Goal: Information Seeking & Learning: Check status

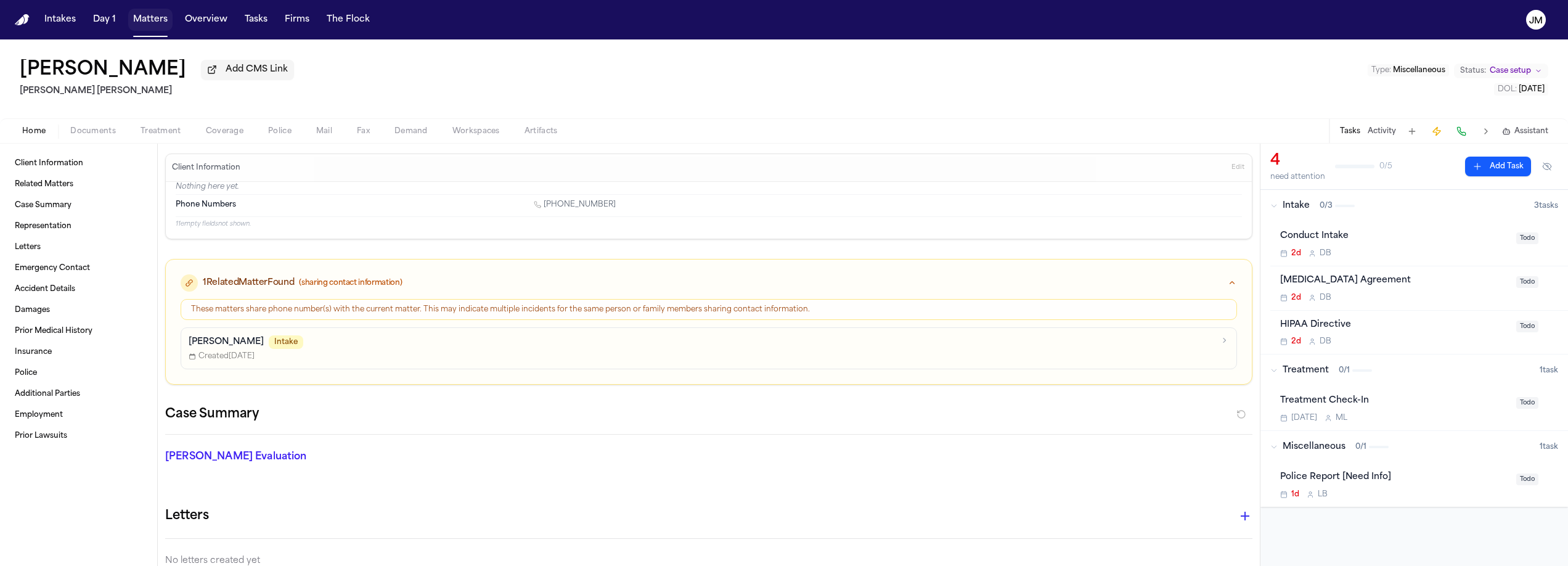
click at [147, 17] on button "Matters" at bounding box center [151, 20] width 45 height 22
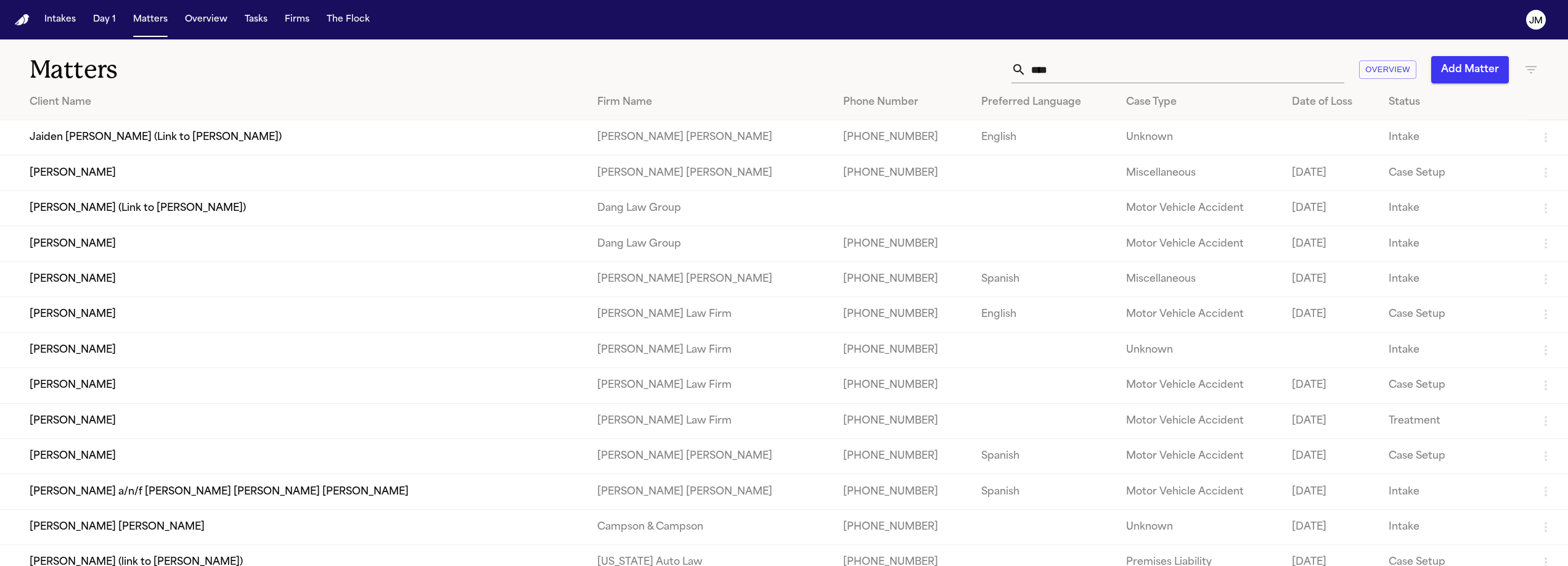
click at [1073, 76] on input "****" at bounding box center [1185, 69] width 318 height 27
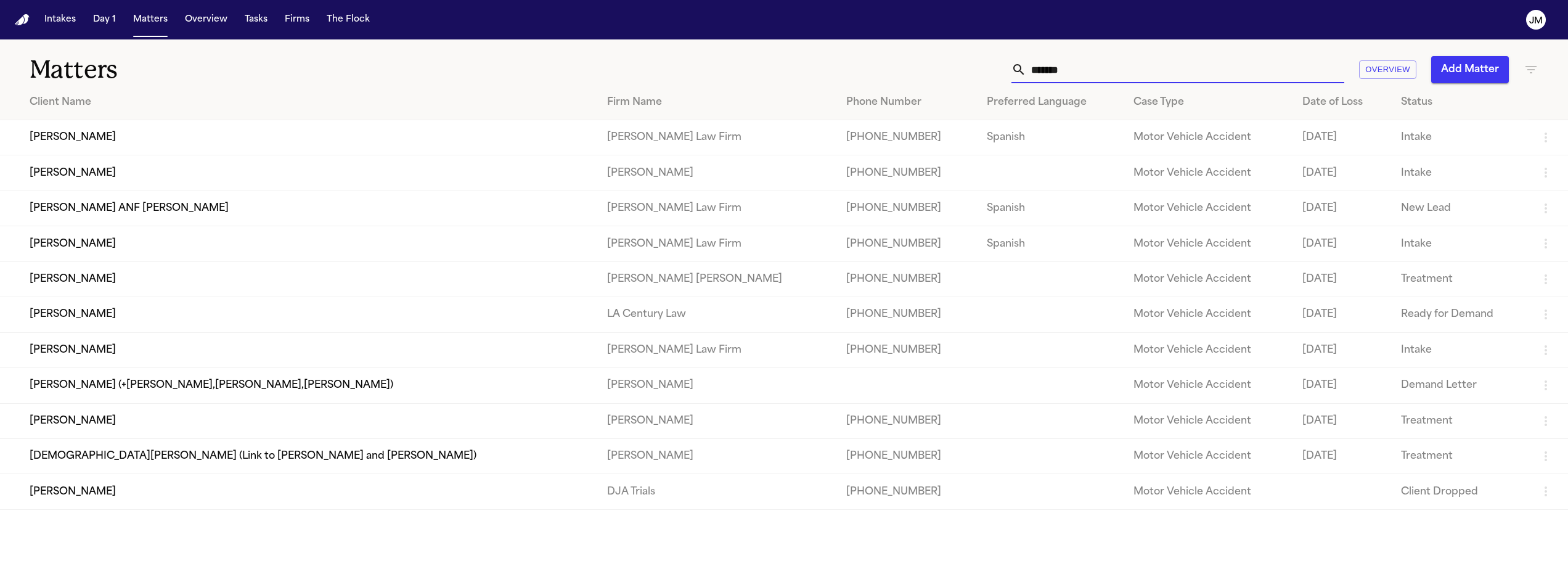
type input "*******"
click at [135, 367] on td "[PERSON_NAME]" at bounding box center [298, 349] width 598 height 35
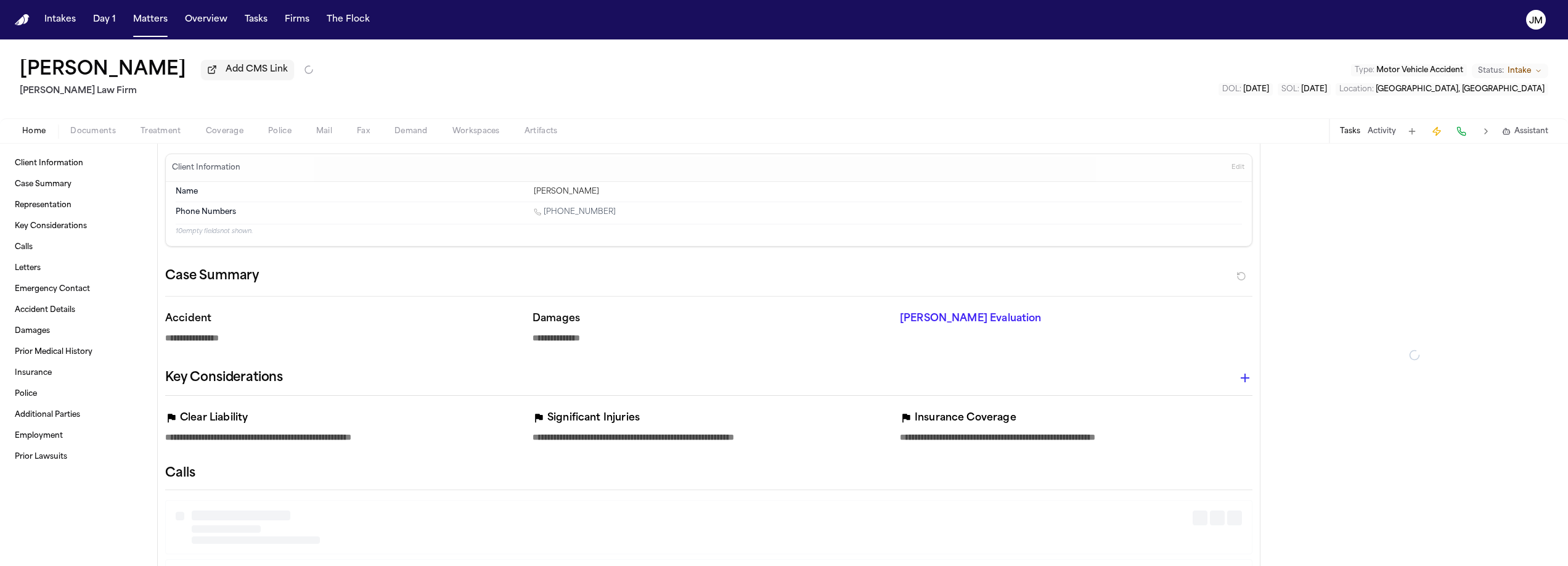
type textarea "*"
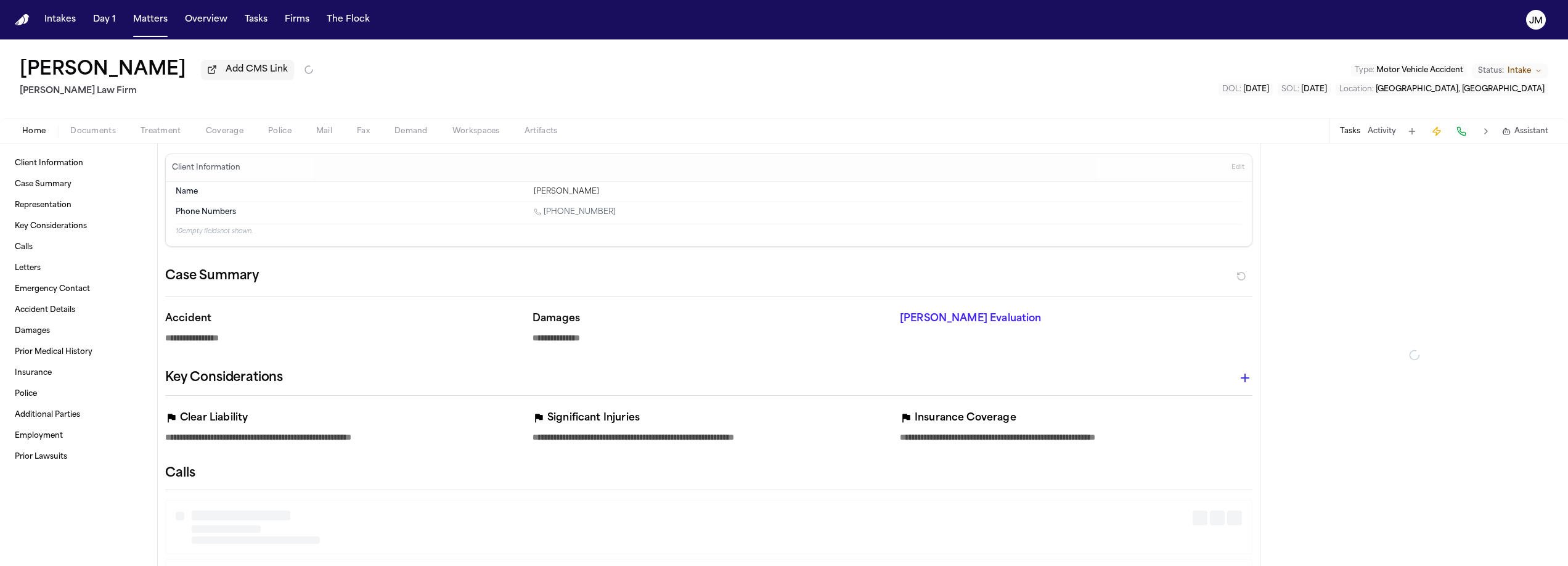
type textarea "*"
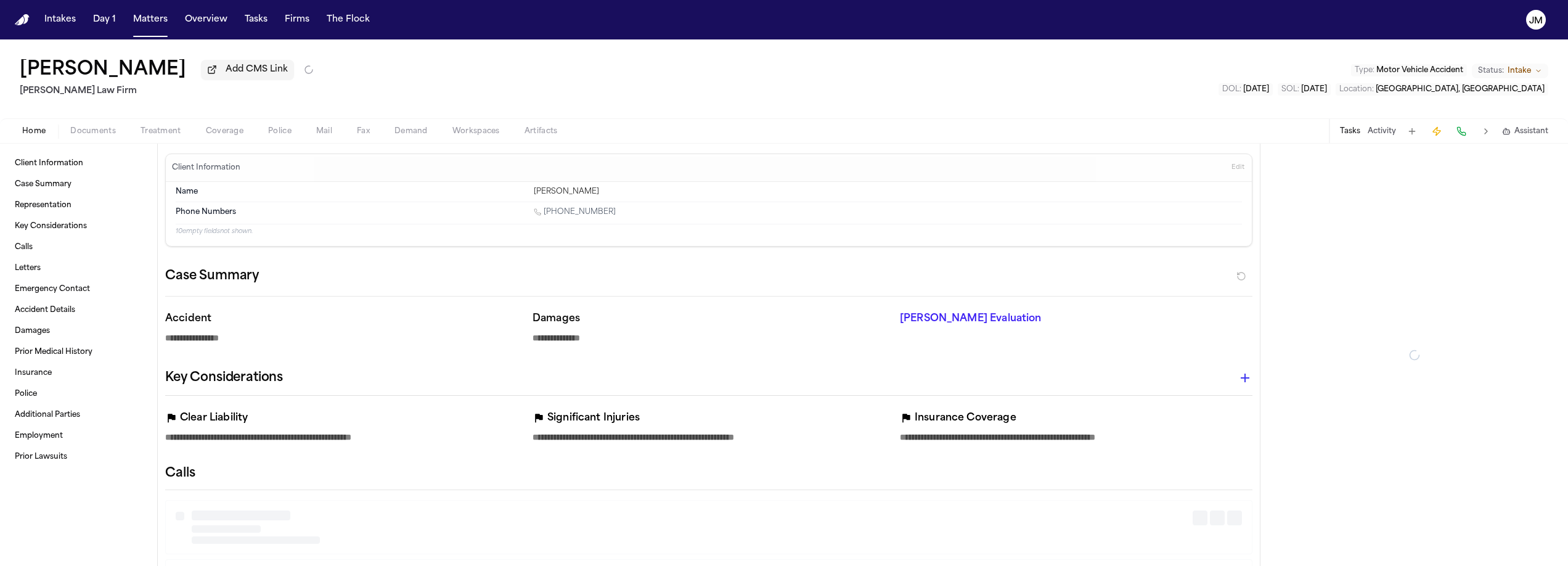
type textarea "*"
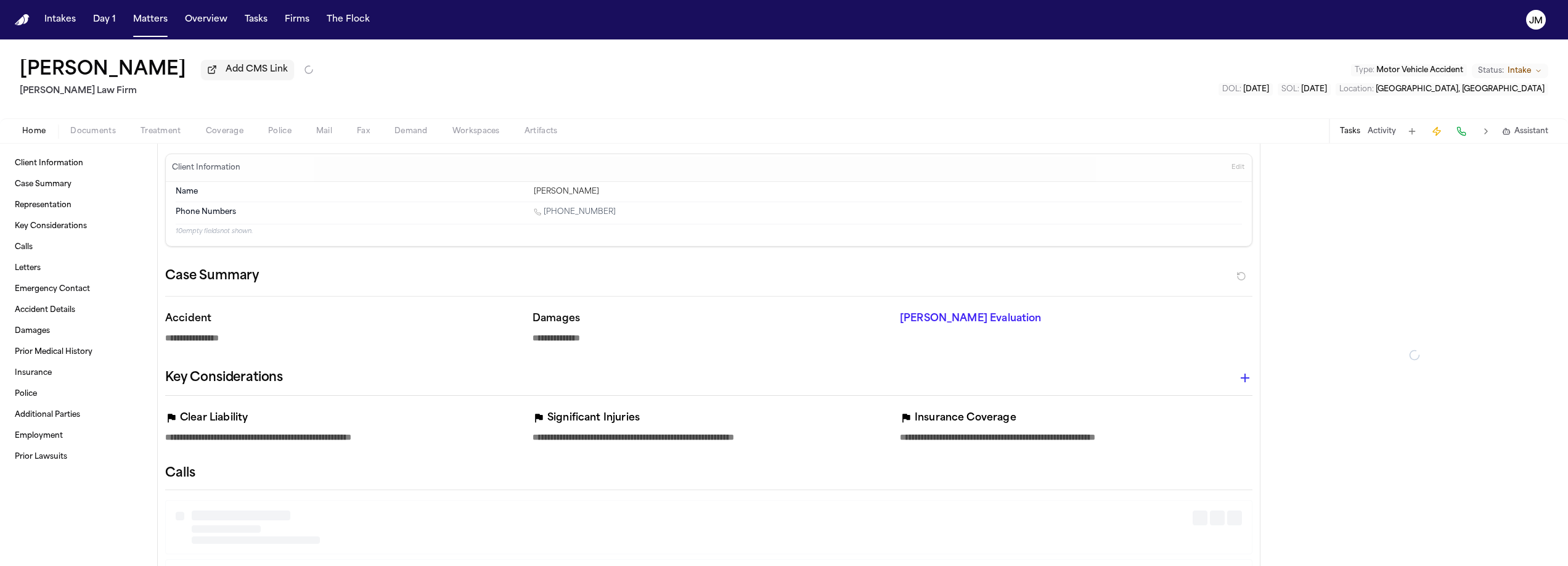
type textarea "*"
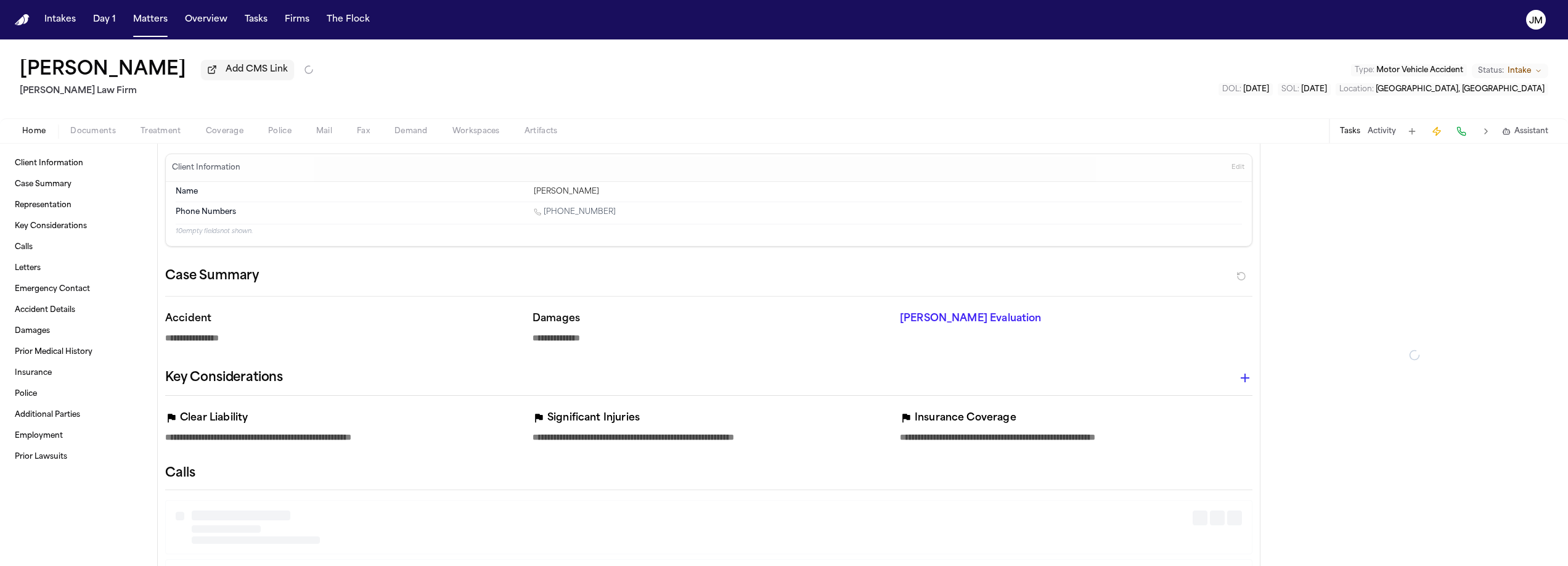
type textarea "*"
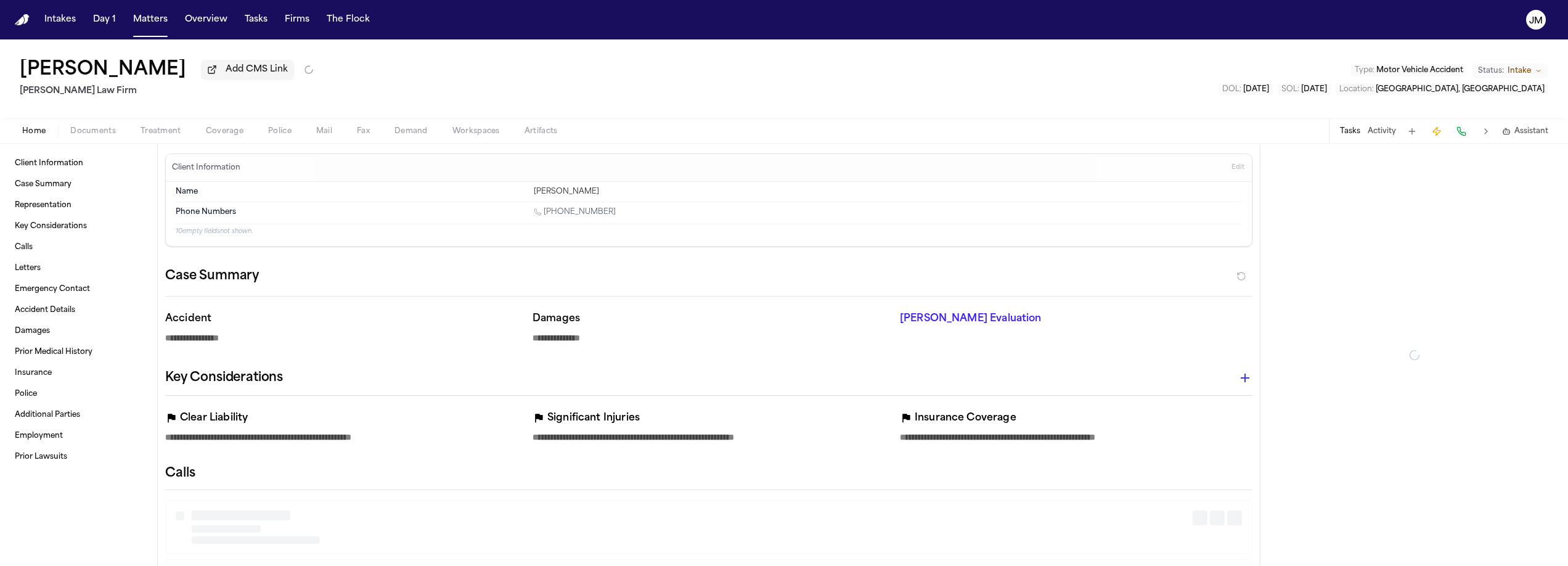
type textarea "*"
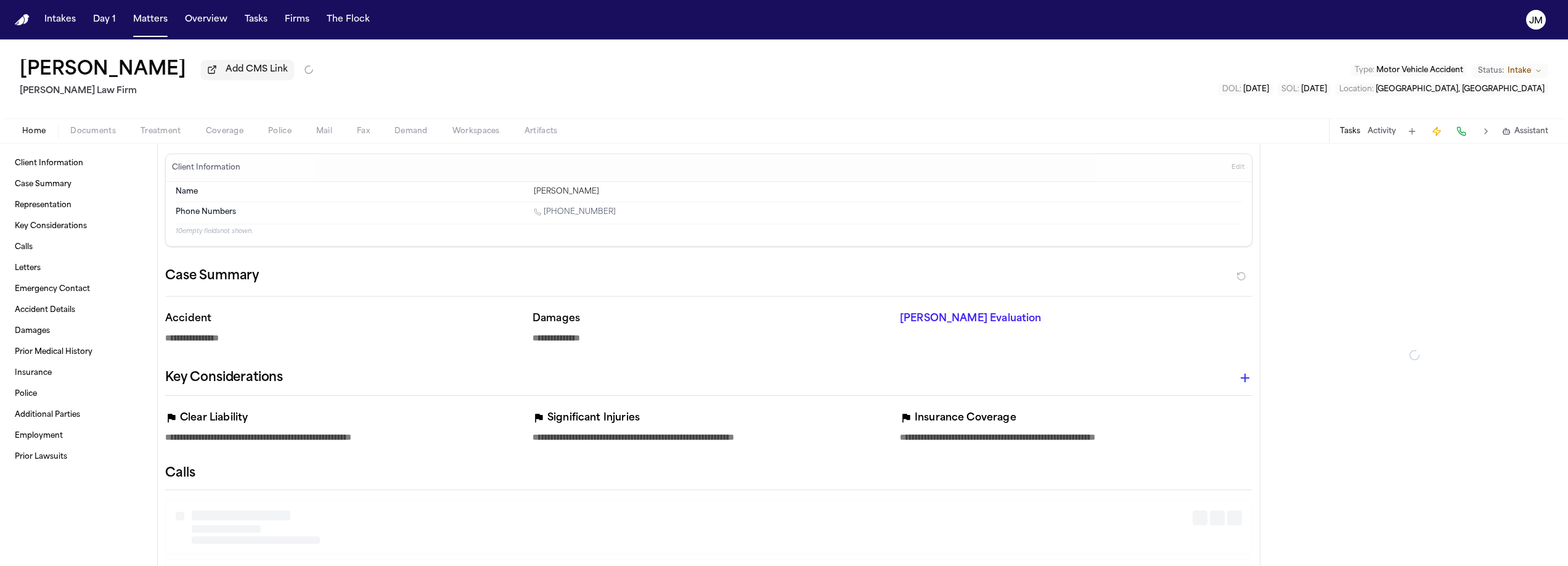
type textarea "*"
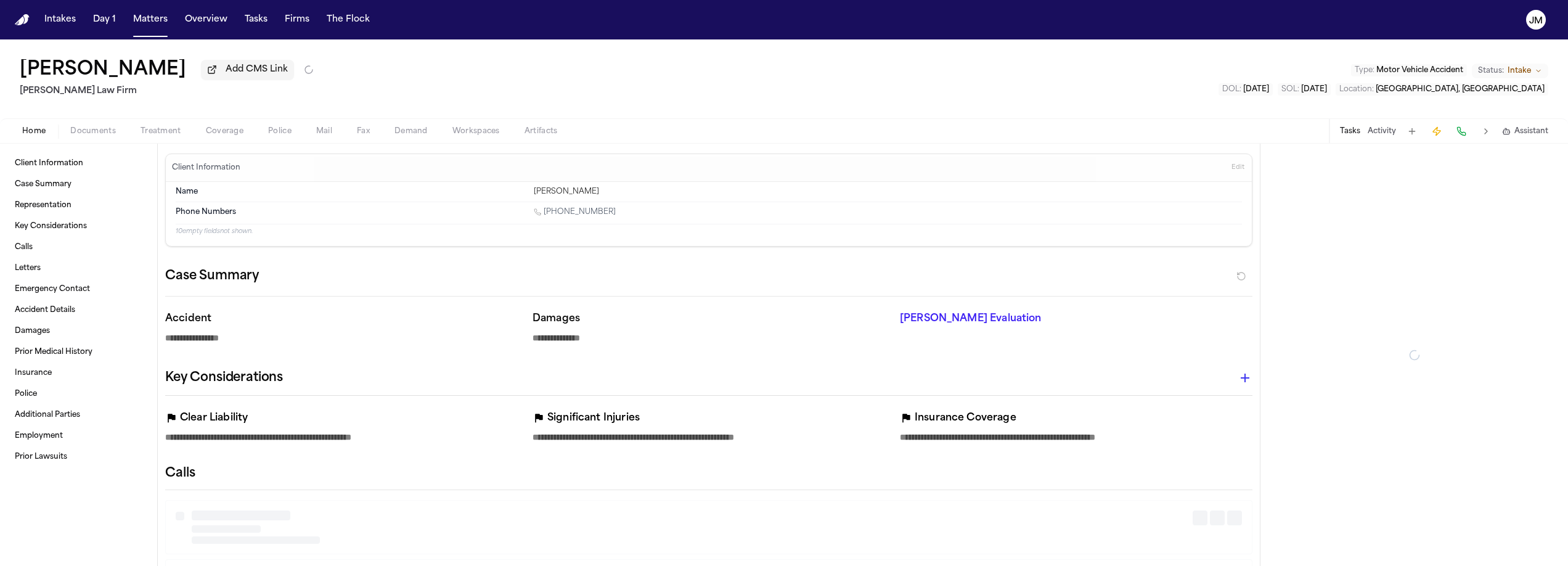
type textarea "*"
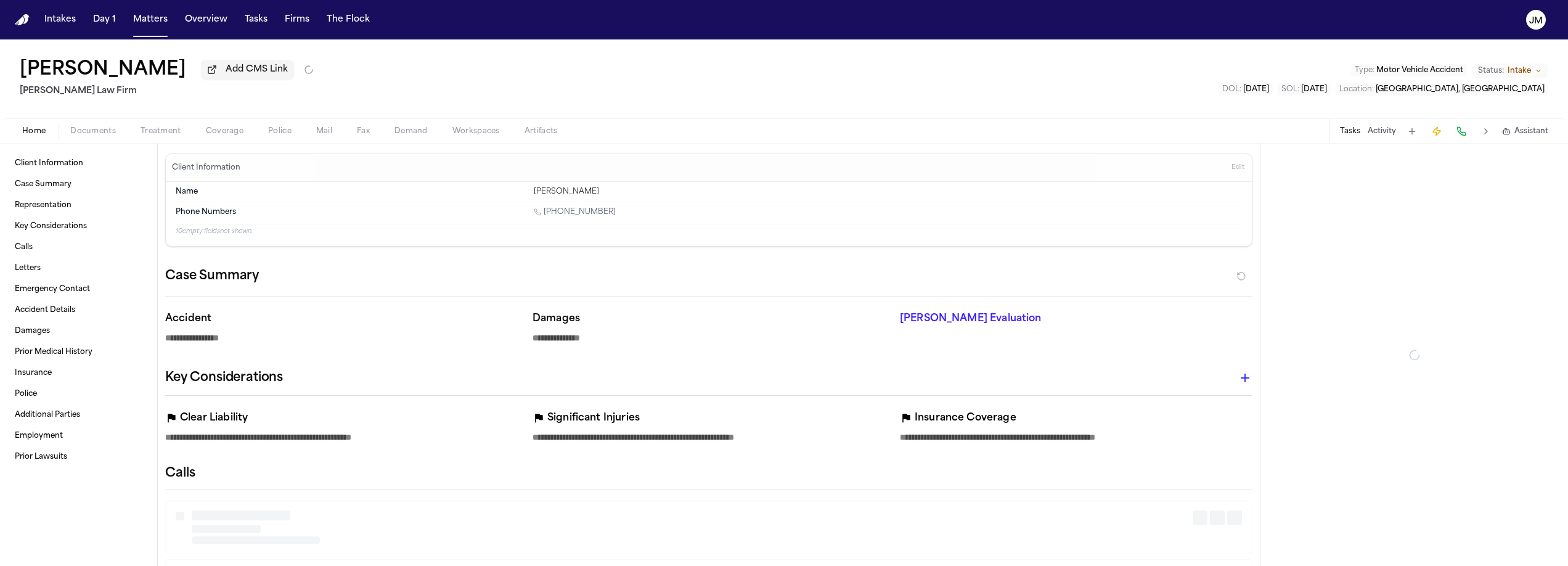
type textarea "*"
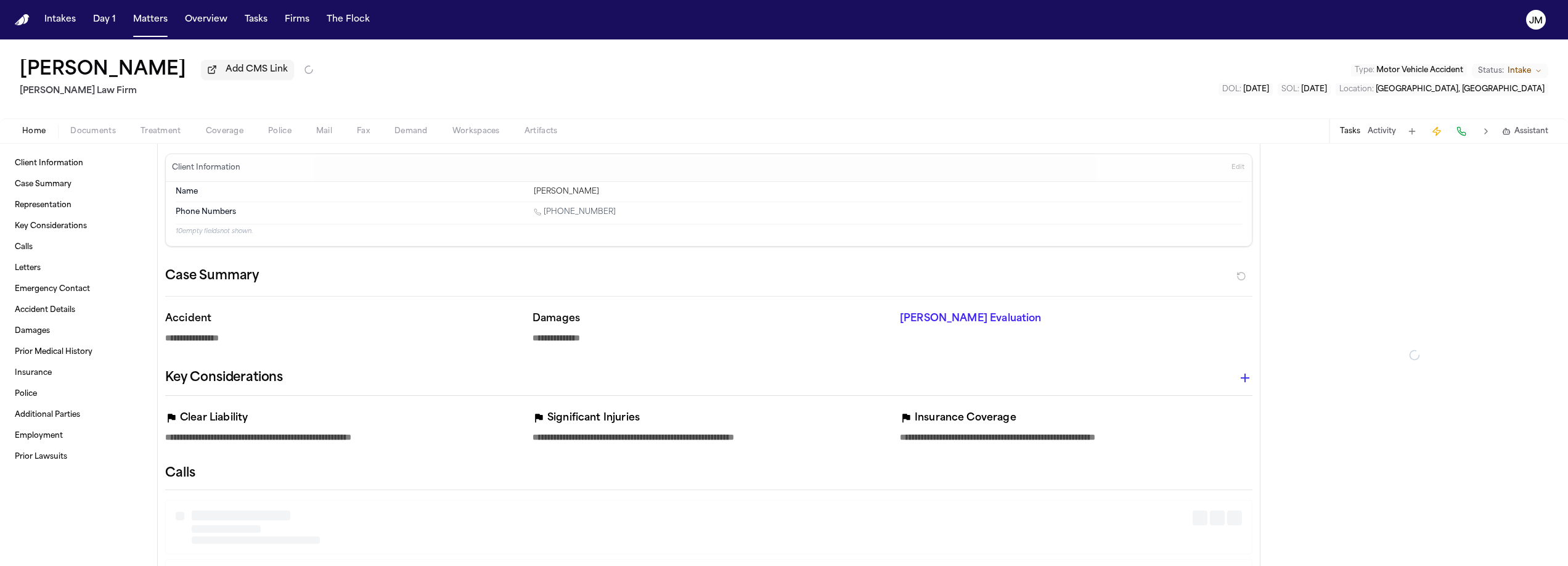
type textarea "*"
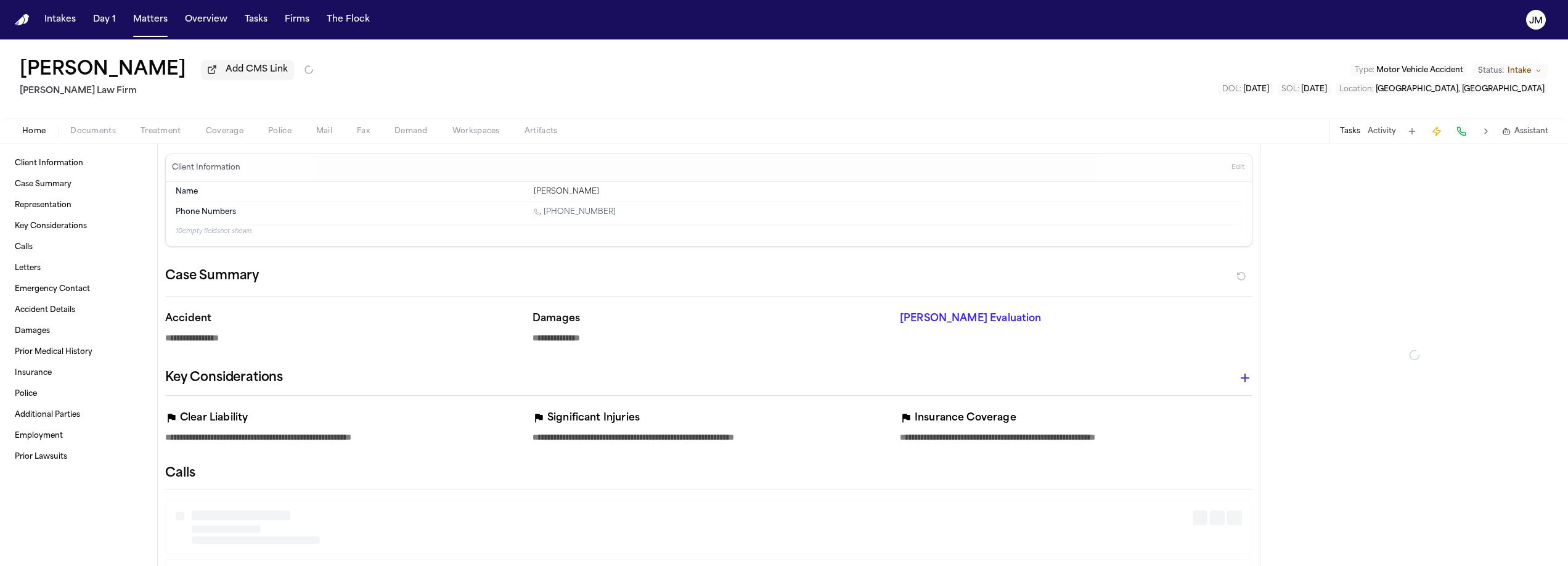
type textarea "*"
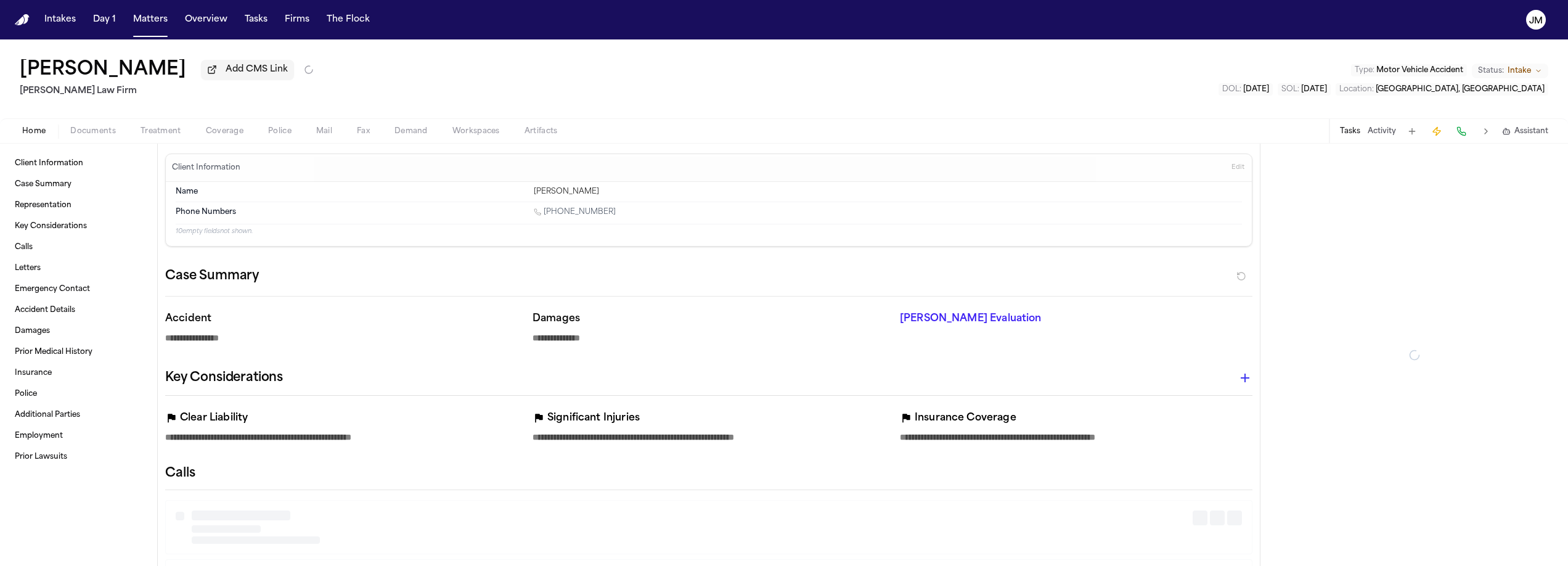
type textarea "*"
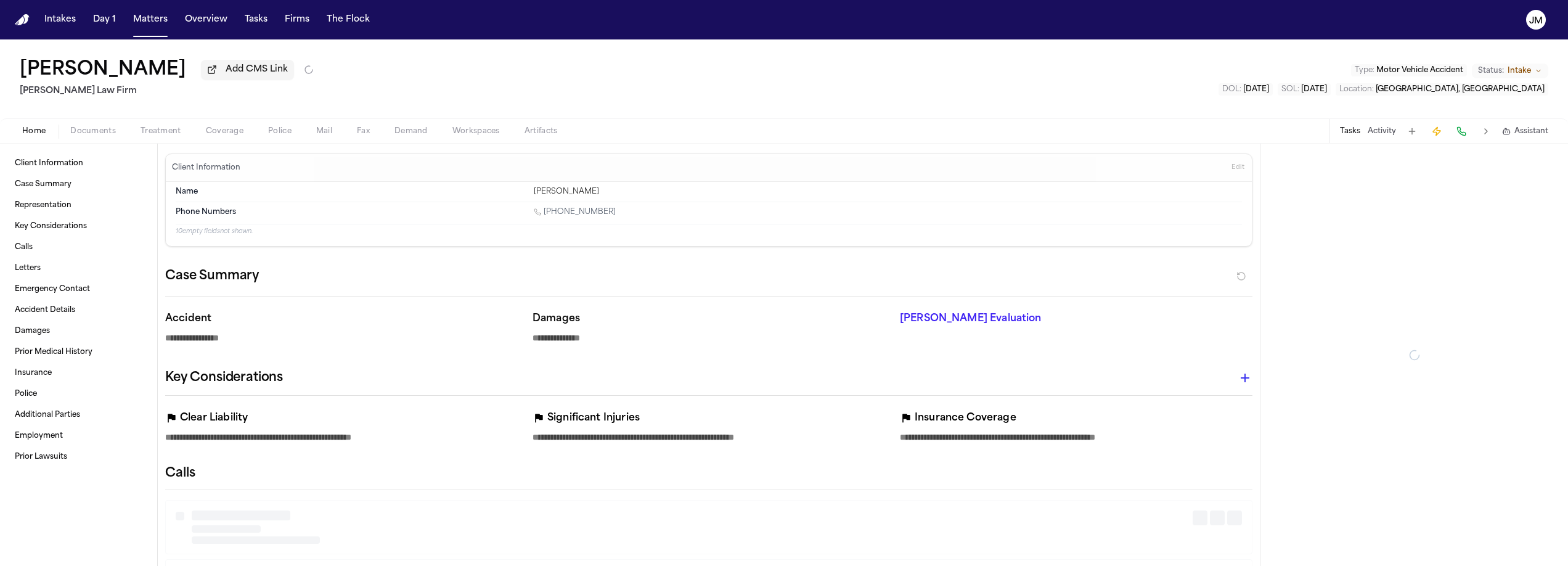
type textarea "*"
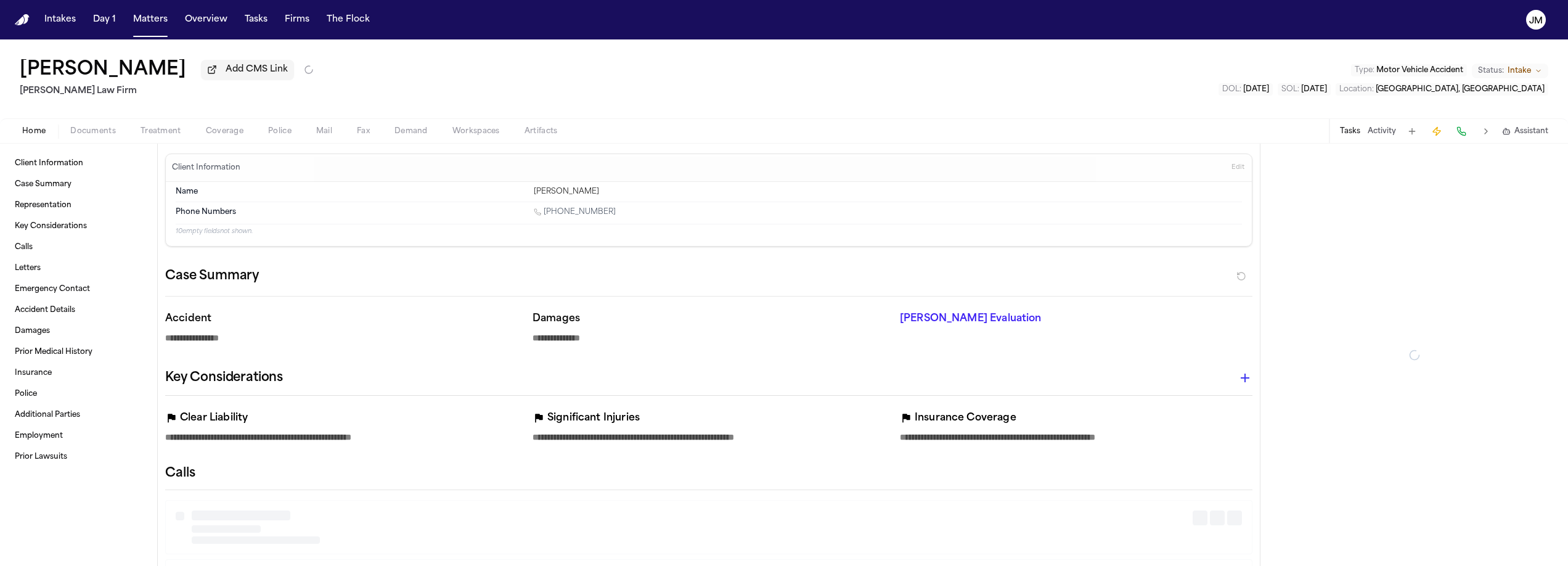
type textarea "*"
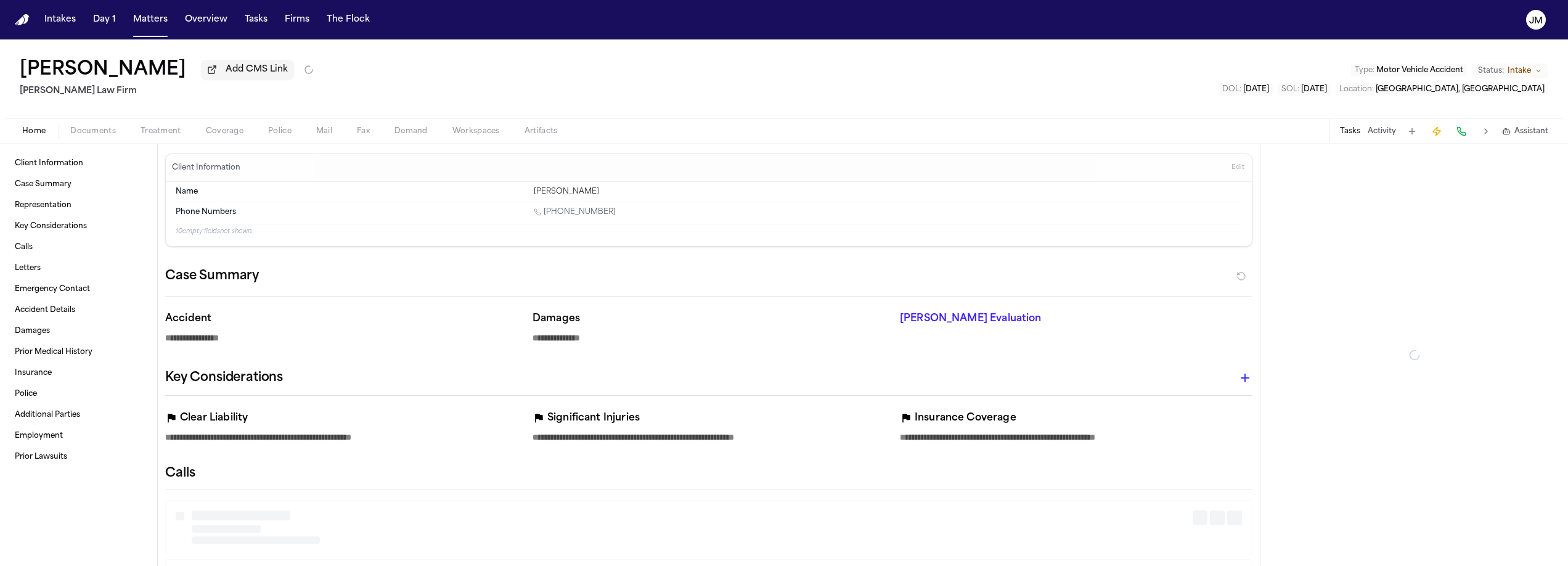
type textarea "*"
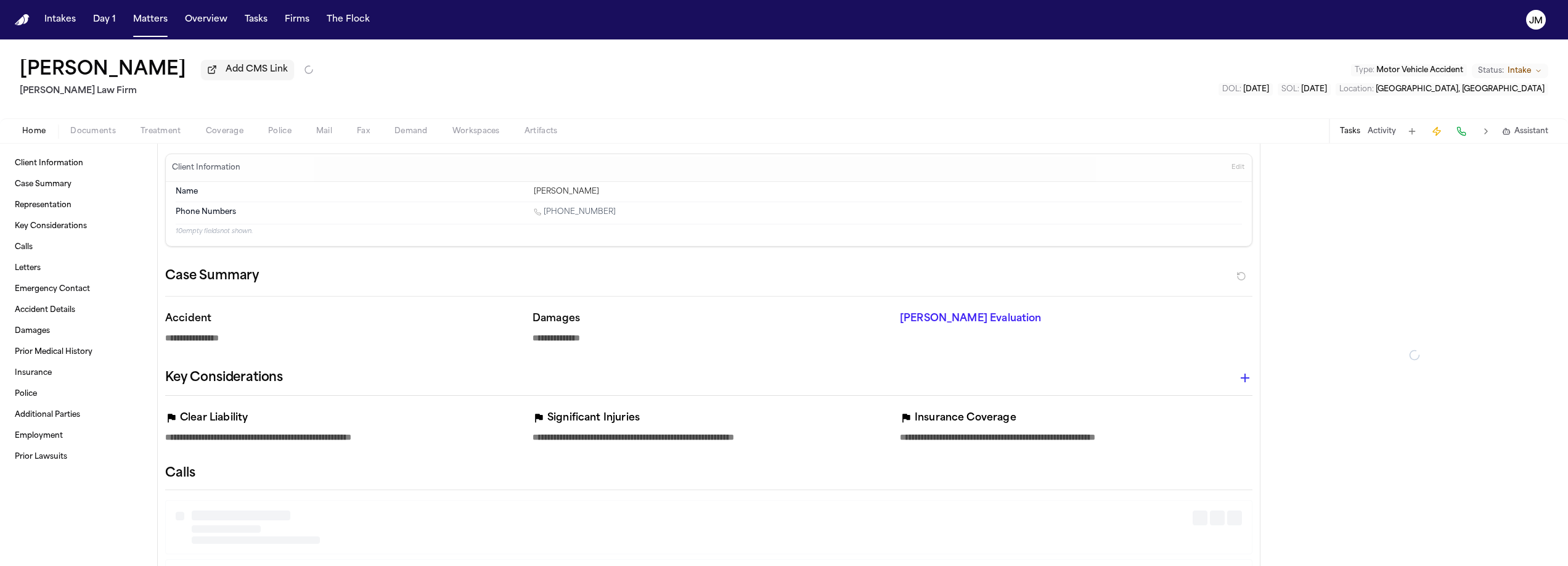
type textarea "*"
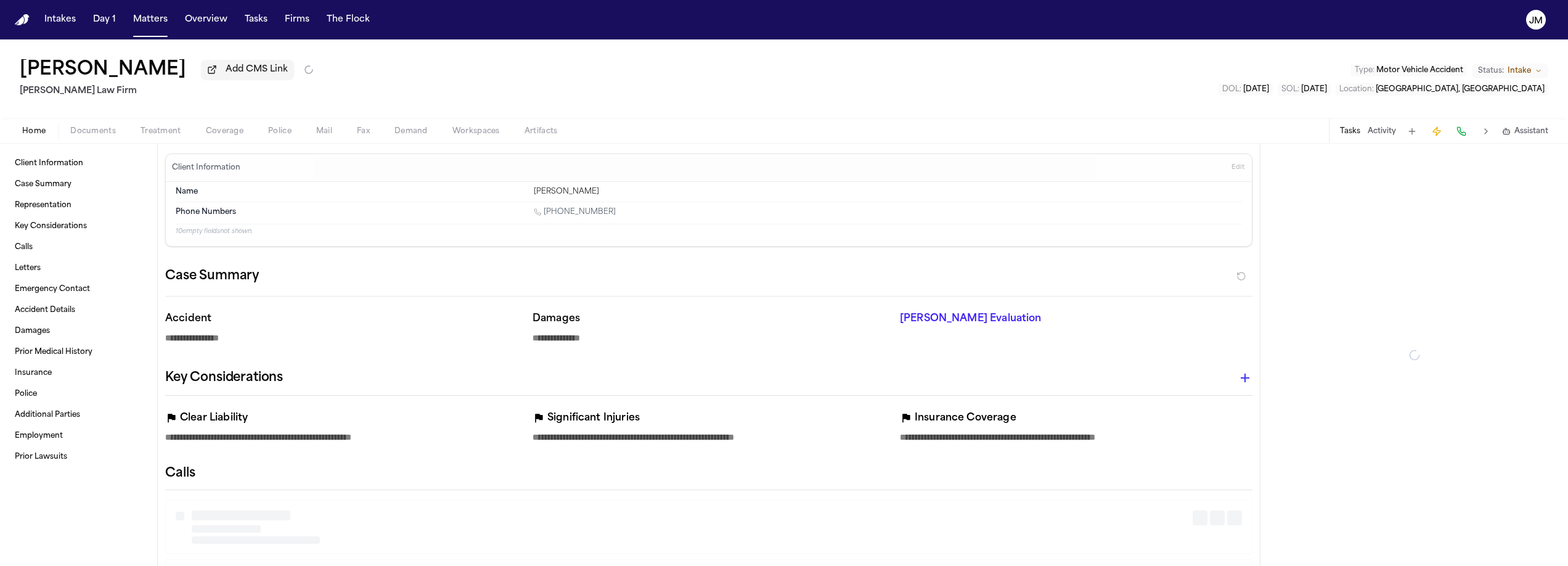
type textarea "*"
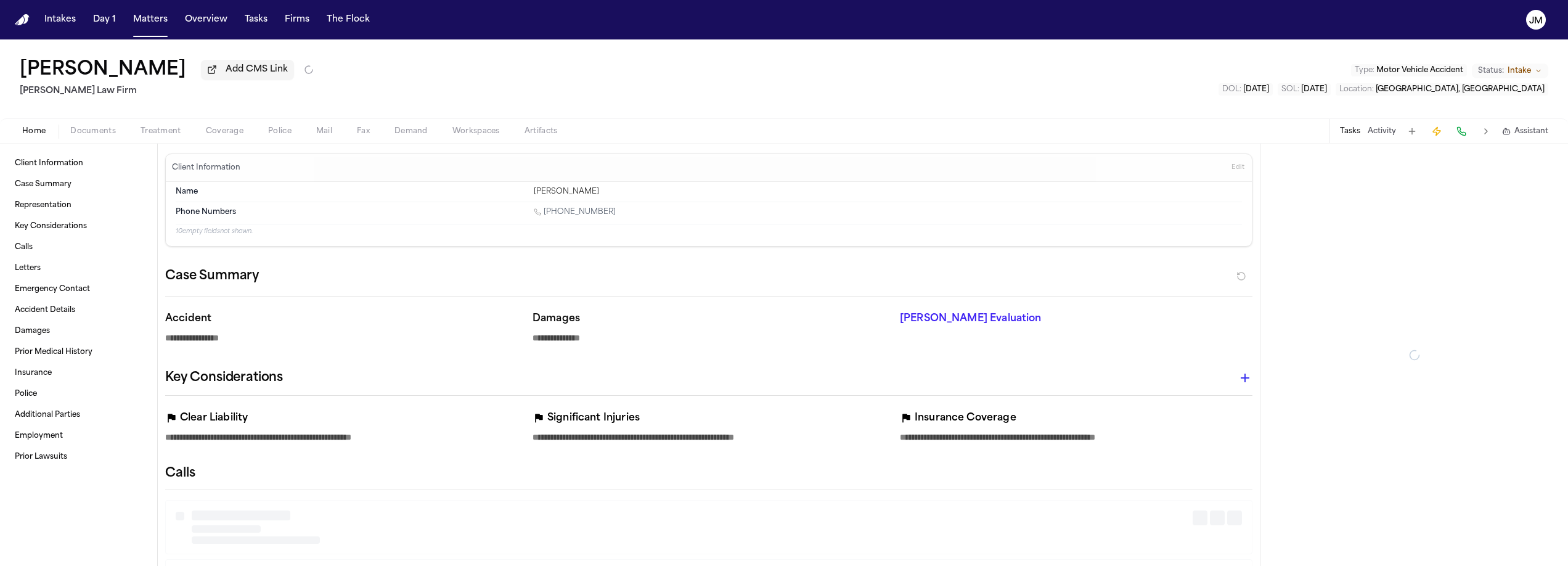
type textarea "*"
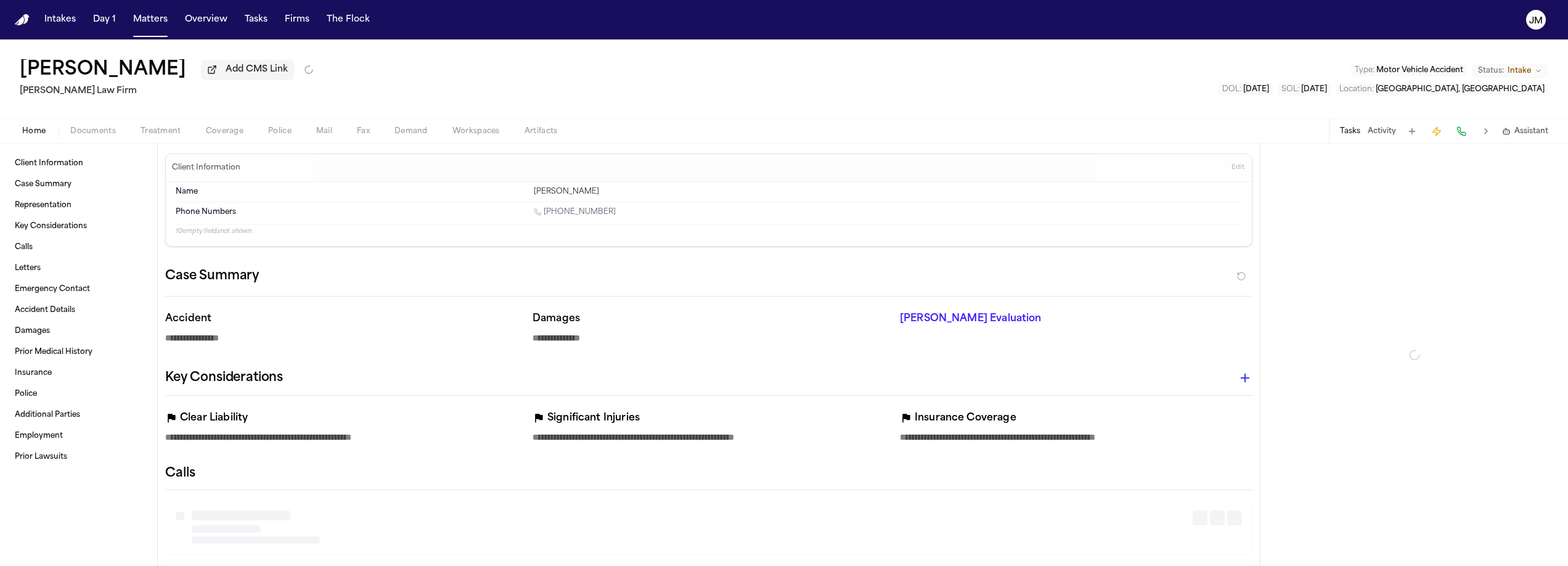
type textarea "*"
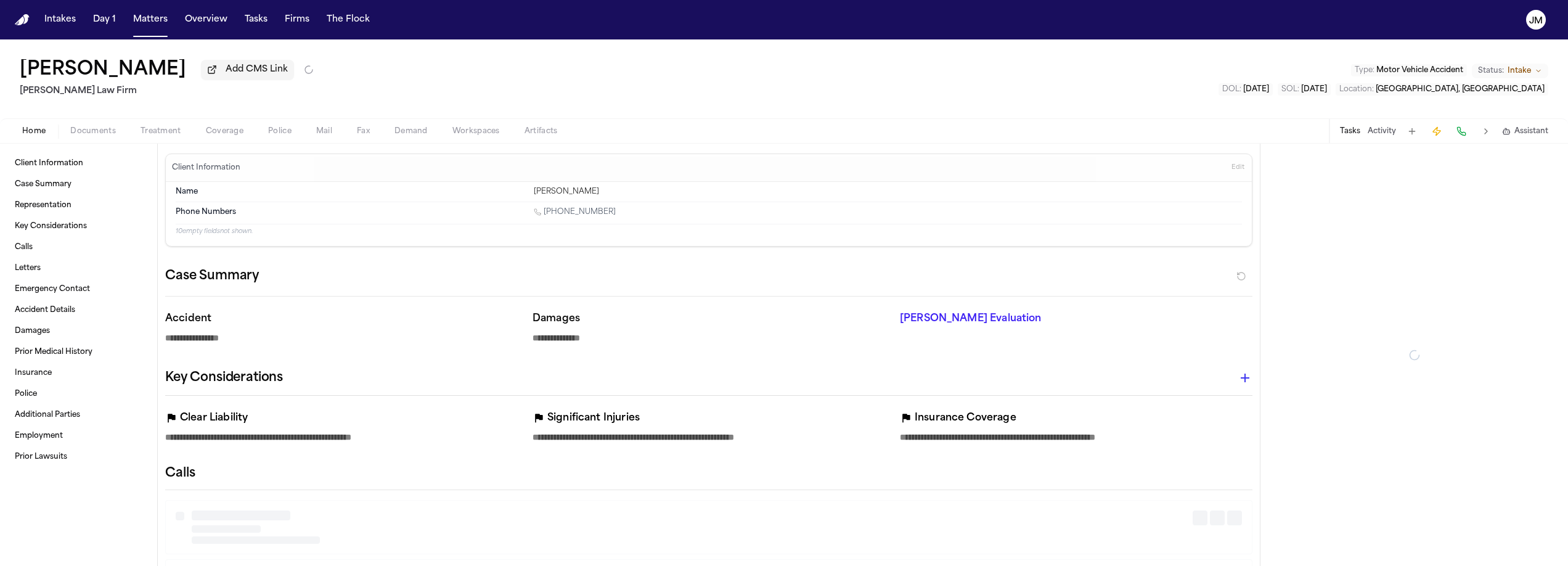
type textarea "*"
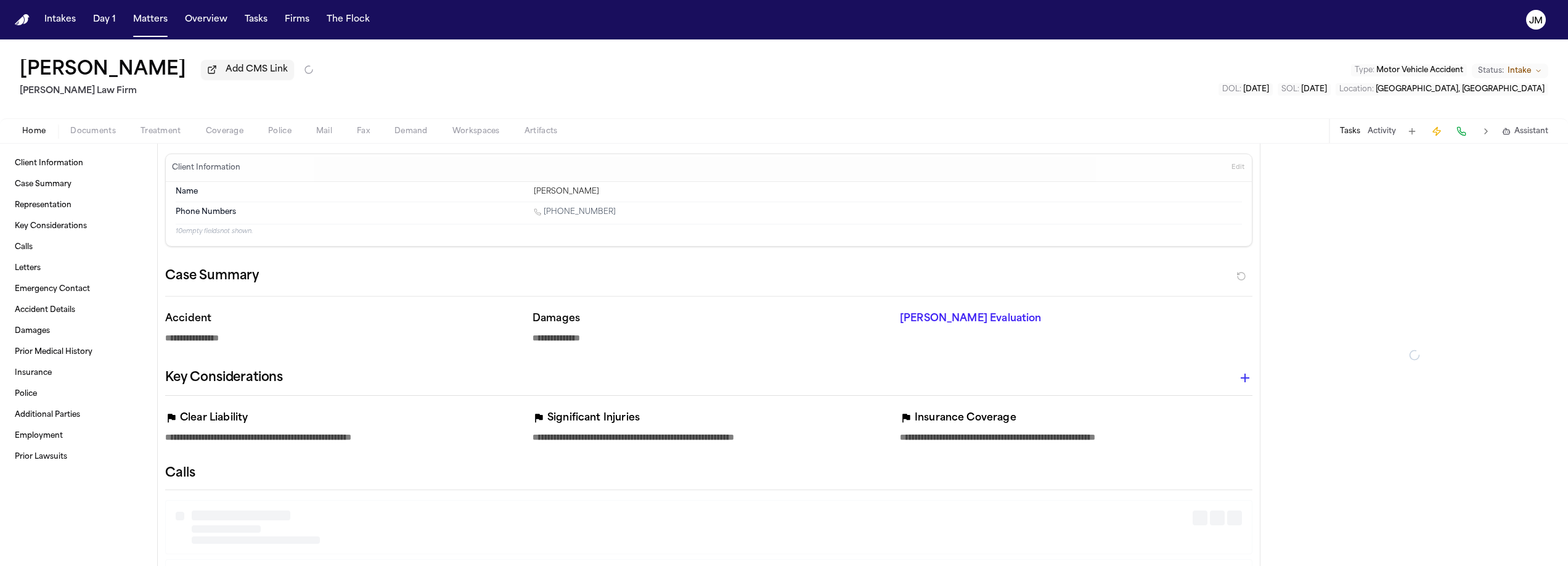
type textarea "*"
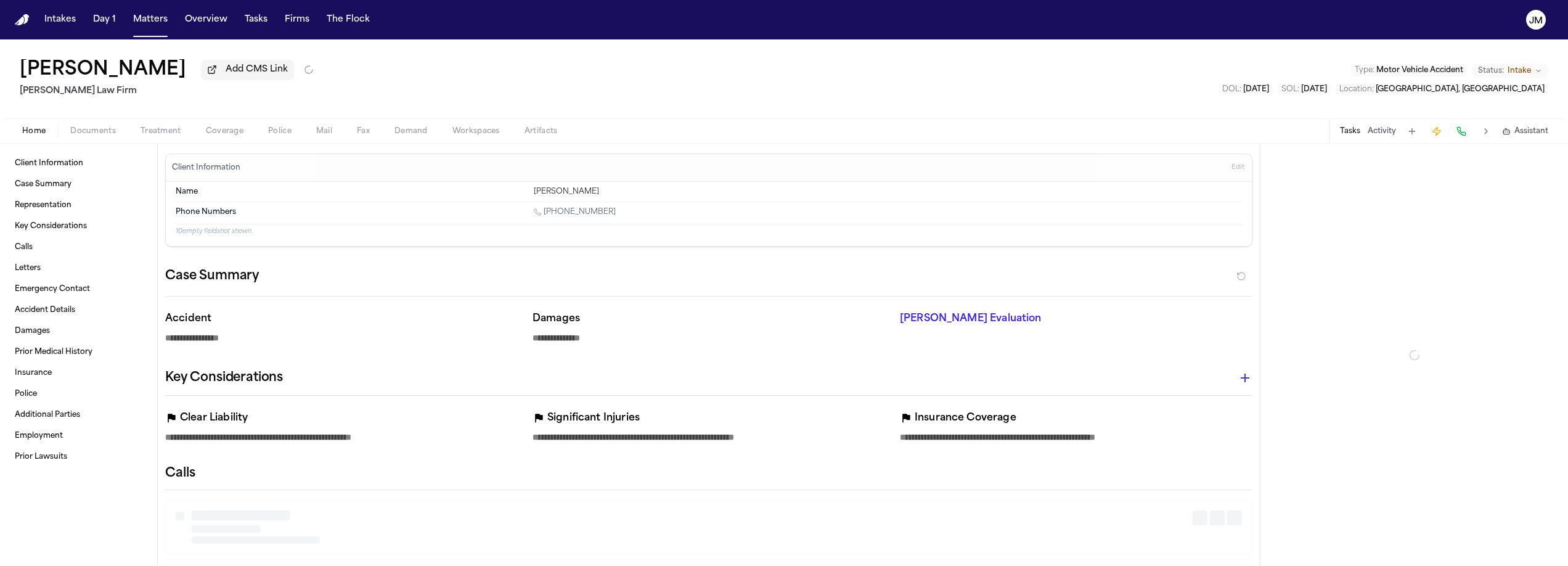
type textarea "*"
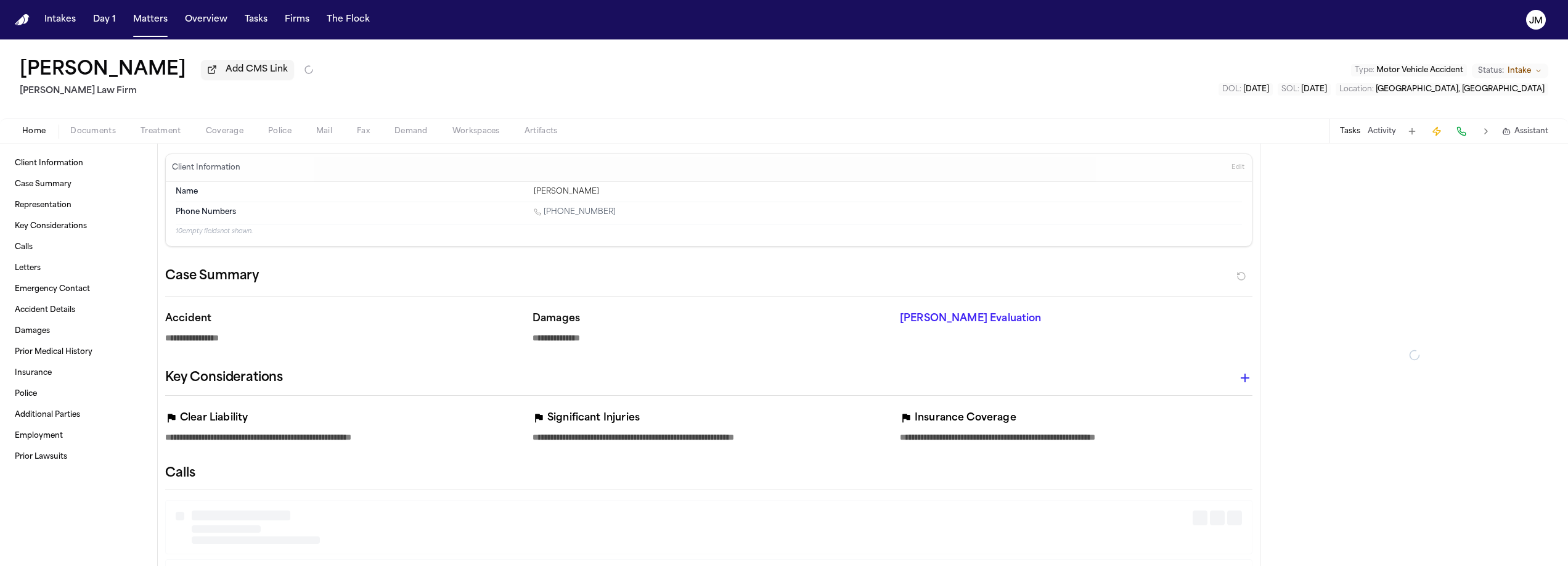
type textarea "*"
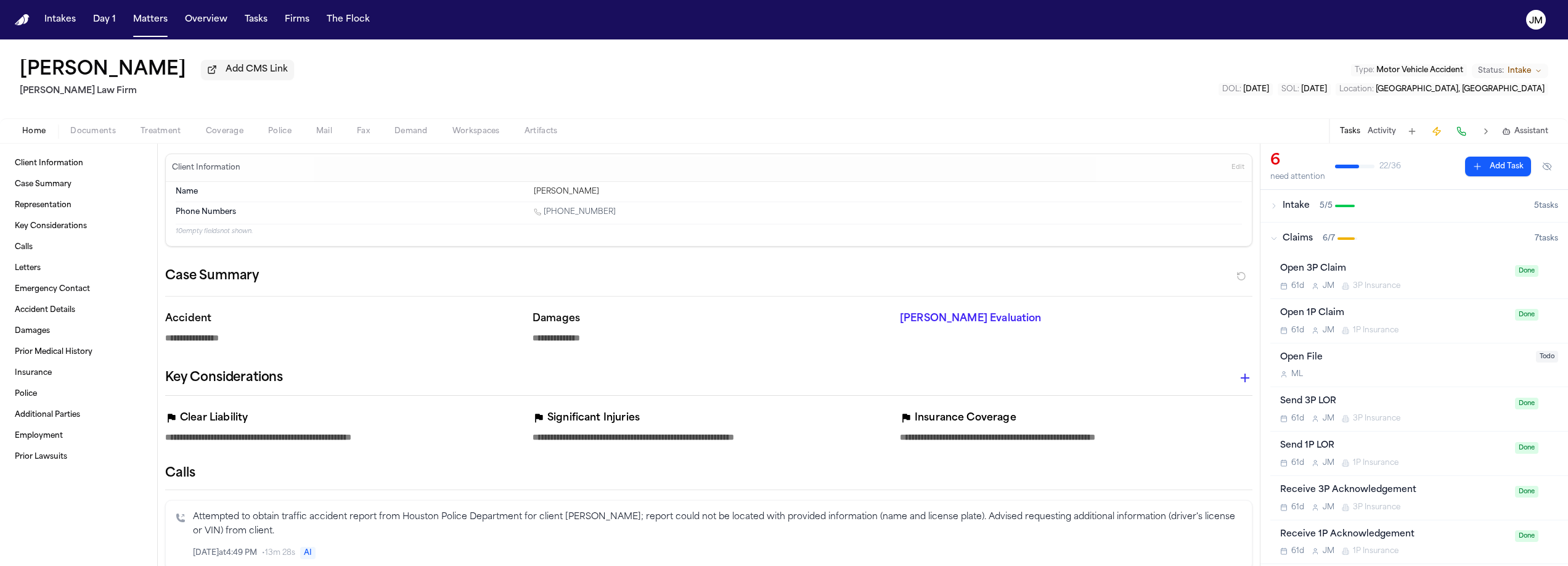
type textarea "*"
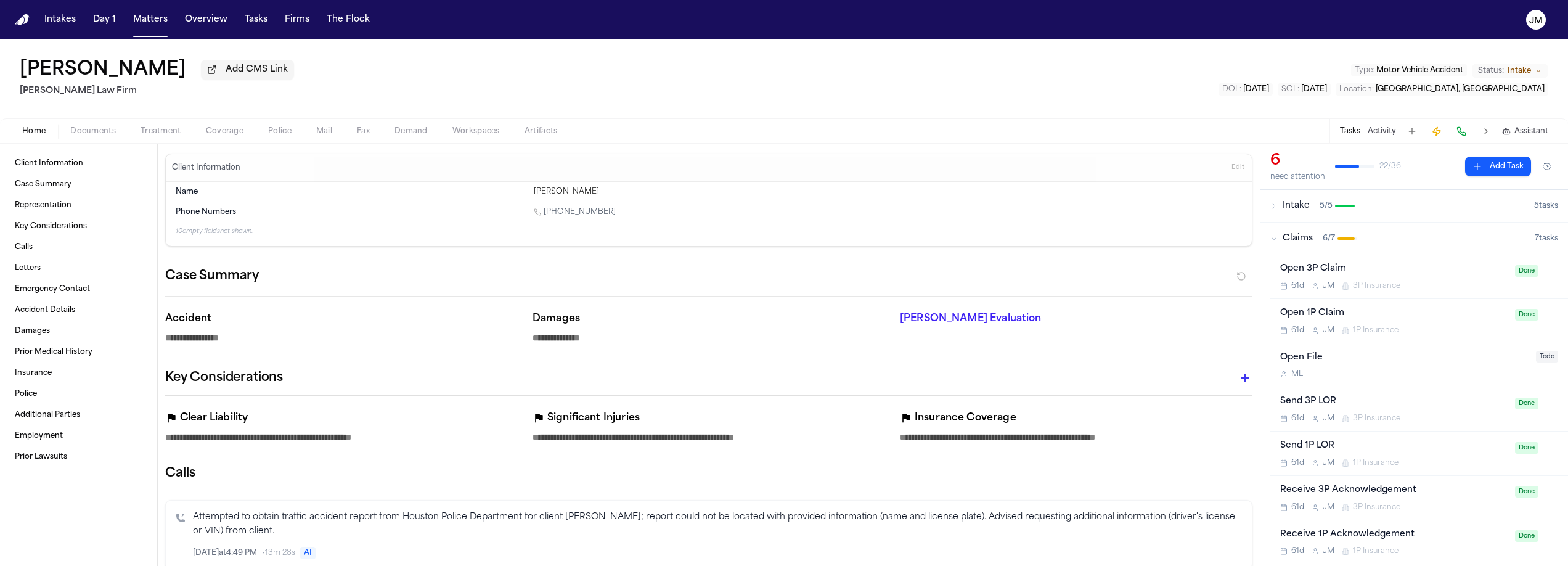
type textarea "*"
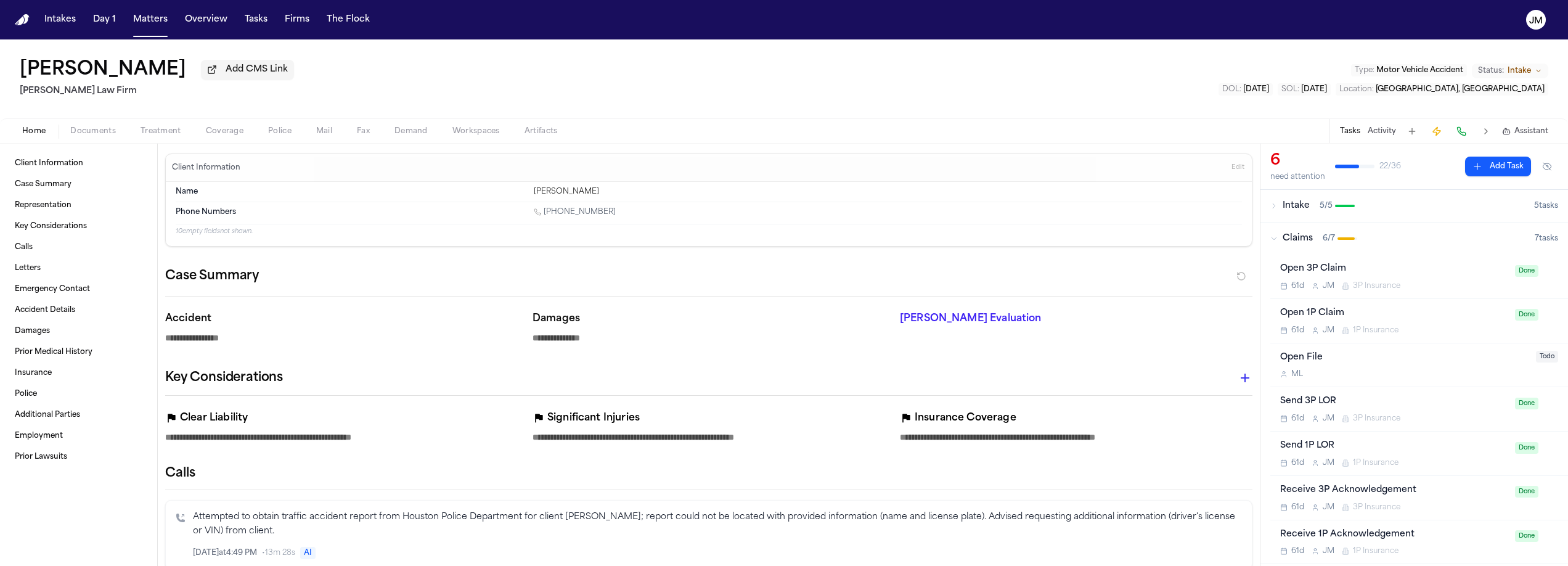
type textarea "*"
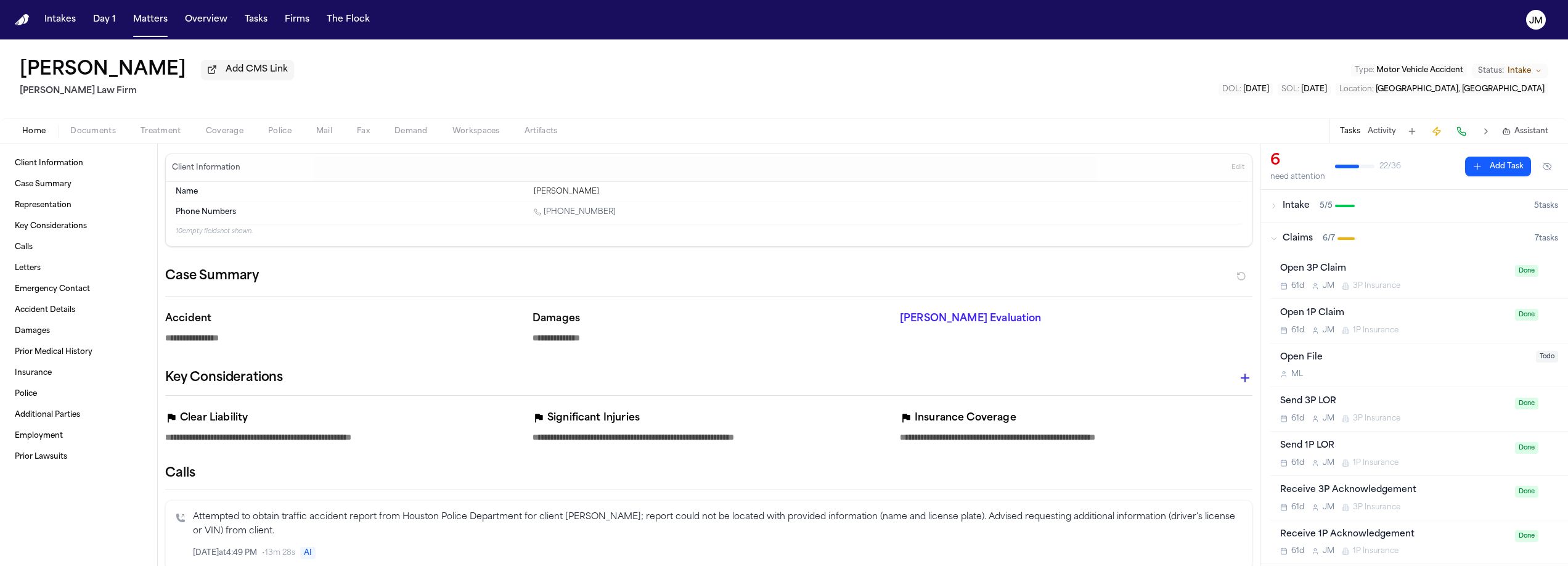
type textarea "*"
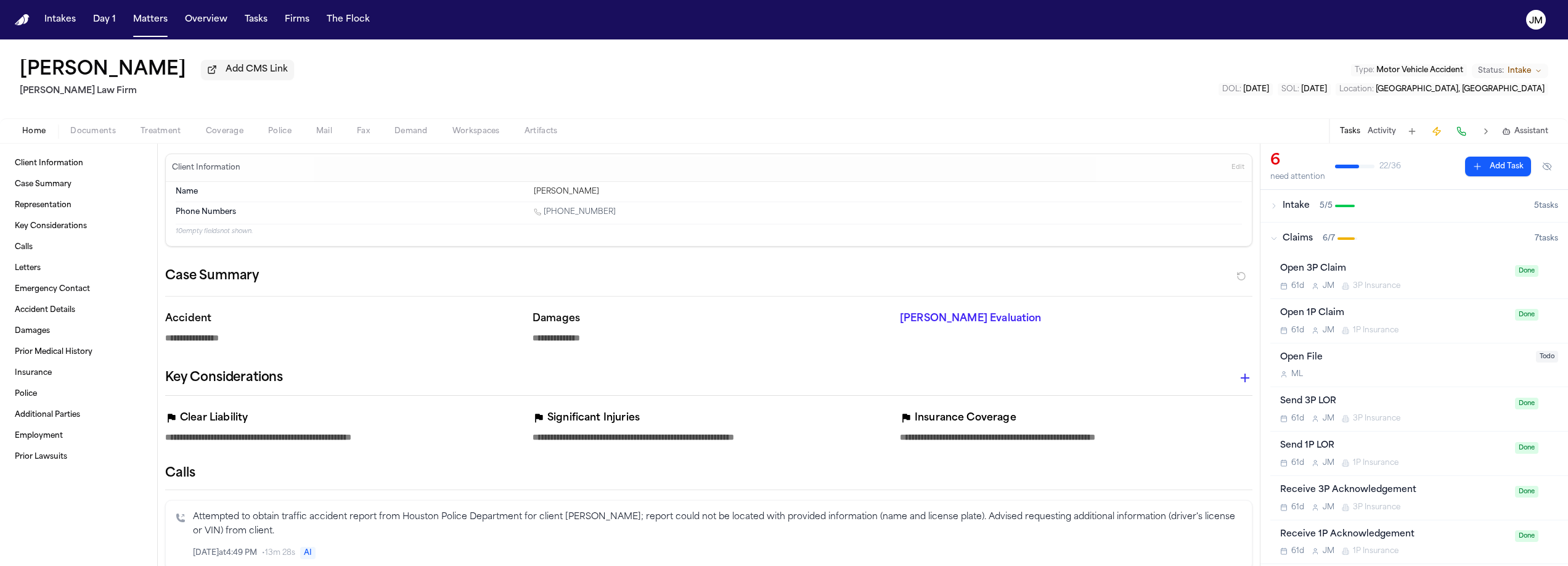
type textarea "*"
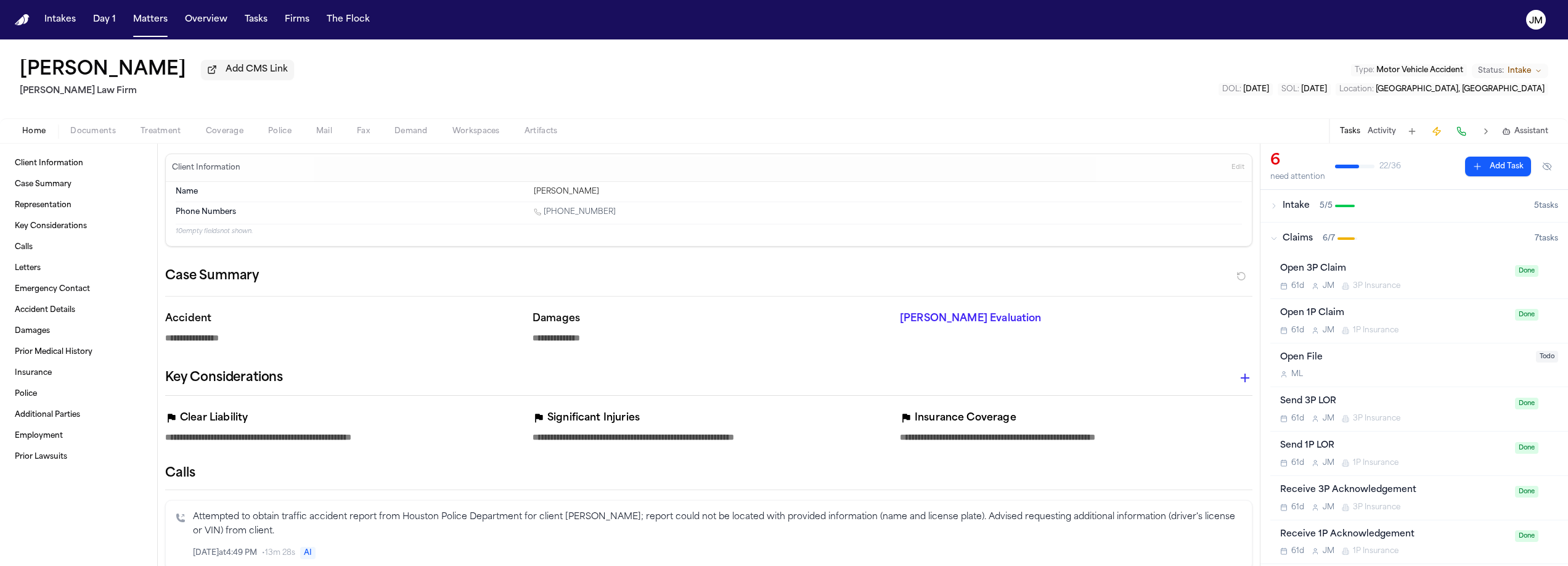
type textarea "*"
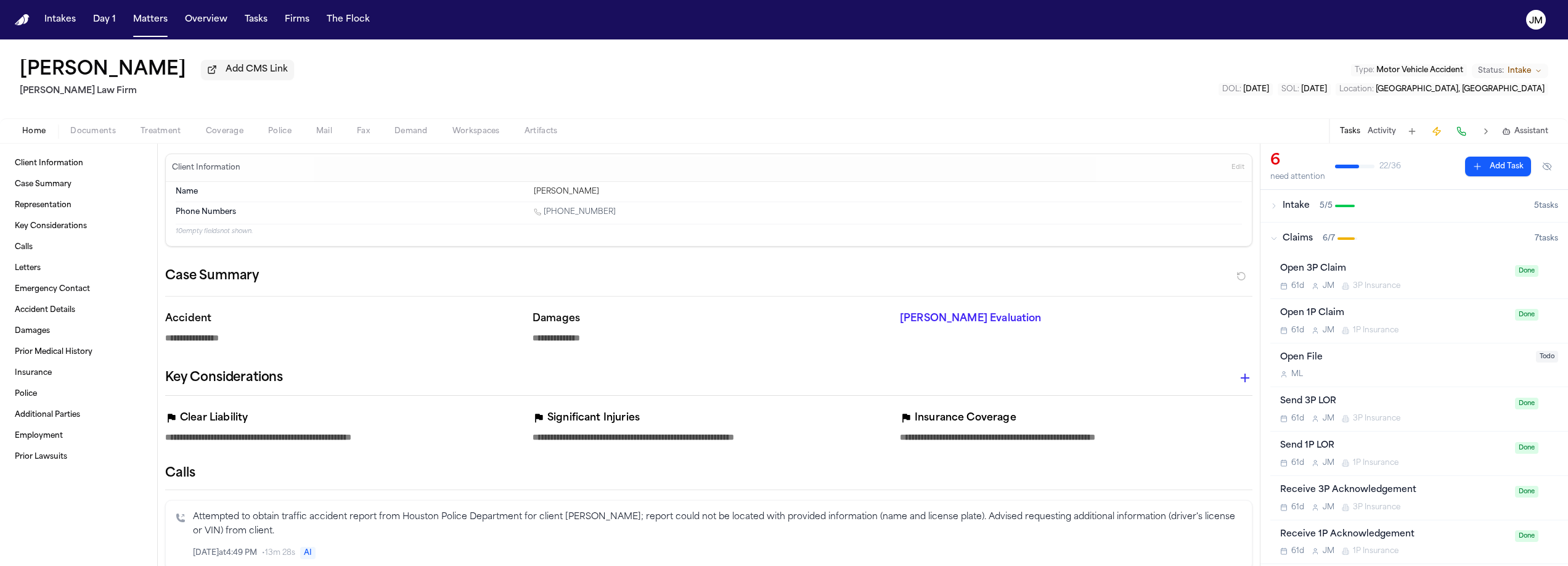
type textarea "*"
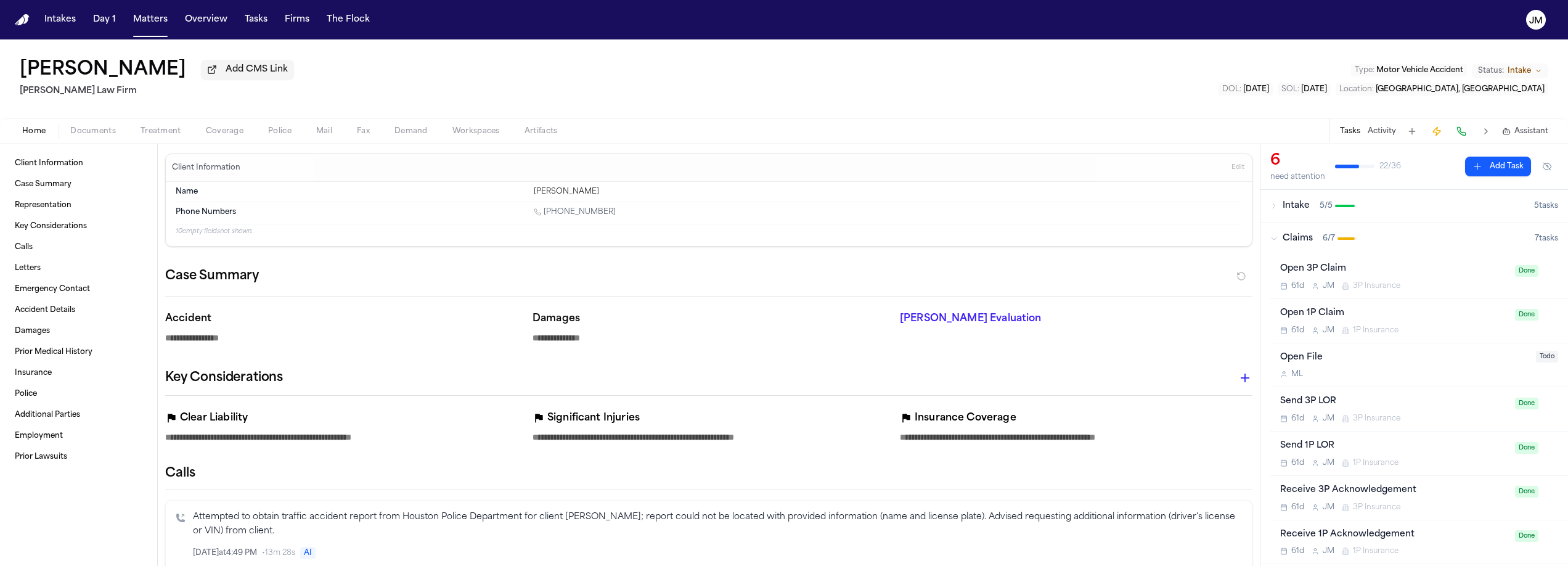
type textarea "*"
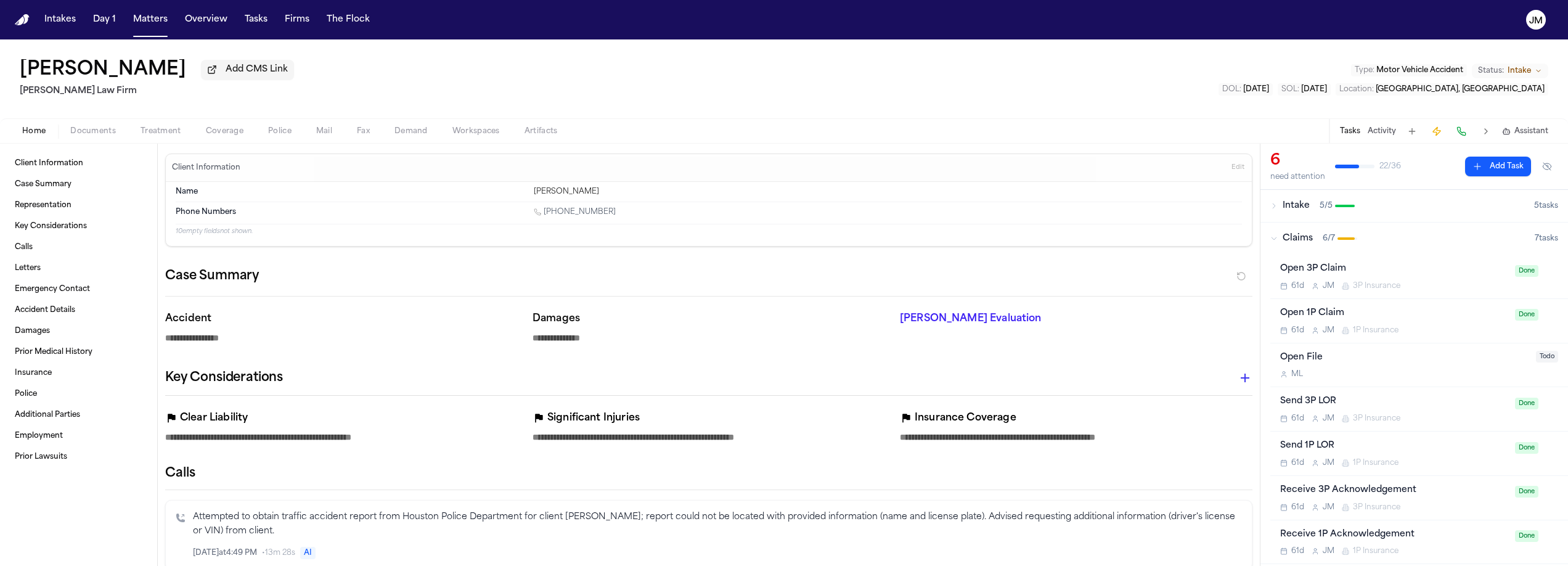
type textarea "*"
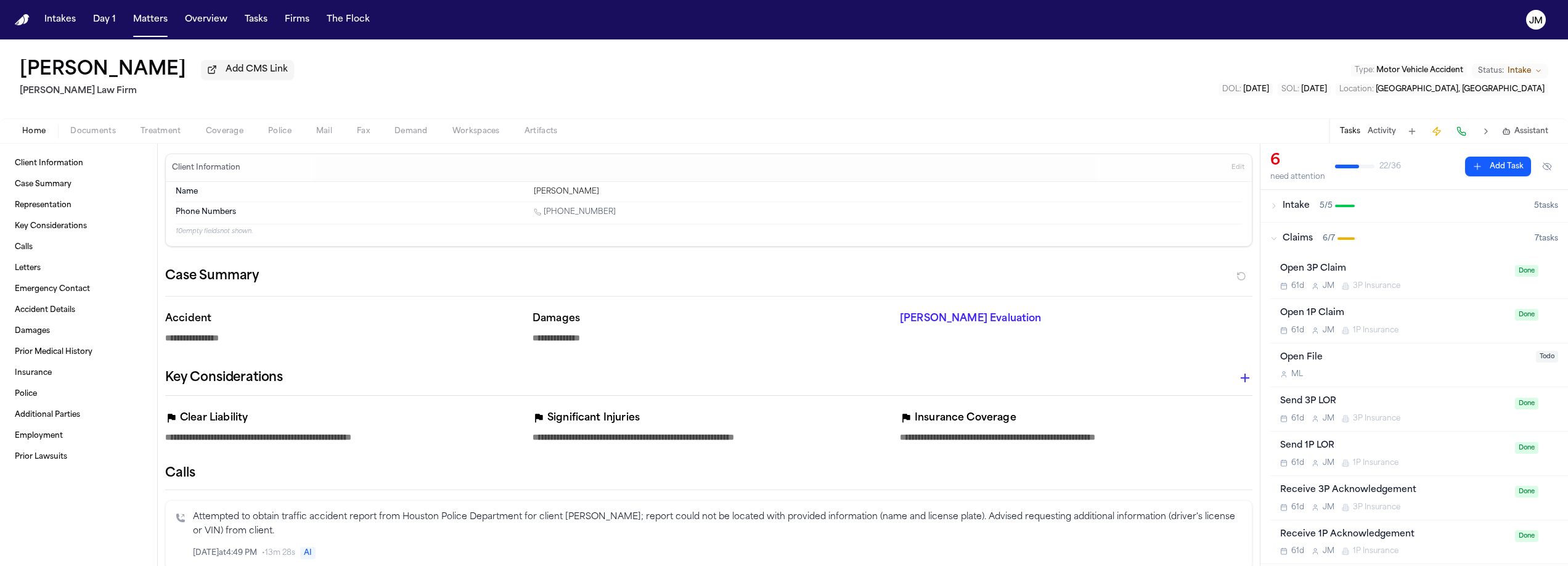
type textarea "*"
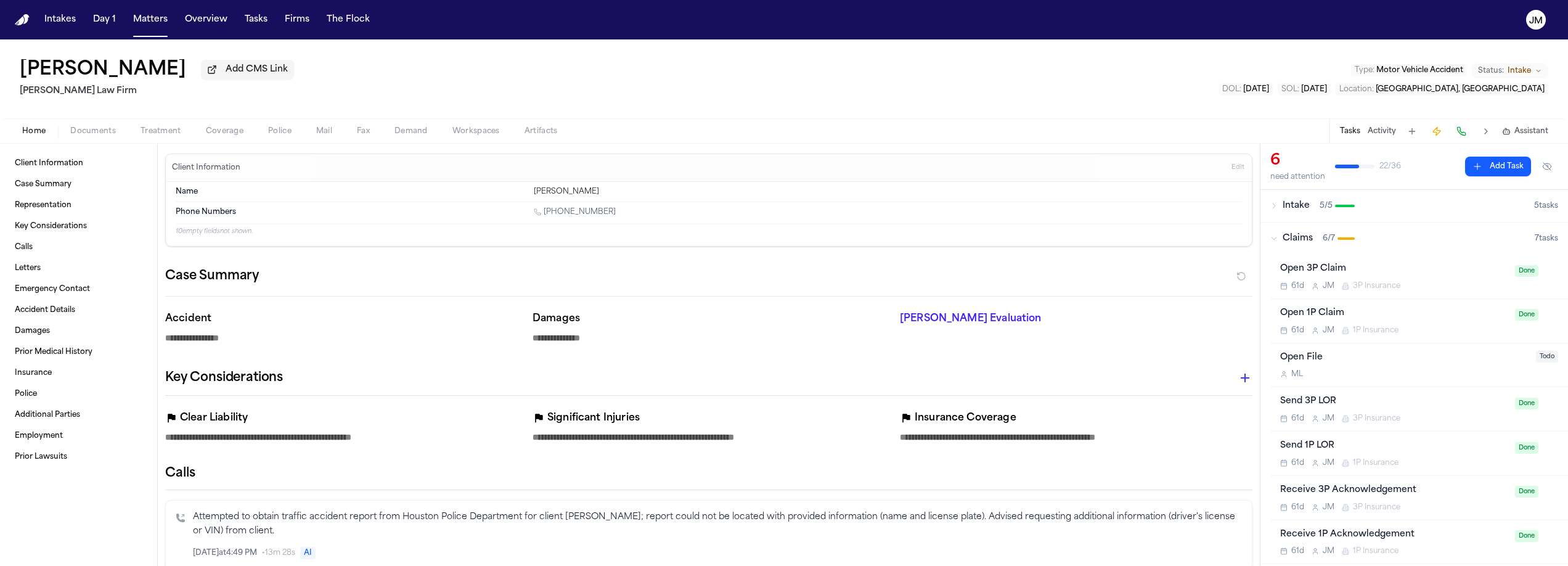
type textarea "*"
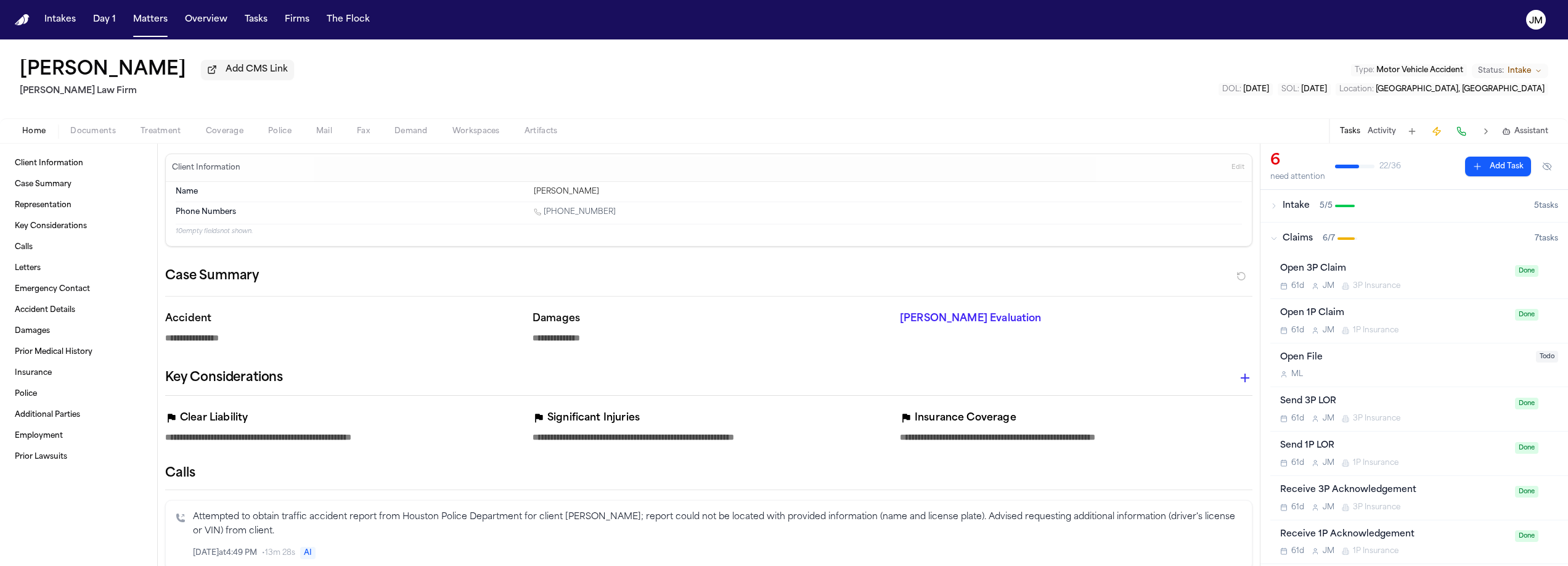
type textarea "*"
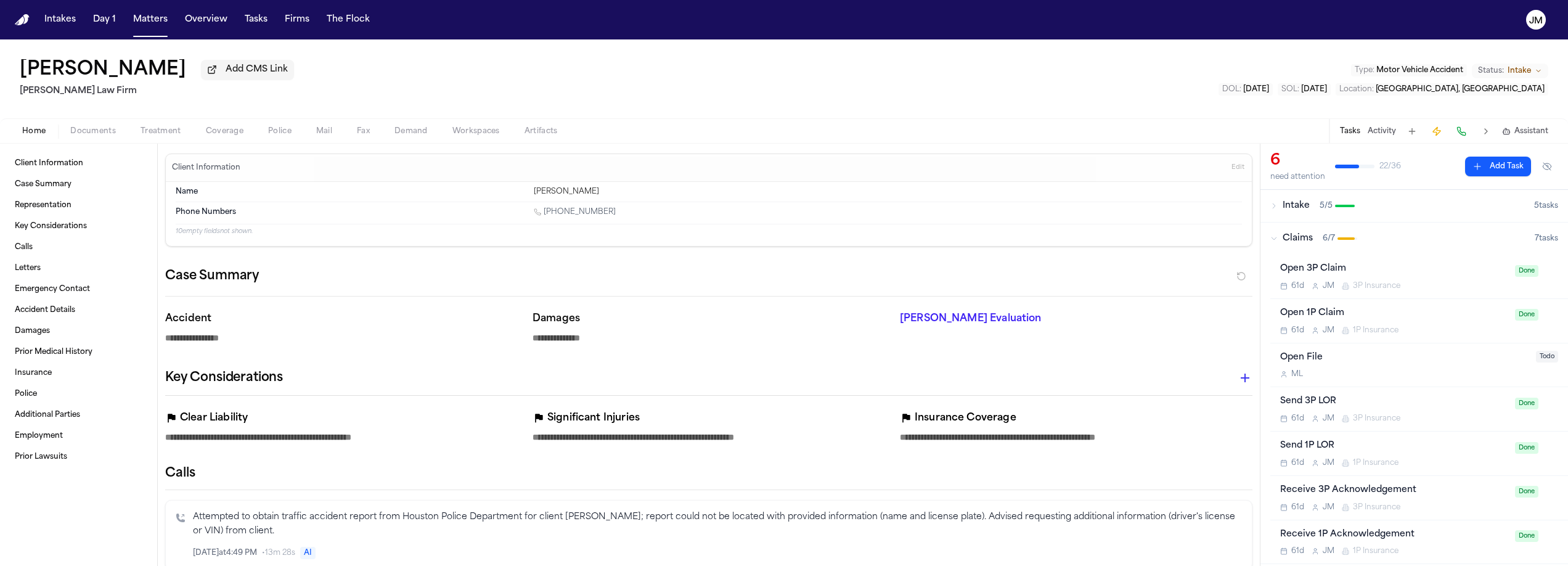
type textarea "*"
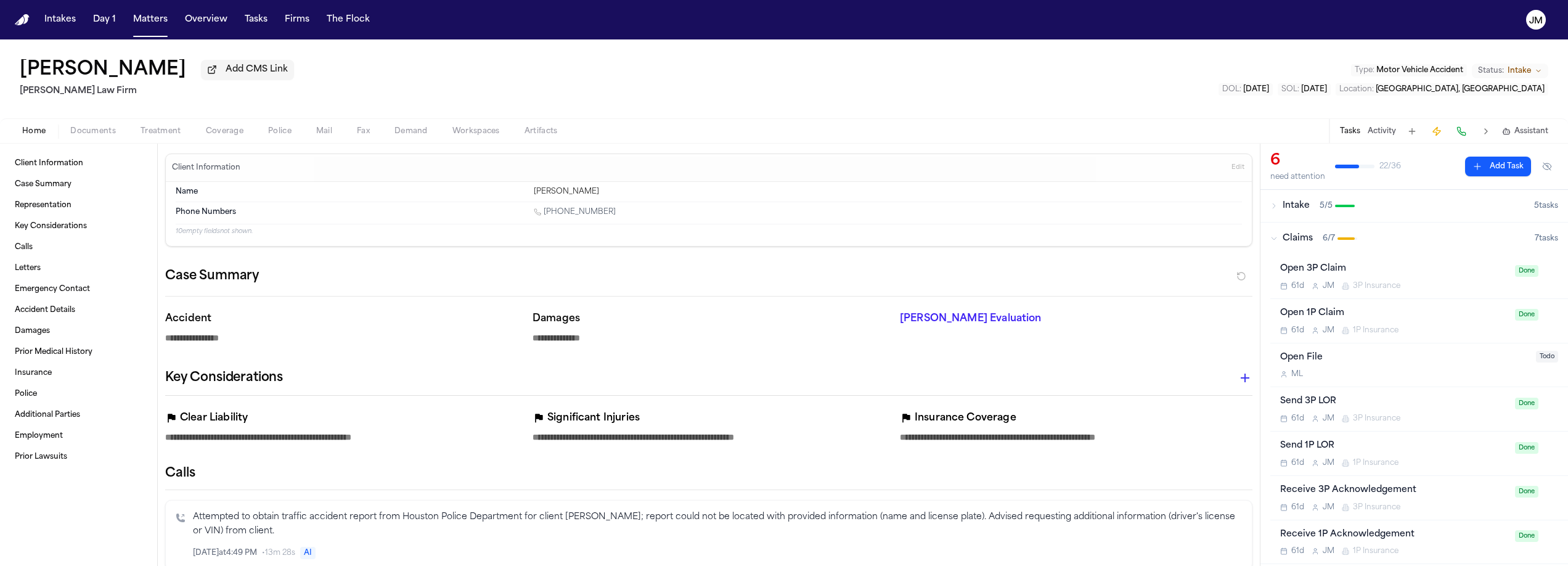
type textarea "*"
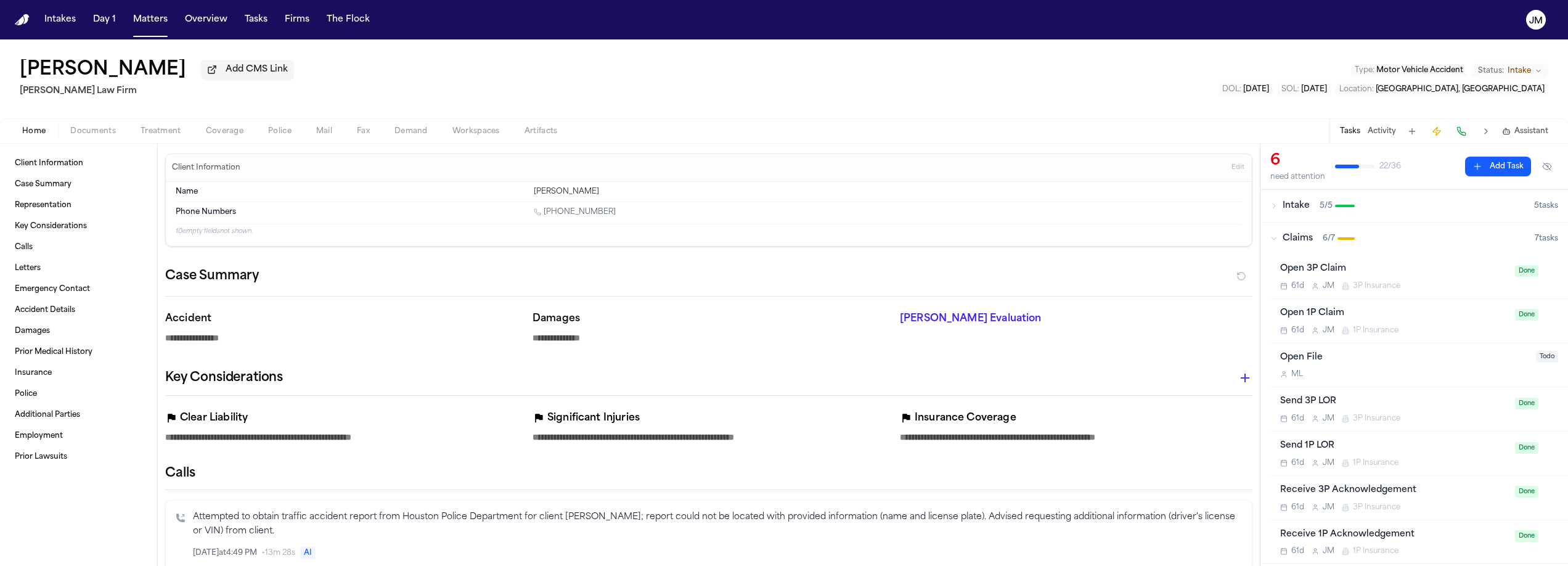
type textarea "*"
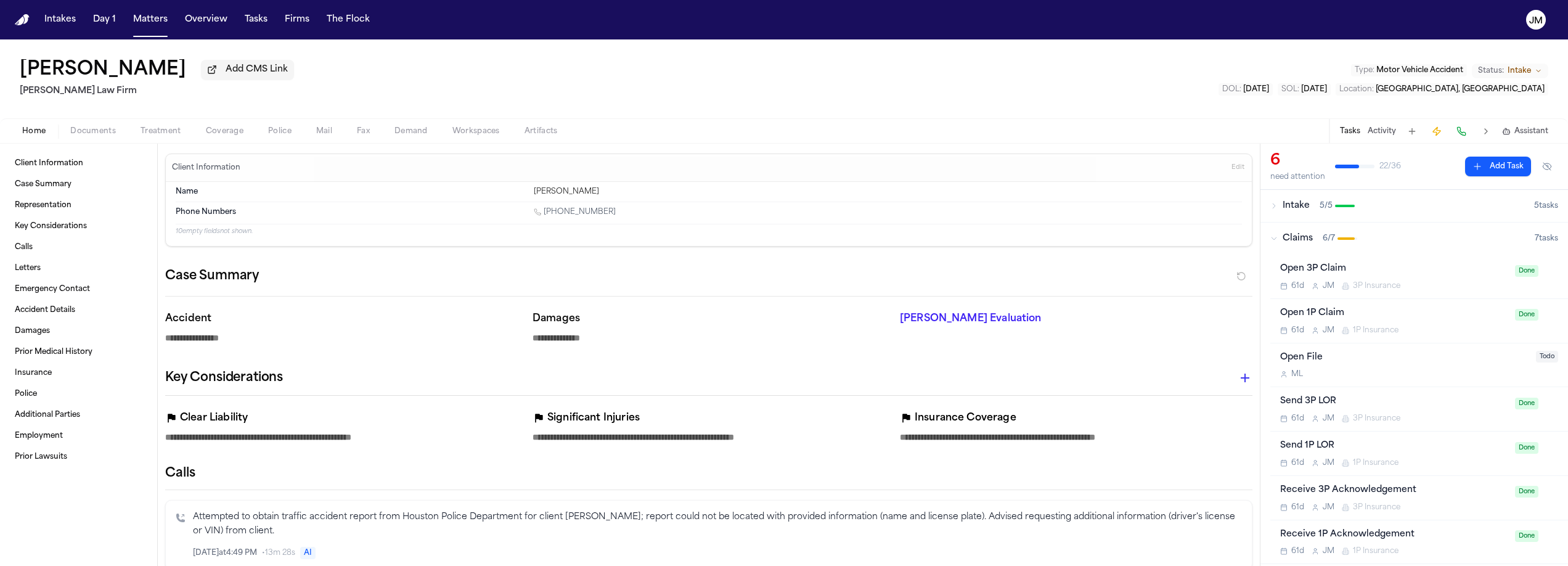
type textarea "*"
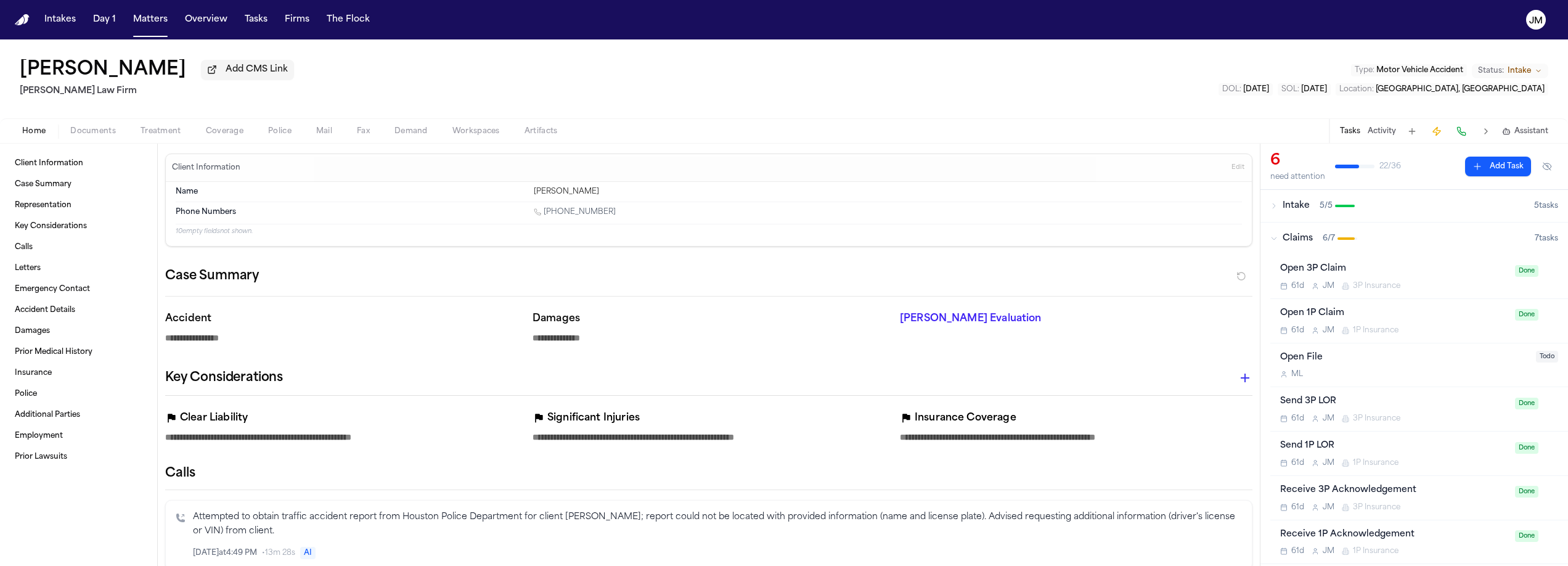
type textarea "*"
click at [105, 135] on span "Documents" at bounding box center [93, 131] width 45 height 10
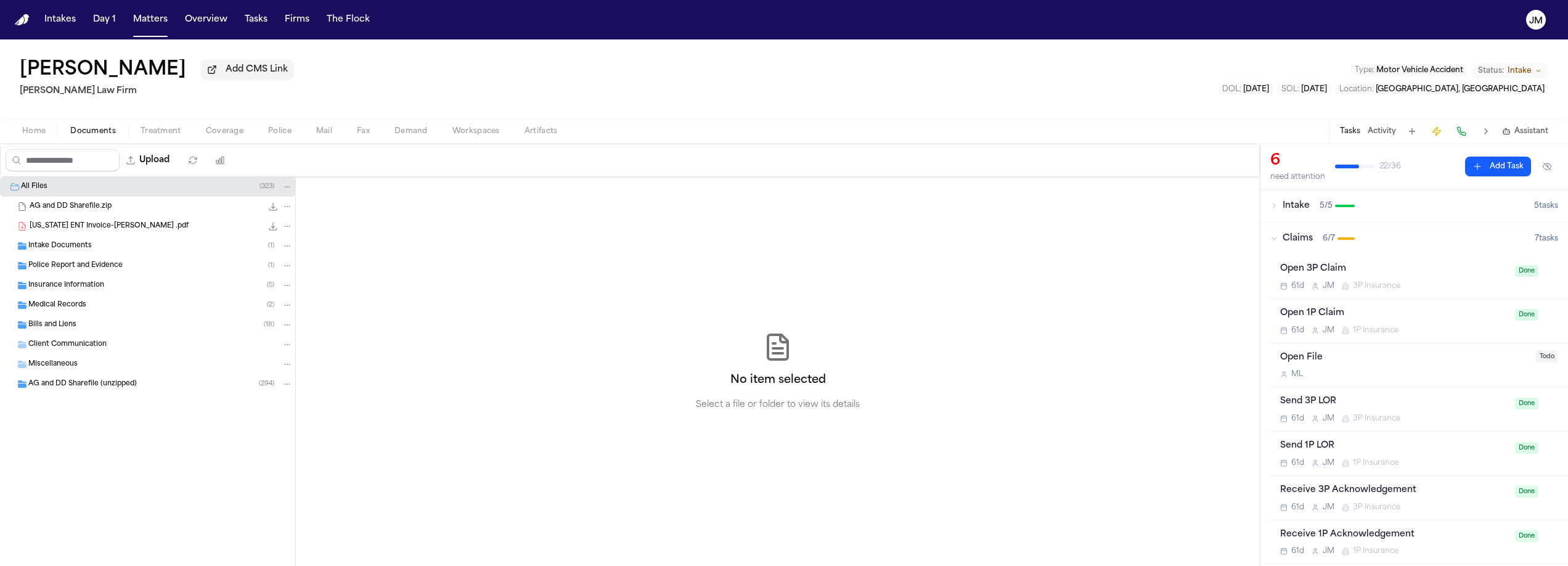
click at [72, 252] on div "Intake Documents ( 1 )" at bounding box center [160, 246] width 264 height 11
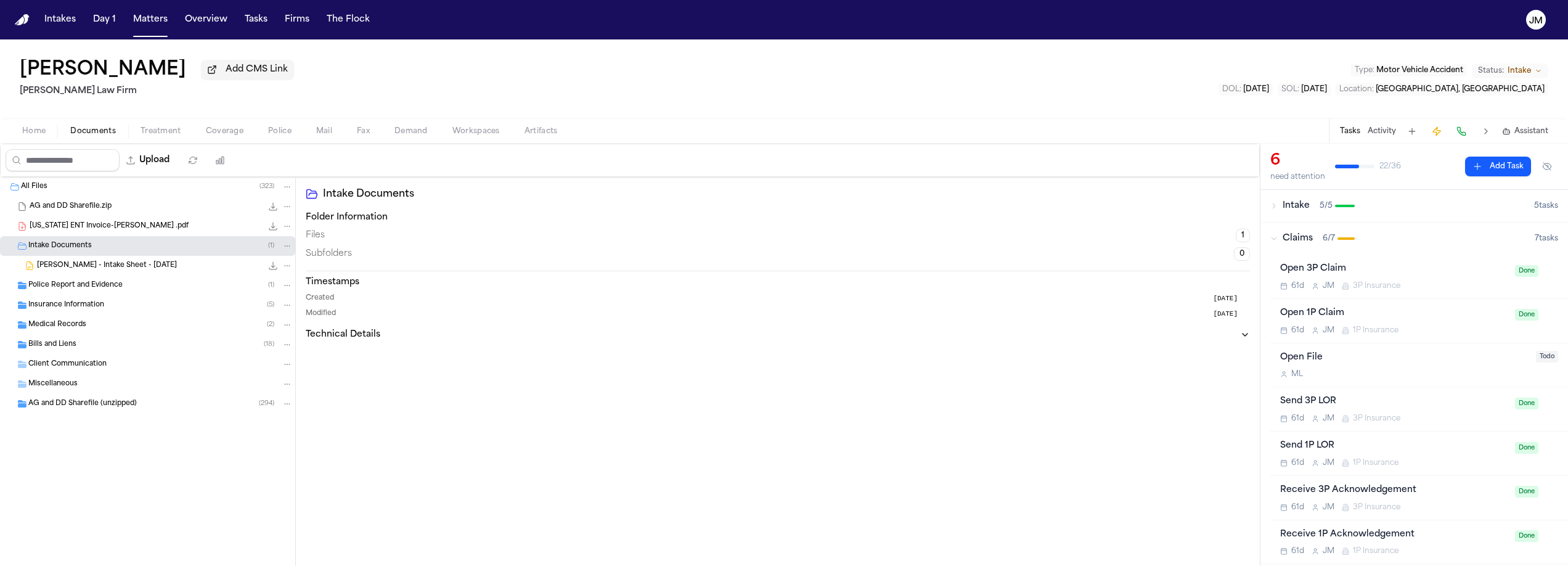
click at [75, 270] on span "[PERSON_NAME] - Intake Sheet - [DATE]" at bounding box center [107, 266] width 140 height 11
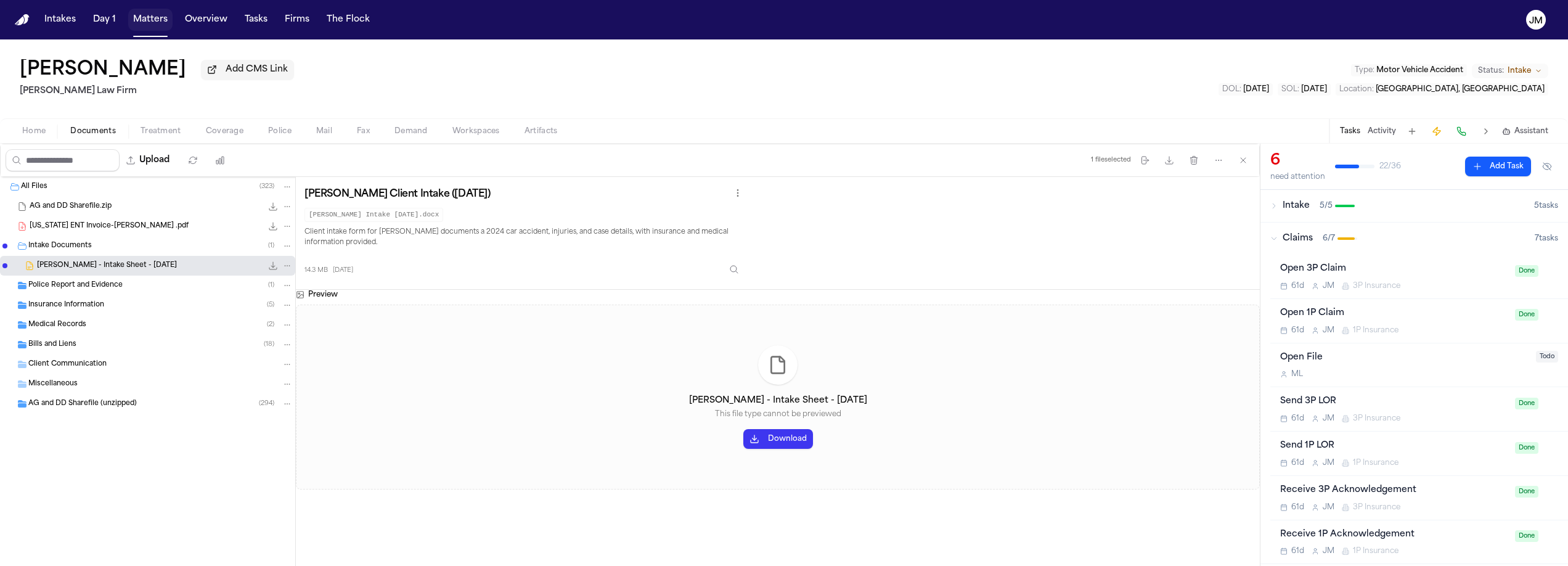
click at [145, 20] on button "Matters" at bounding box center [151, 20] width 45 height 22
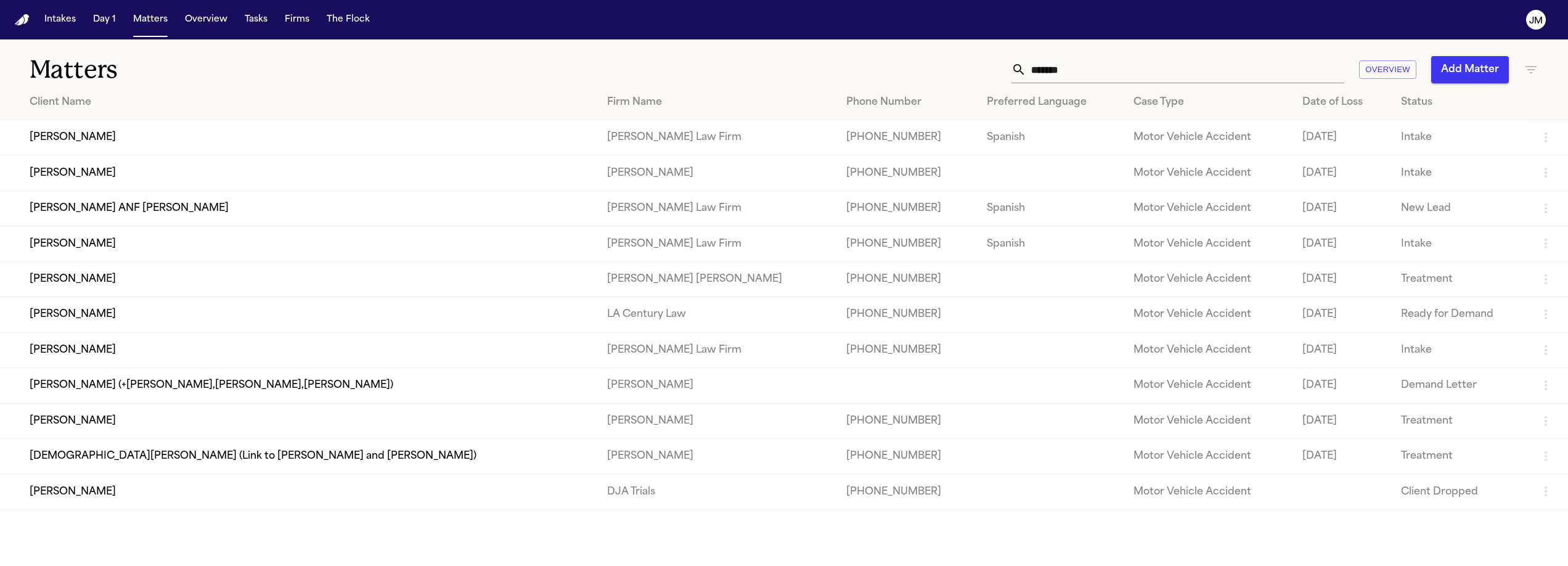
click at [1065, 65] on input "*******" at bounding box center [1185, 69] width 318 height 27
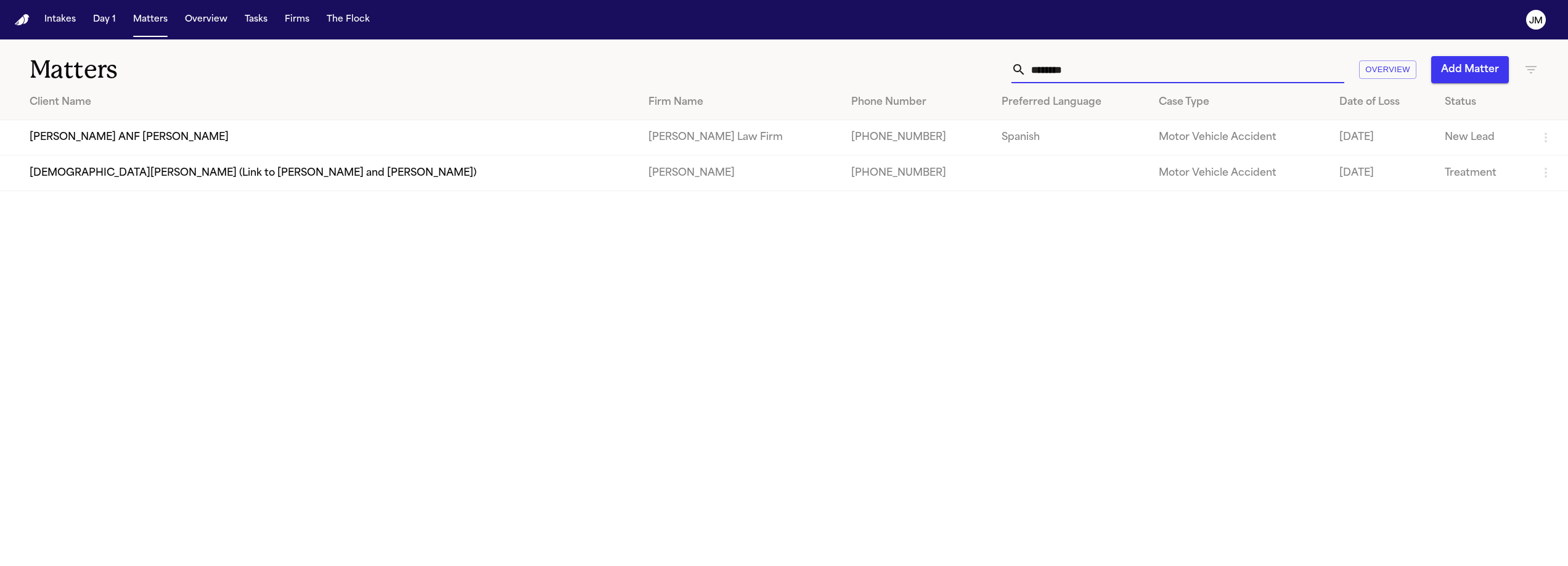
click at [1087, 70] on input "********" at bounding box center [1185, 69] width 318 height 27
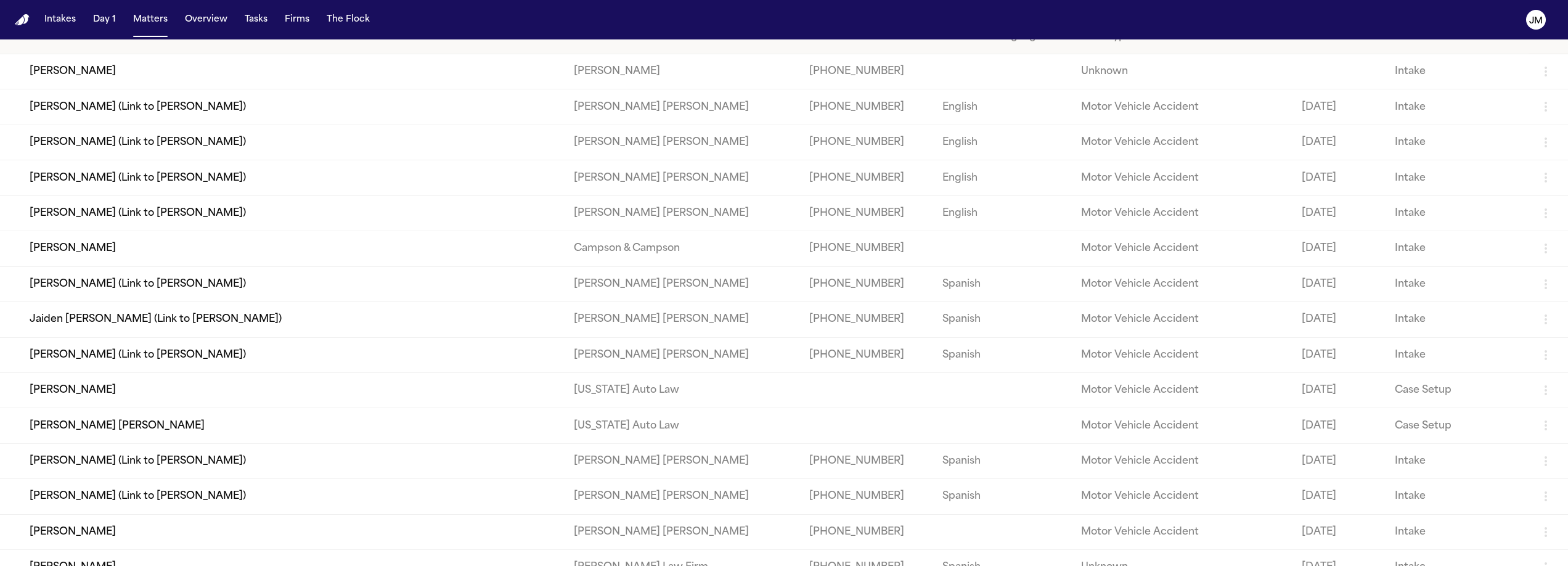
scroll to position [78, 0]
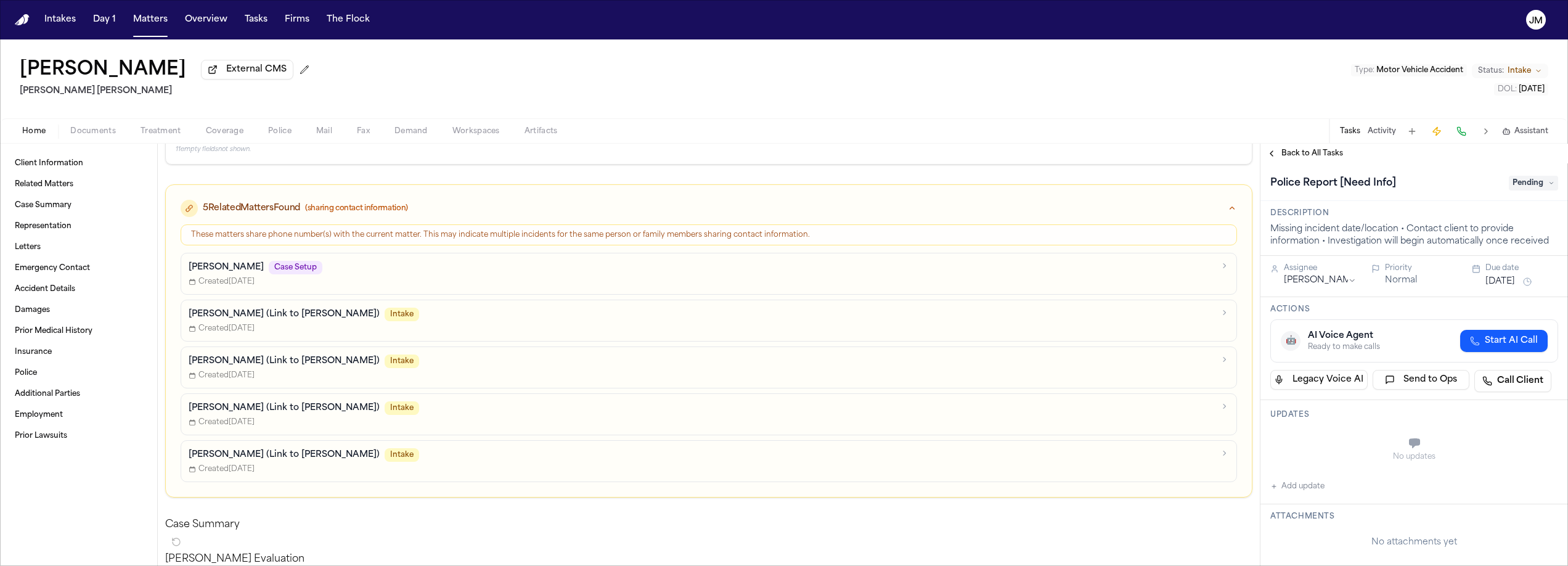
scroll to position [77, 0]
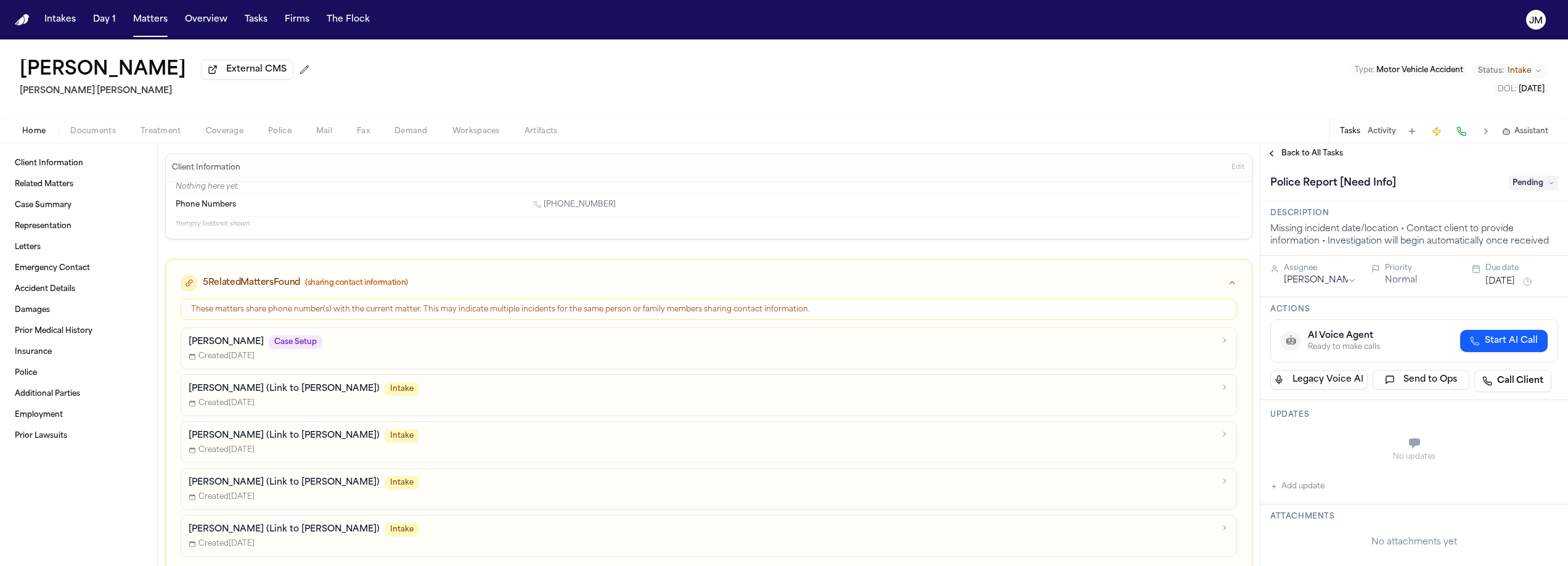
click at [146, 24] on button "Matters" at bounding box center [151, 20] width 45 height 22
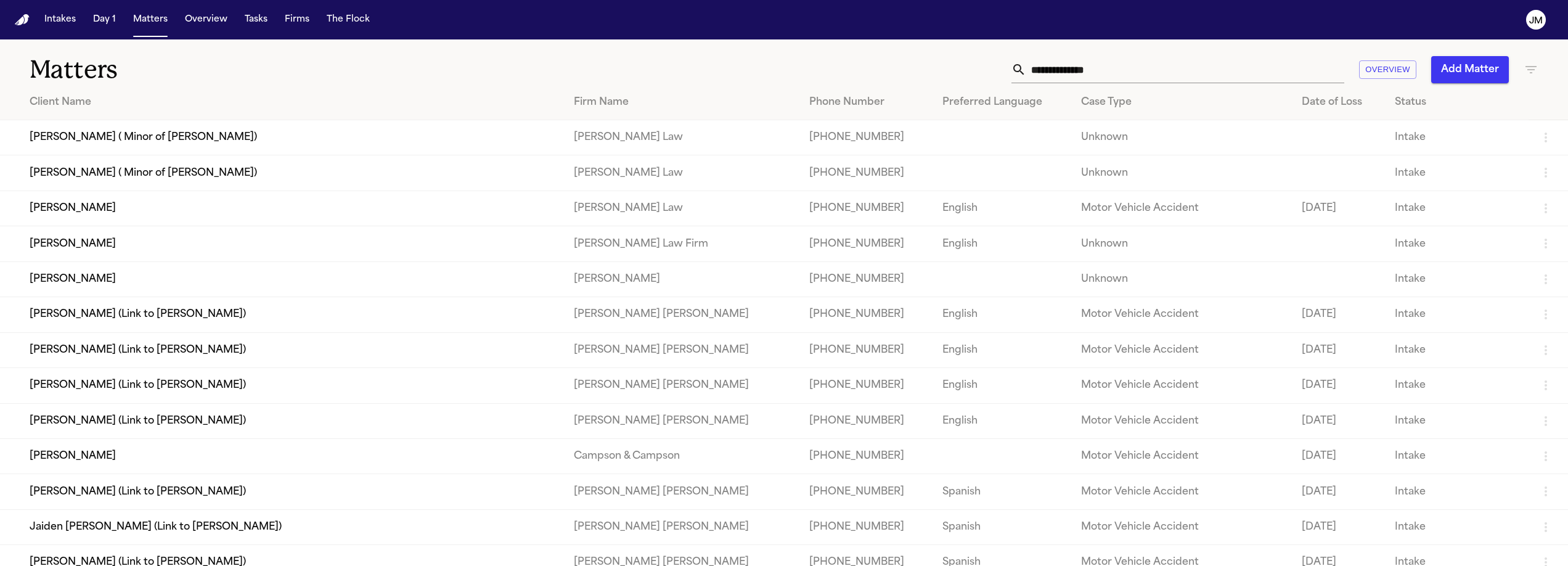
click at [1164, 64] on input "text" at bounding box center [1185, 69] width 318 height 27
type input "*"
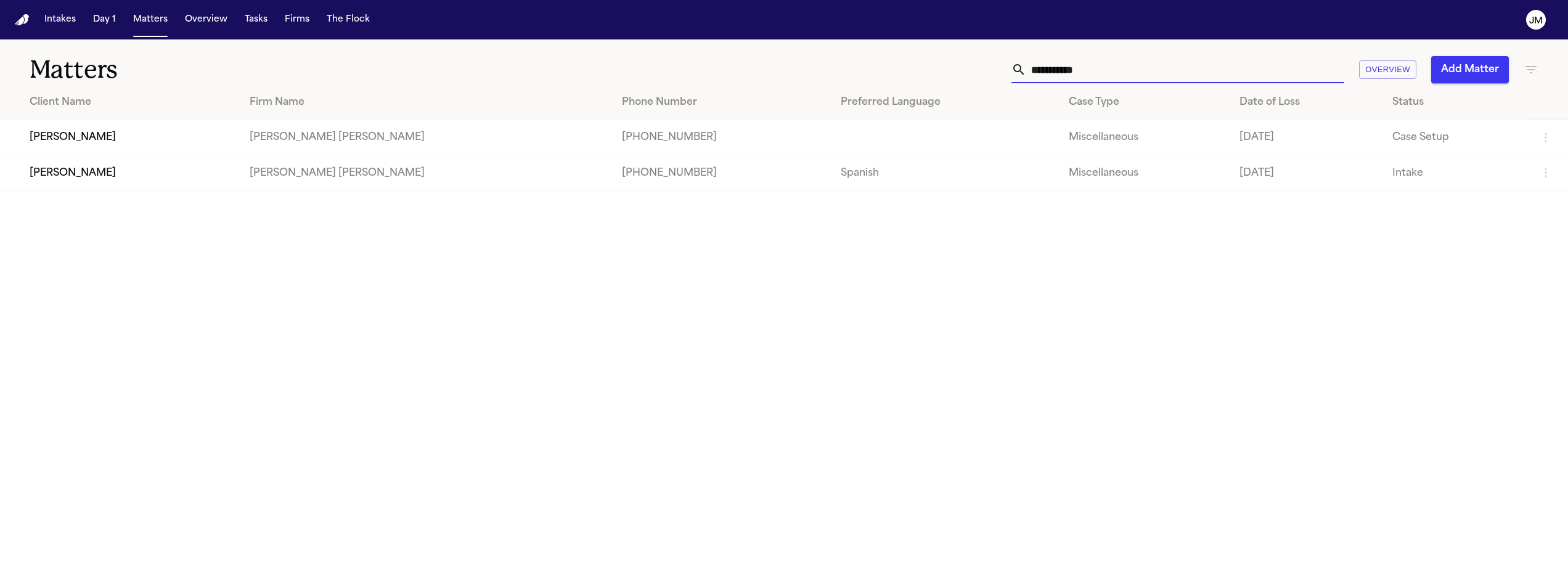
type input "**********"
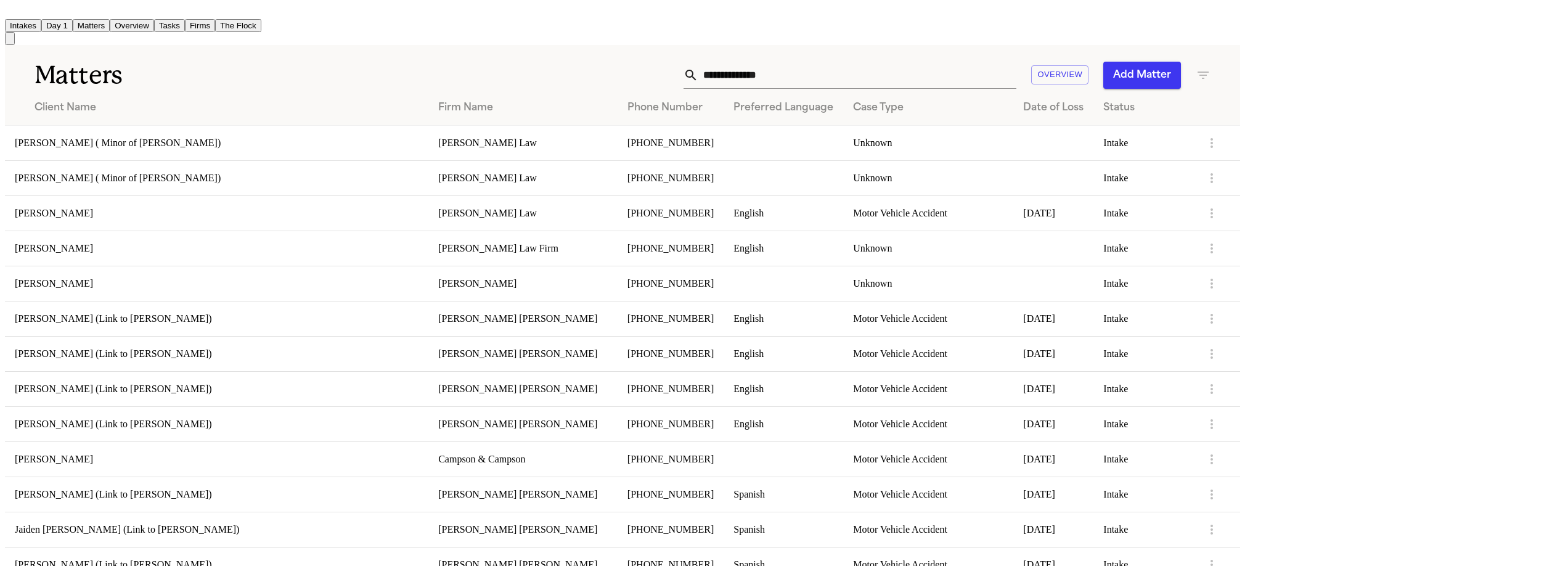
click at [1016, 76] on input "text" at bounding box center [857, 75] width 318 height 27
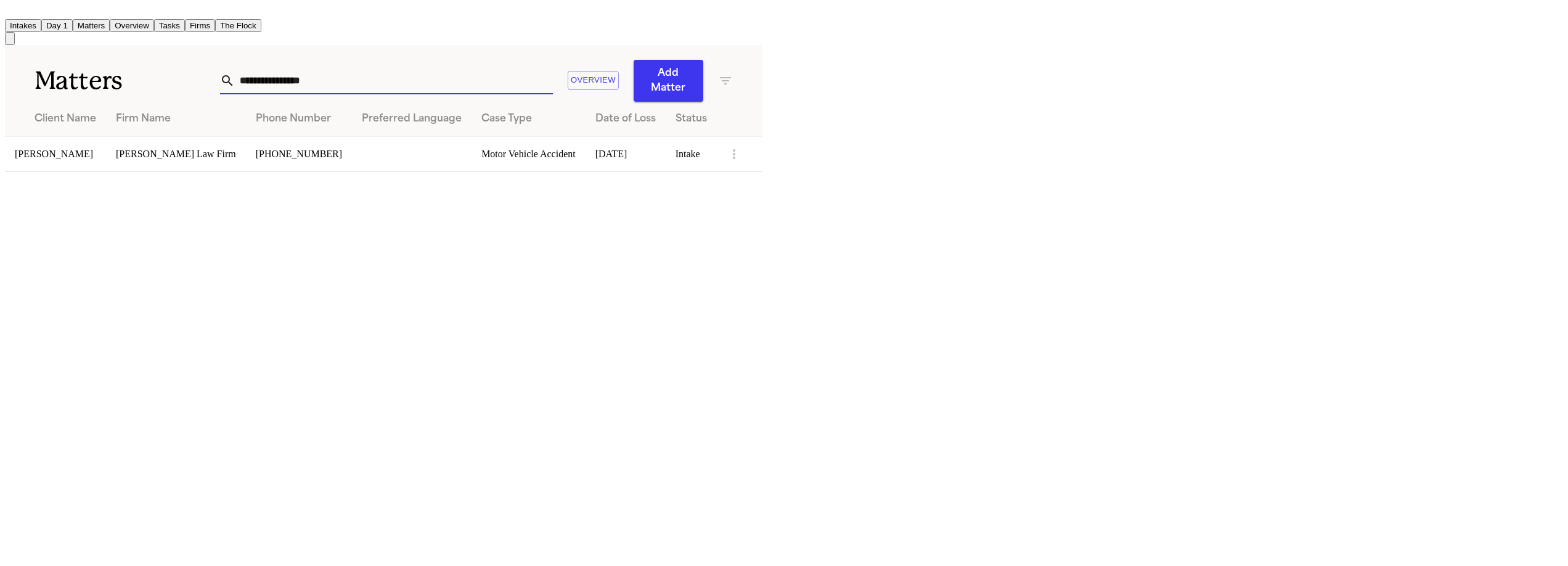
type input "**********"
click at [106, 147] on td "[PERSON_NAME]" at bounding box center [56, 153] width 101 height 35
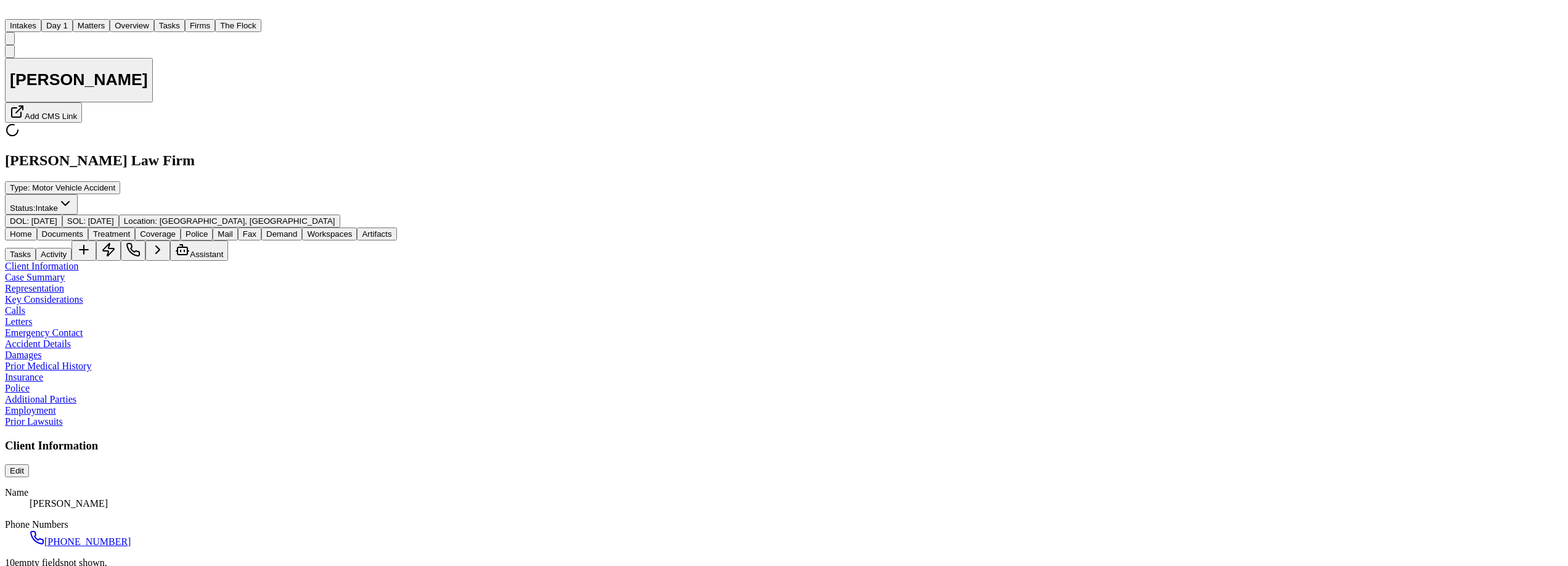
type textarea "*"
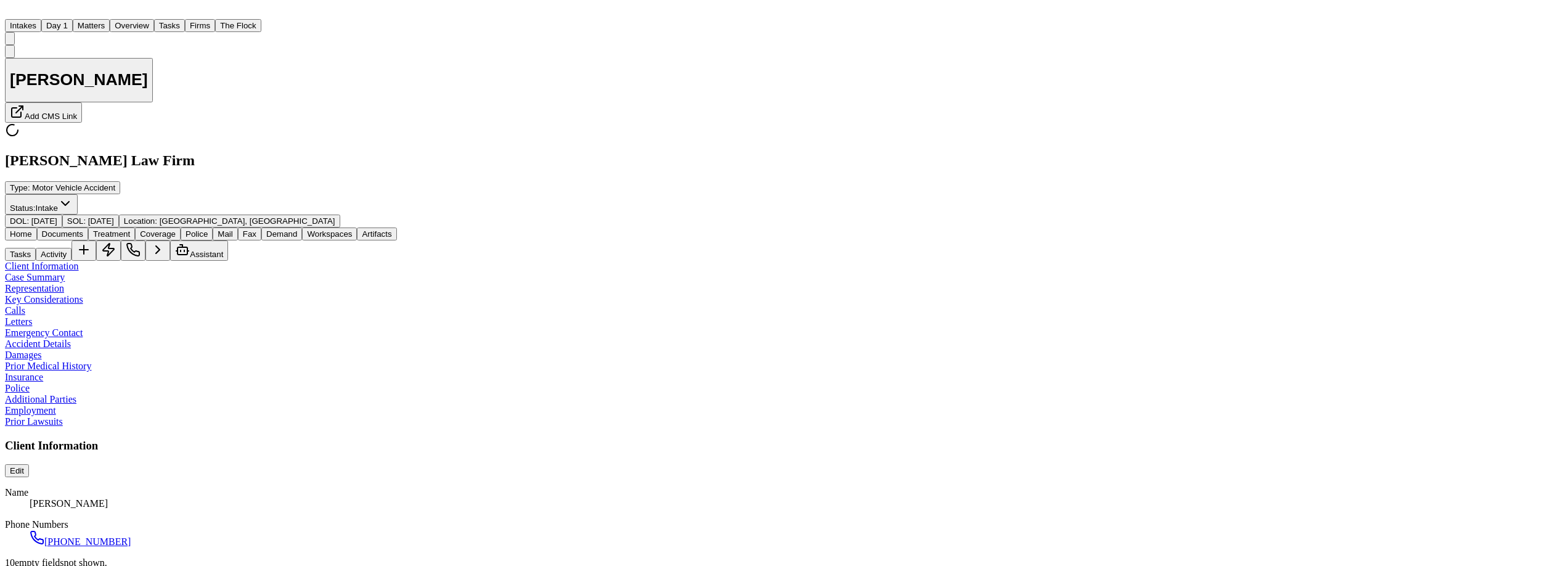
type textarea "*"
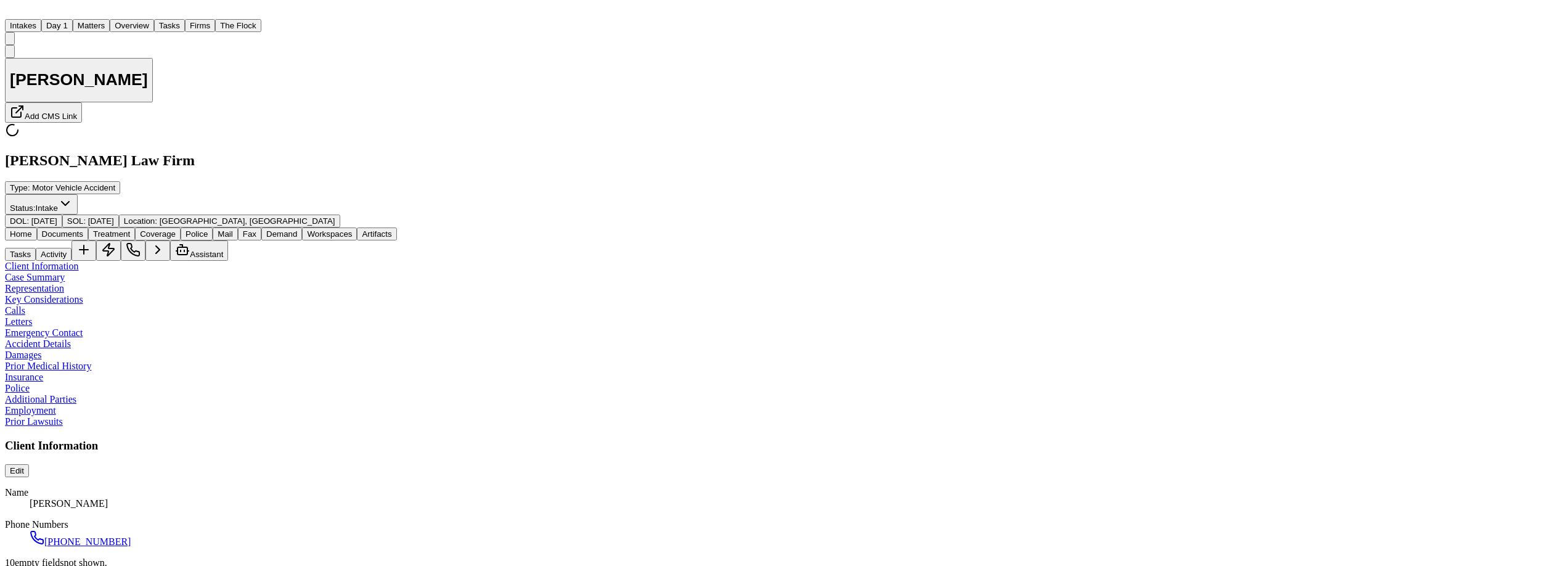
type textarea "*"
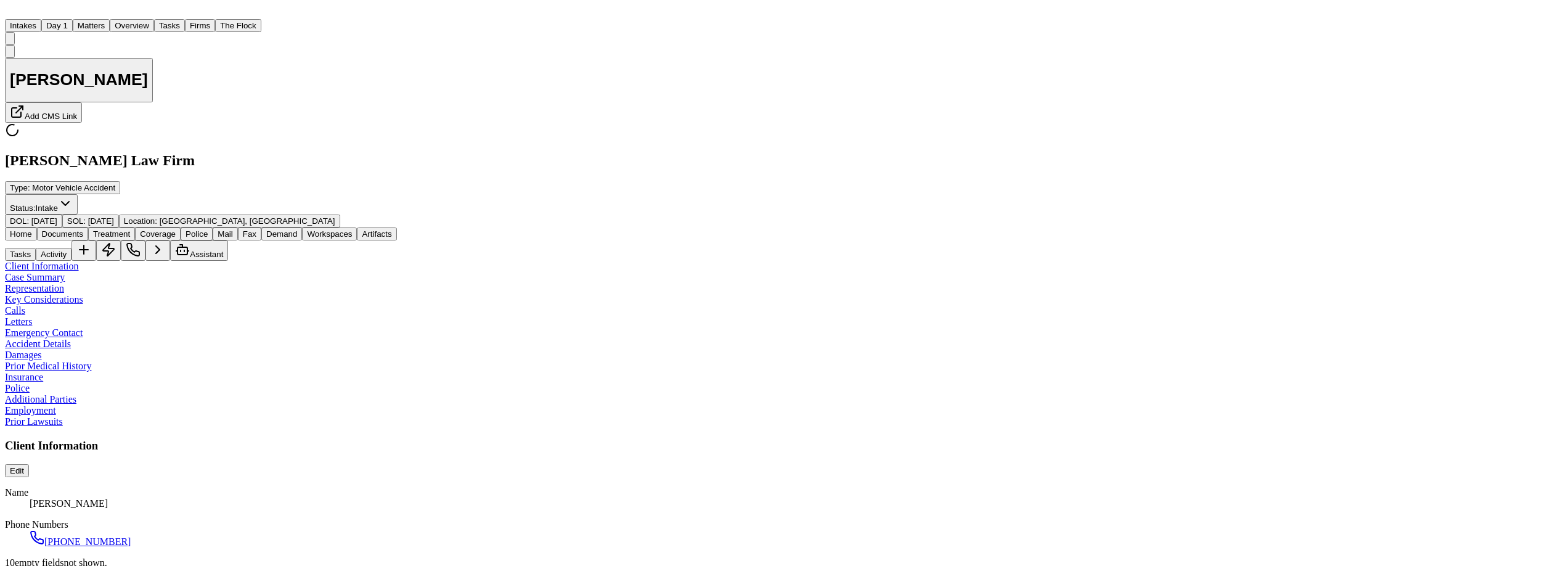
type textarea "*"
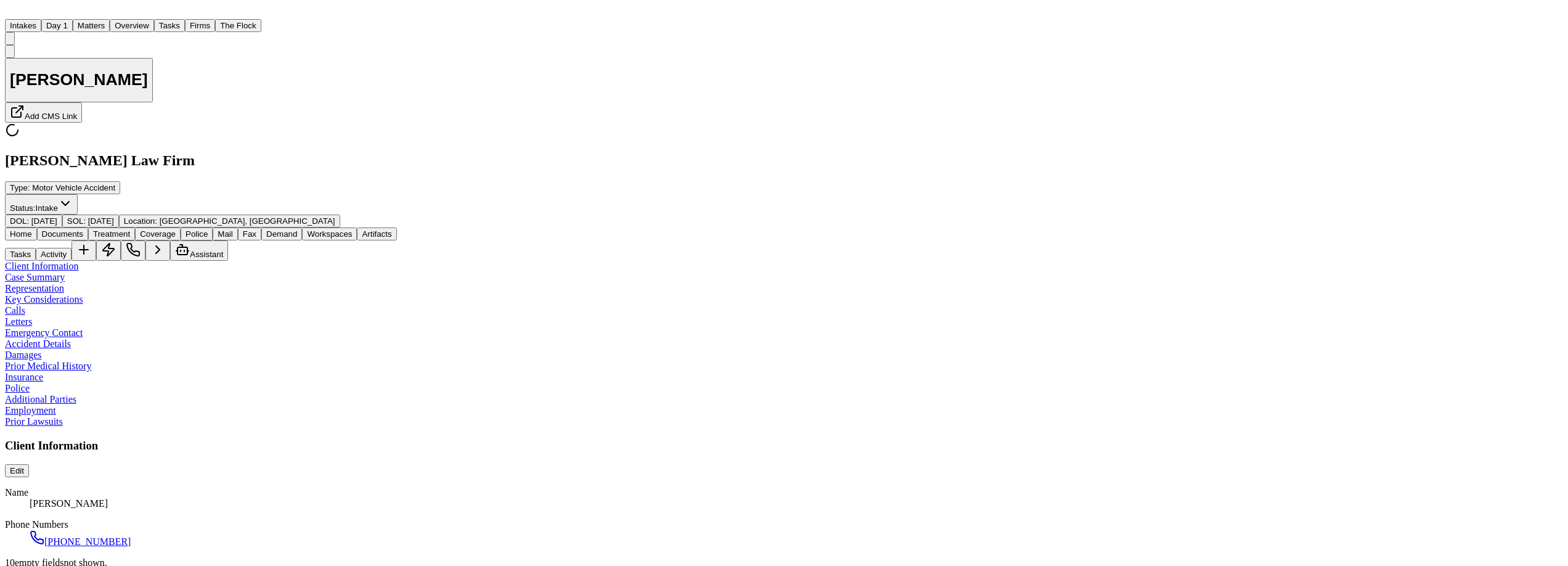
type textarea "*"
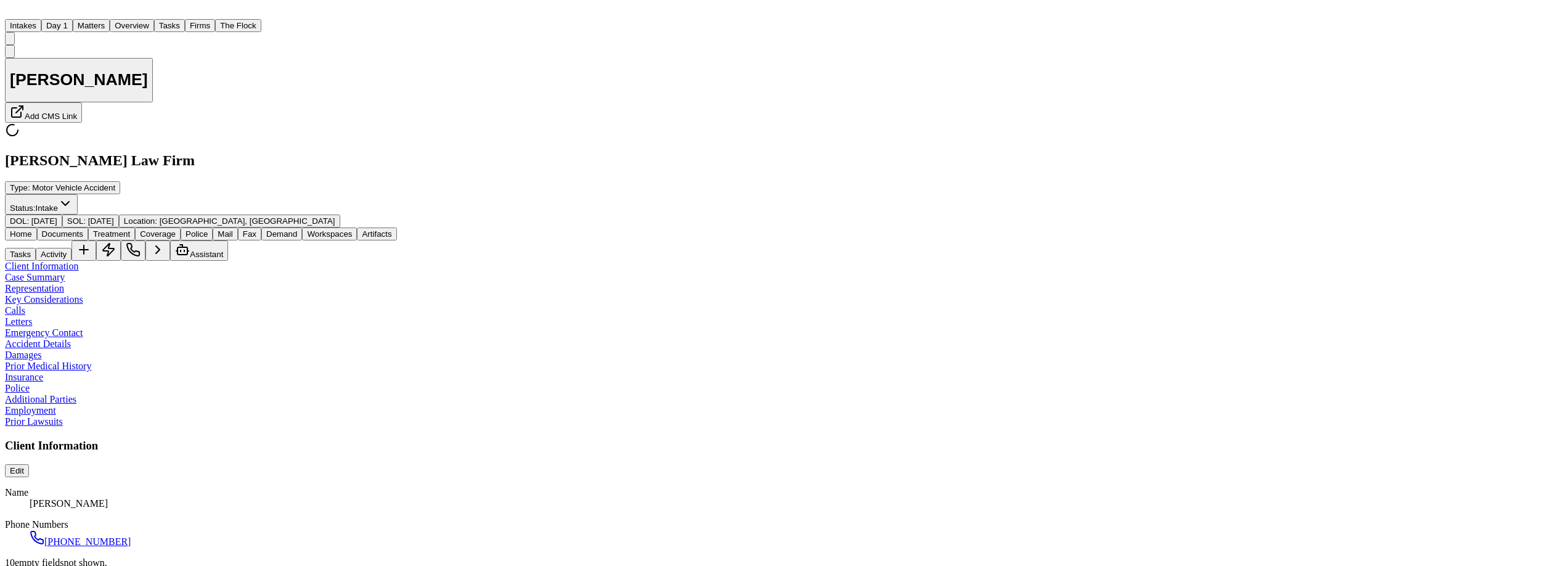
type textarea "*"
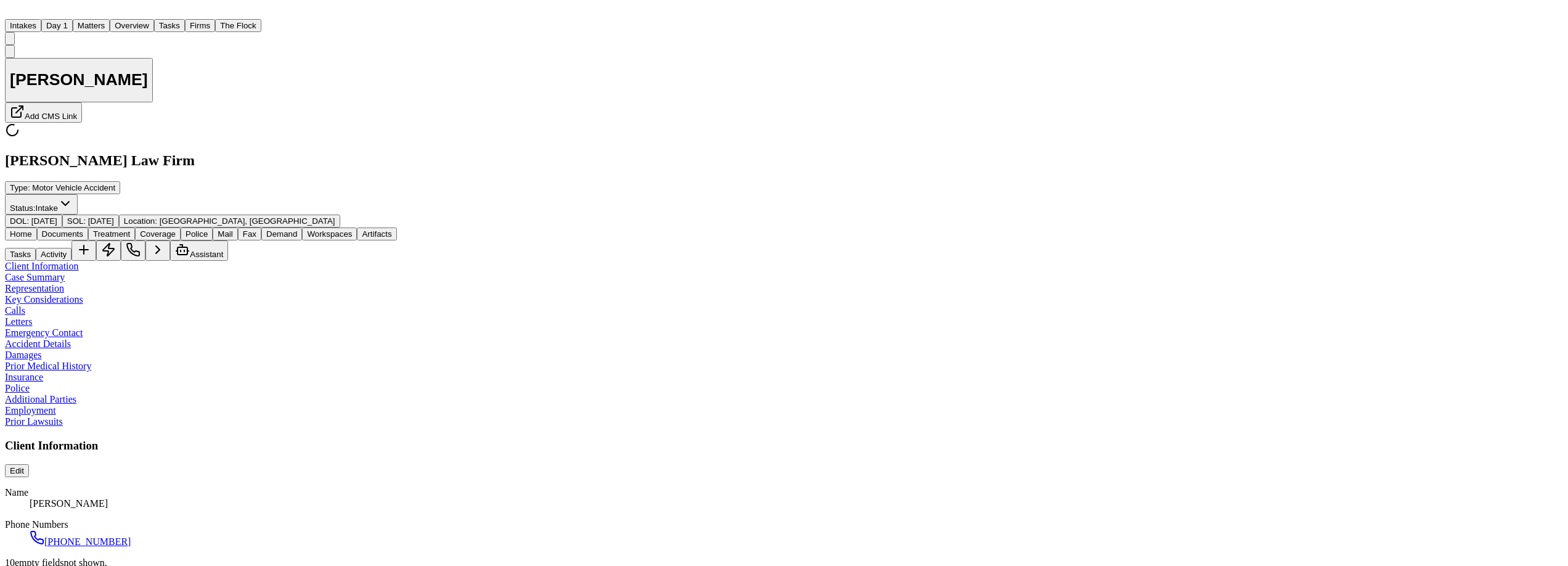
type textarea "*"
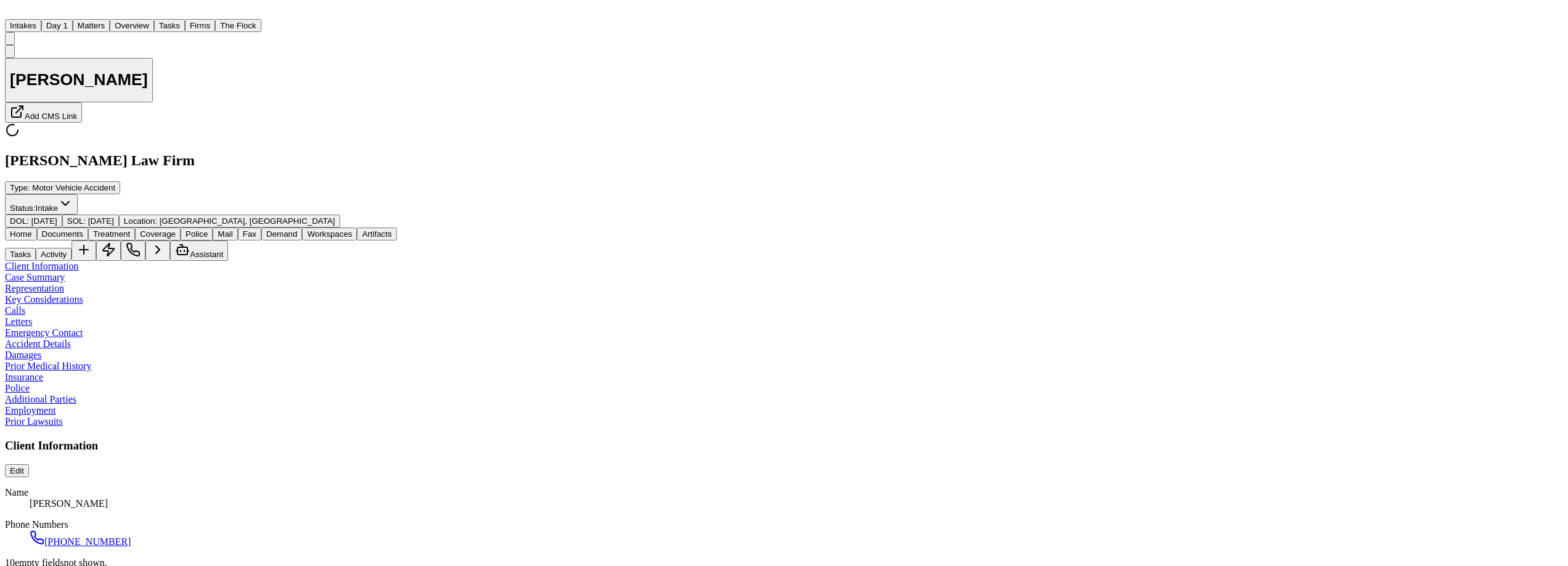
type textarea "*"
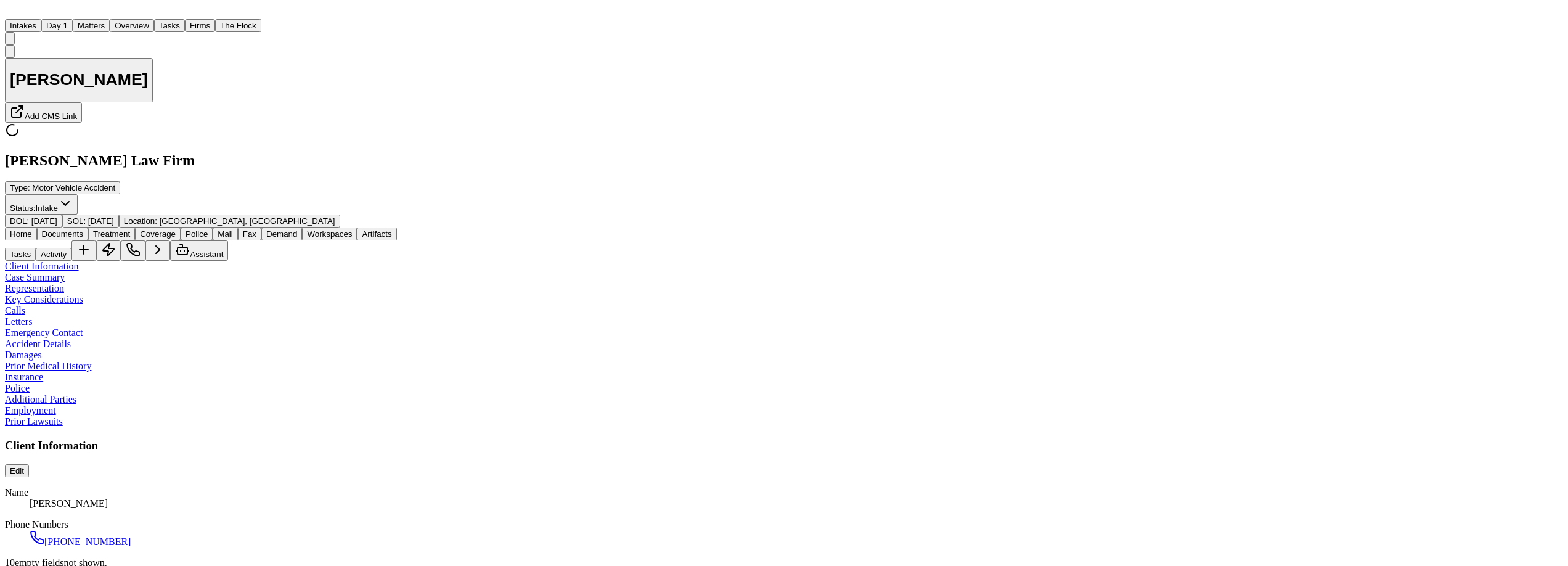
type textarea "*"
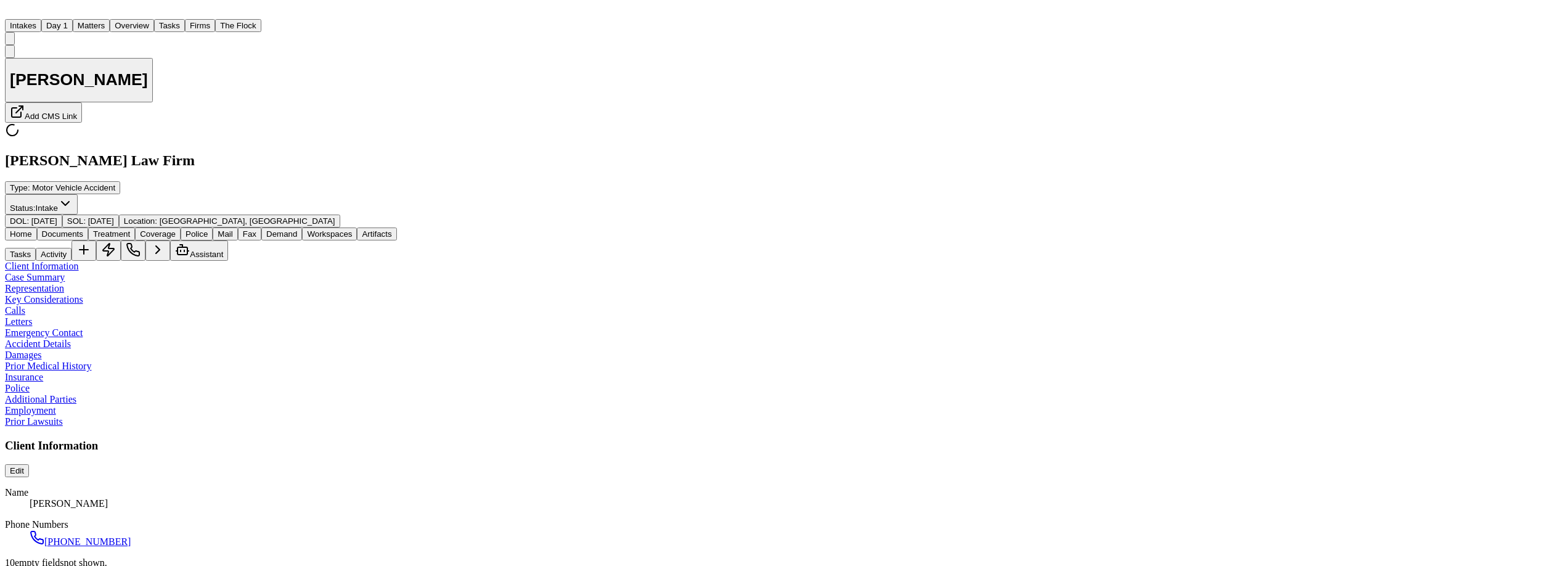
type textarea "*"
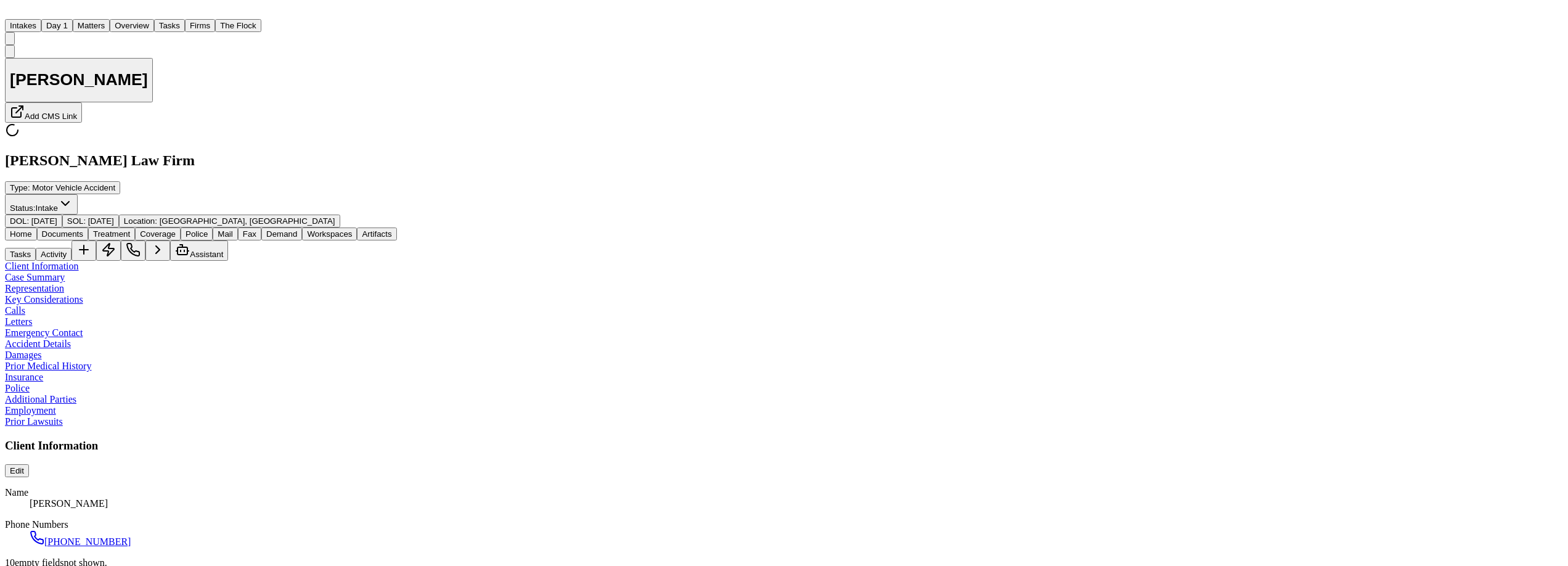
type textarea "*"
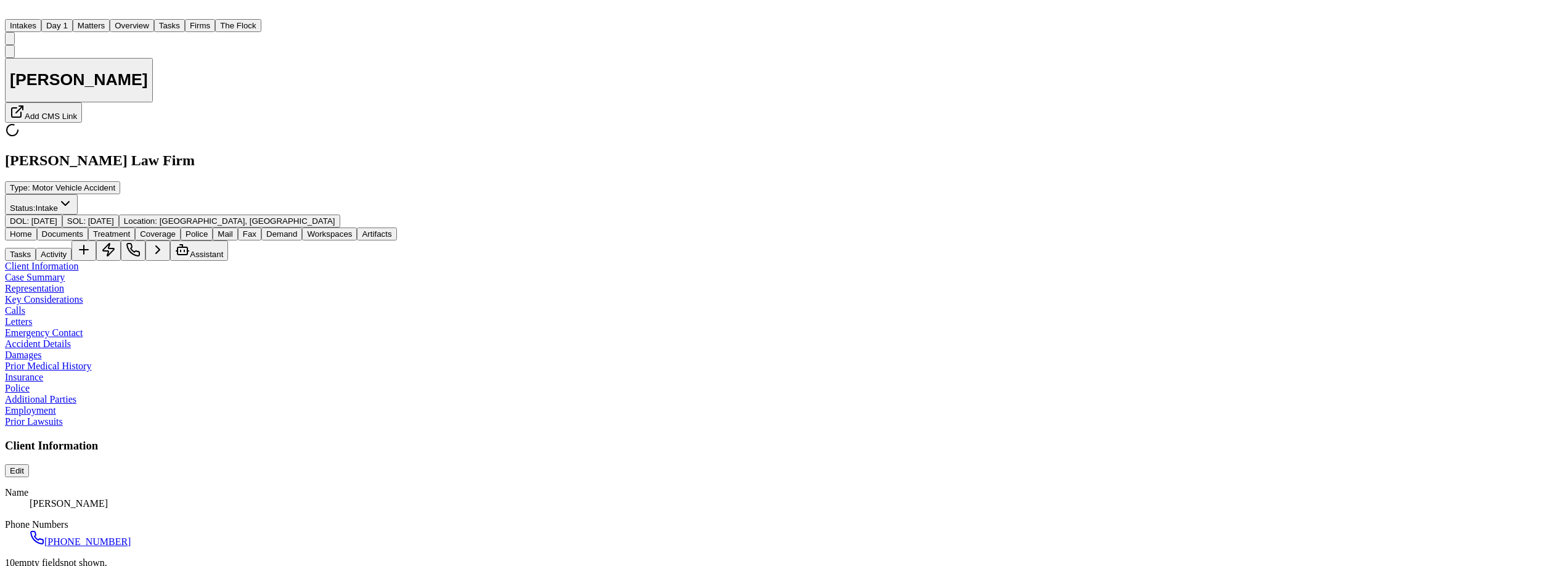
type textarea "*"
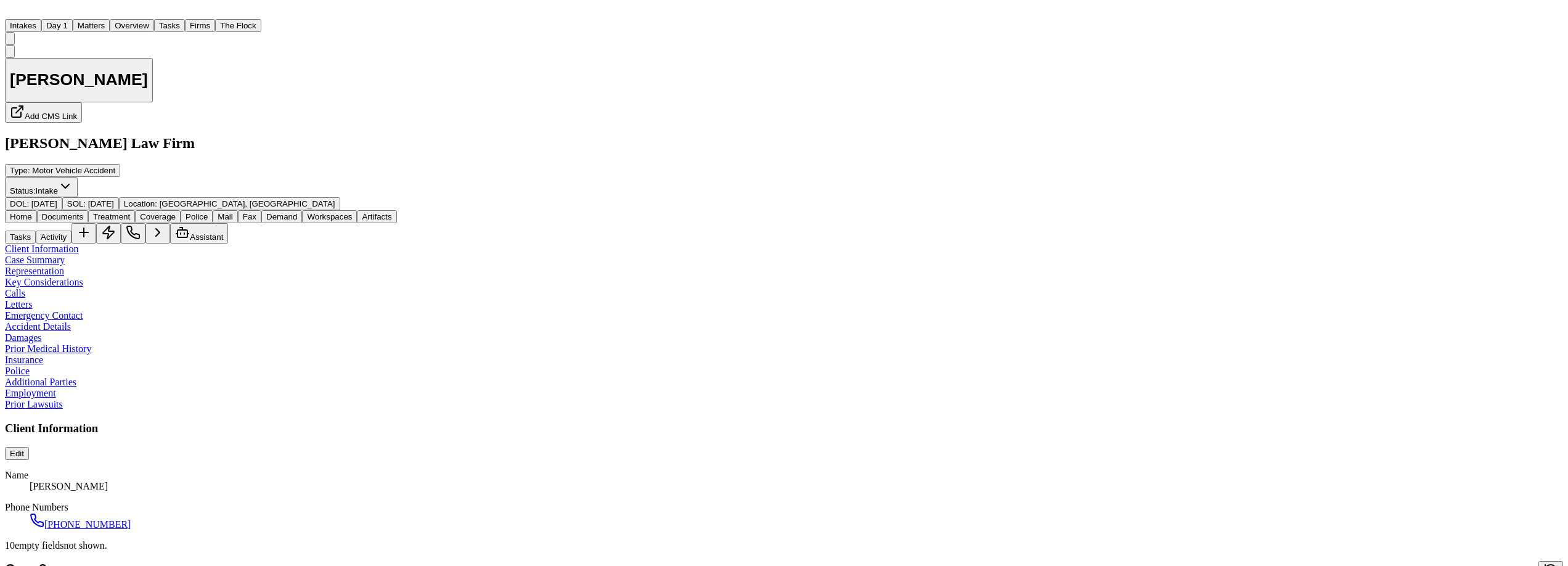
type textarea "*"
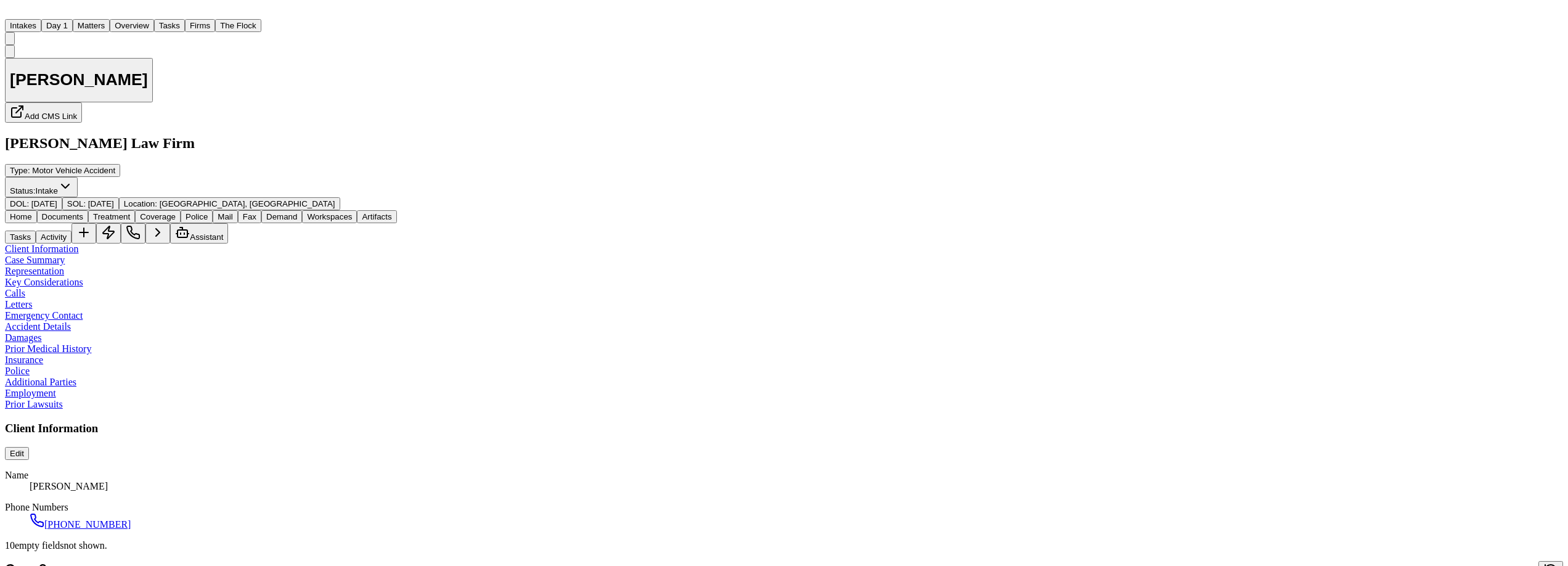
type textarea "*"
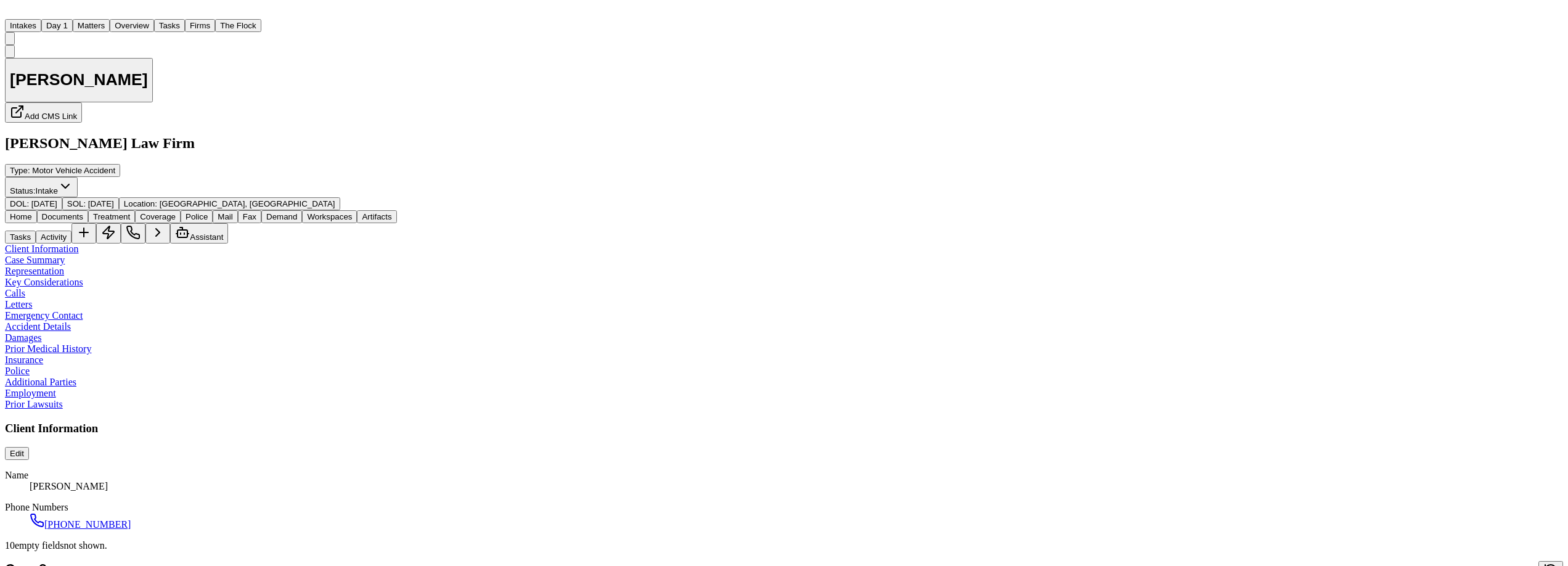
type textarea "*"
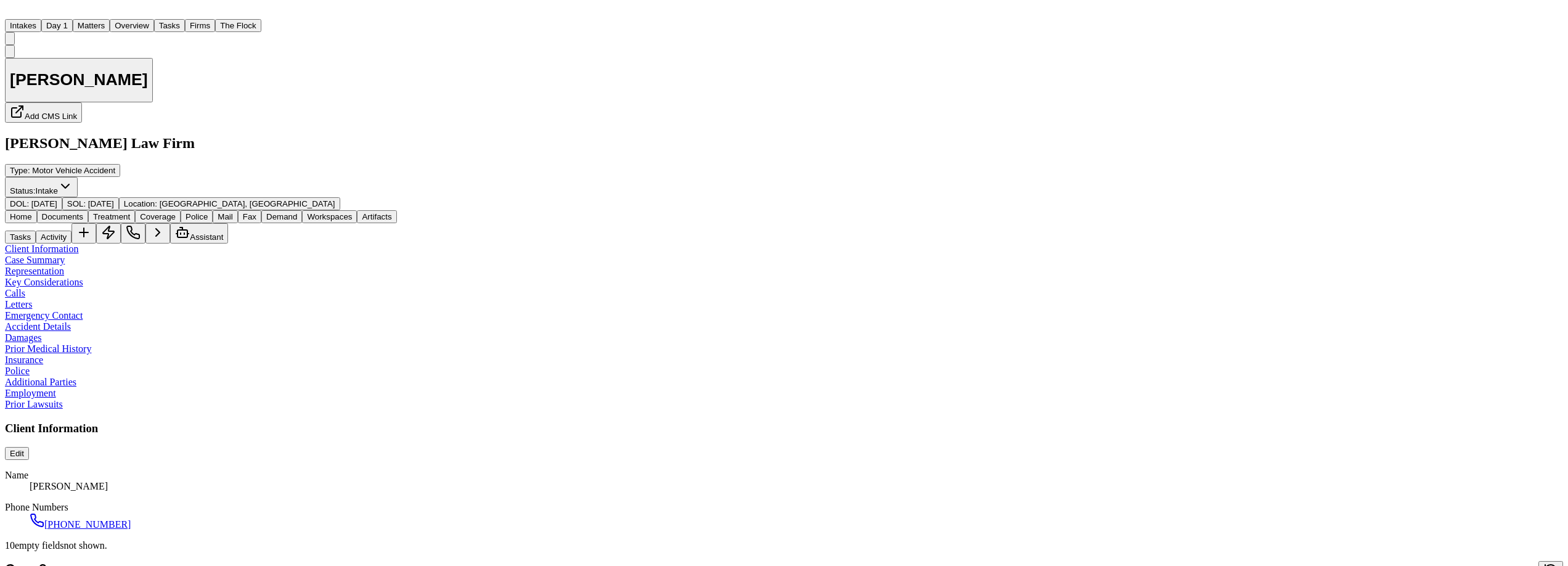
type textarea "*"
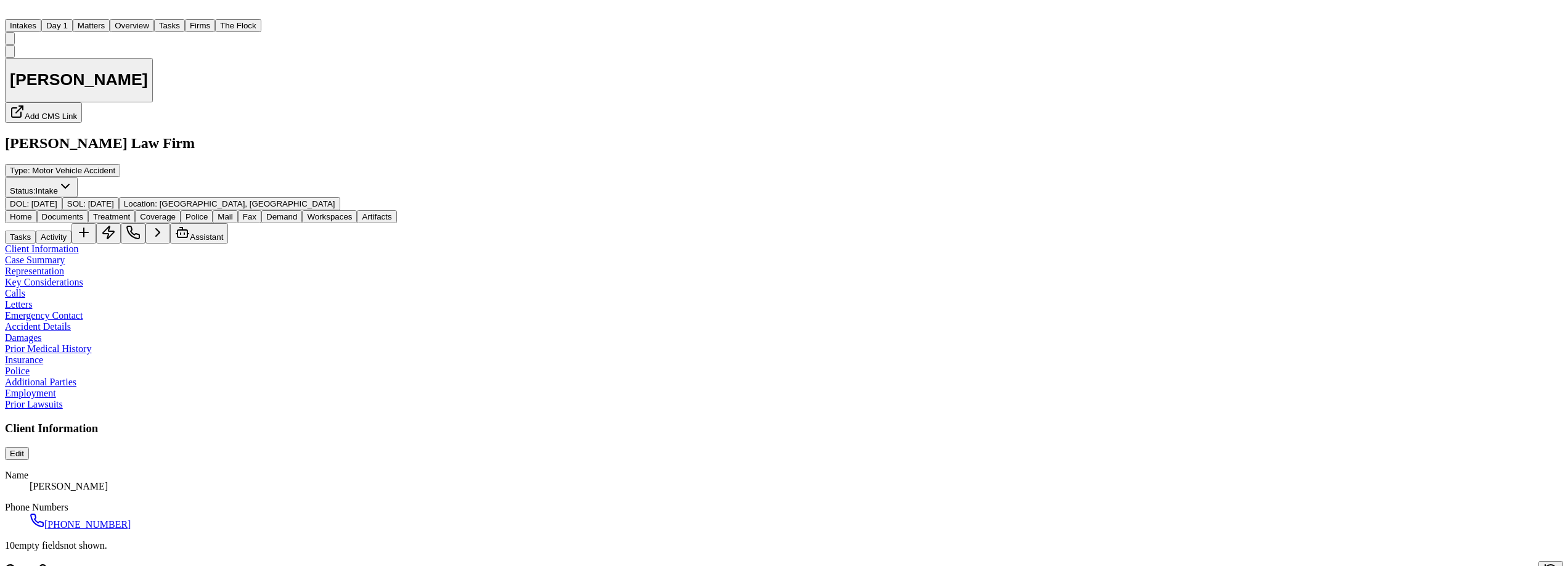
type textarea "*"
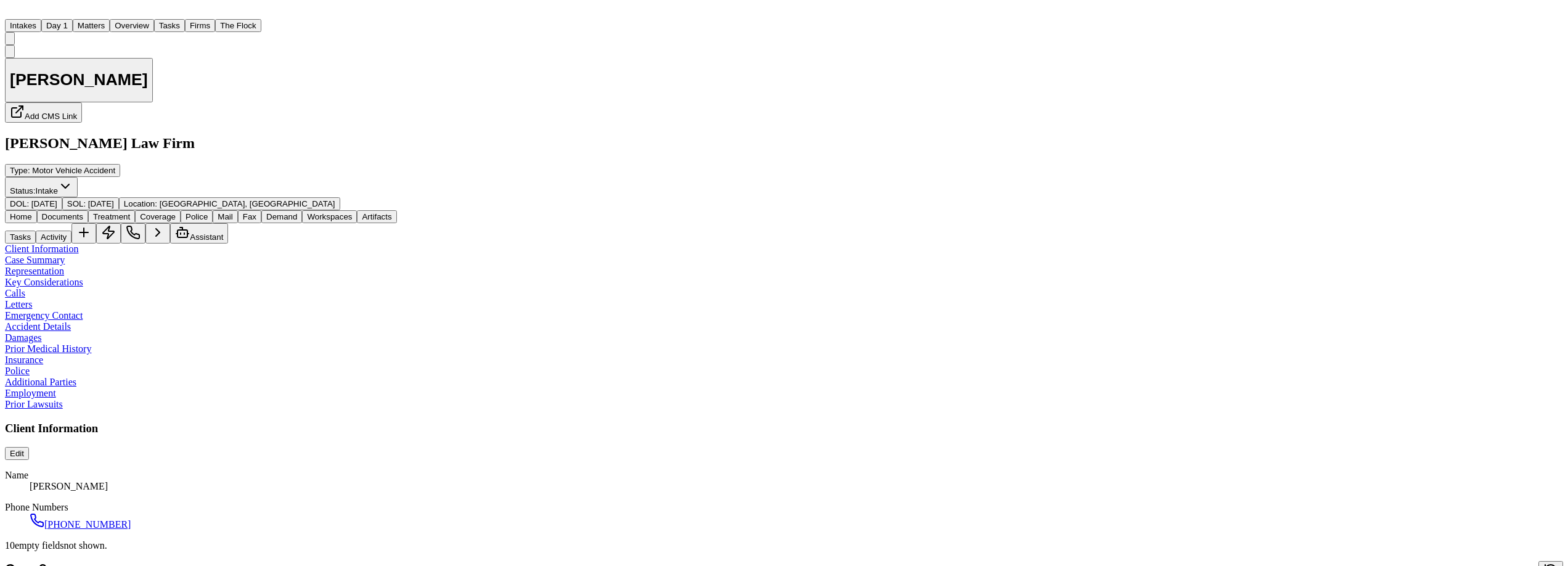
type textarea "*"
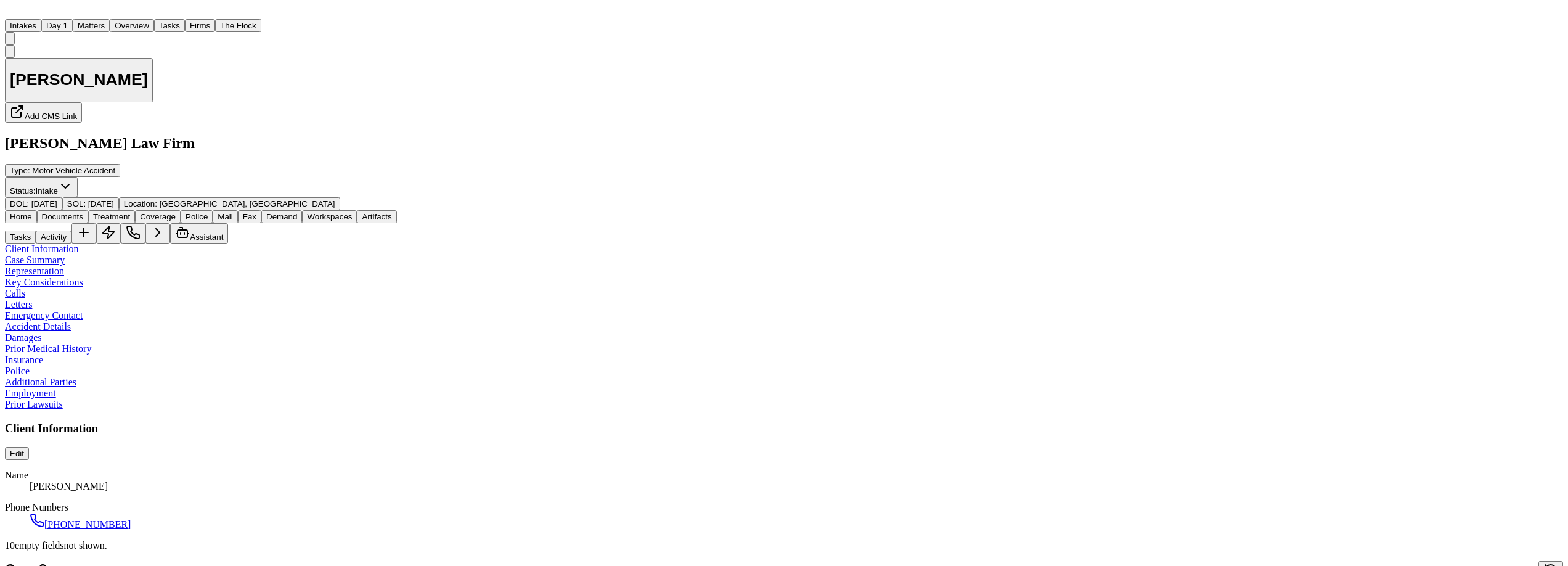
type textarea "*"
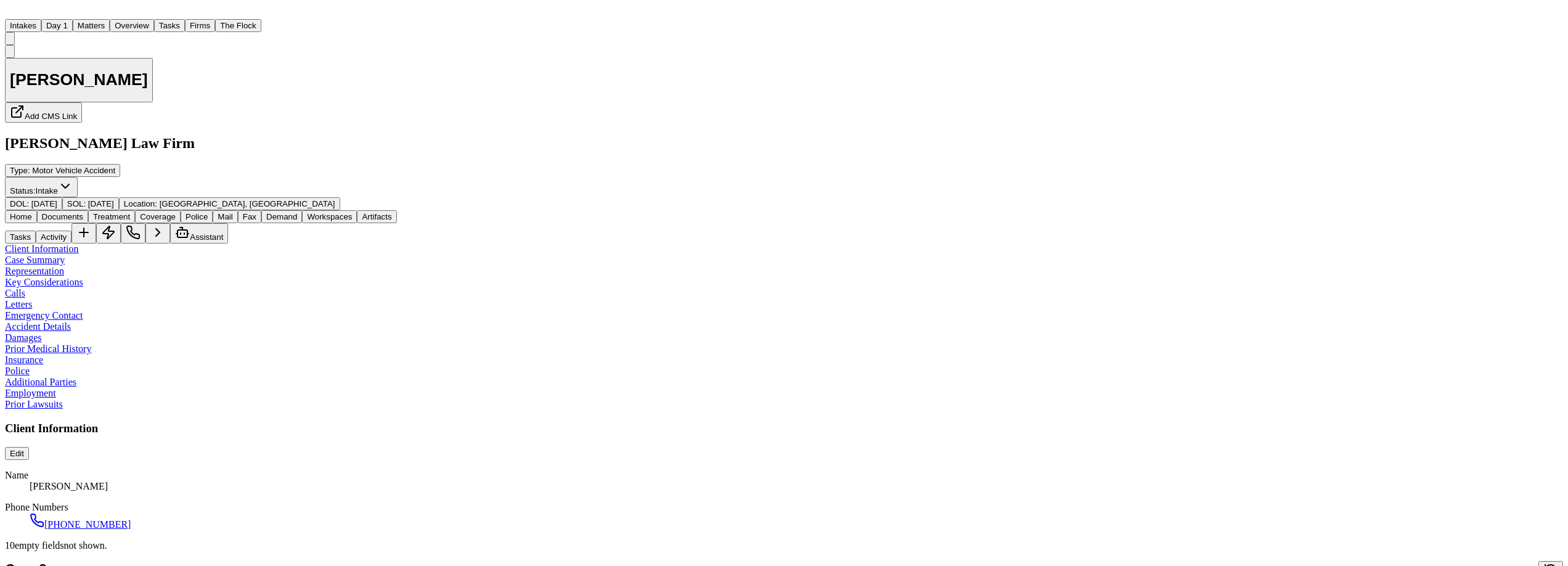
type textarea "*"
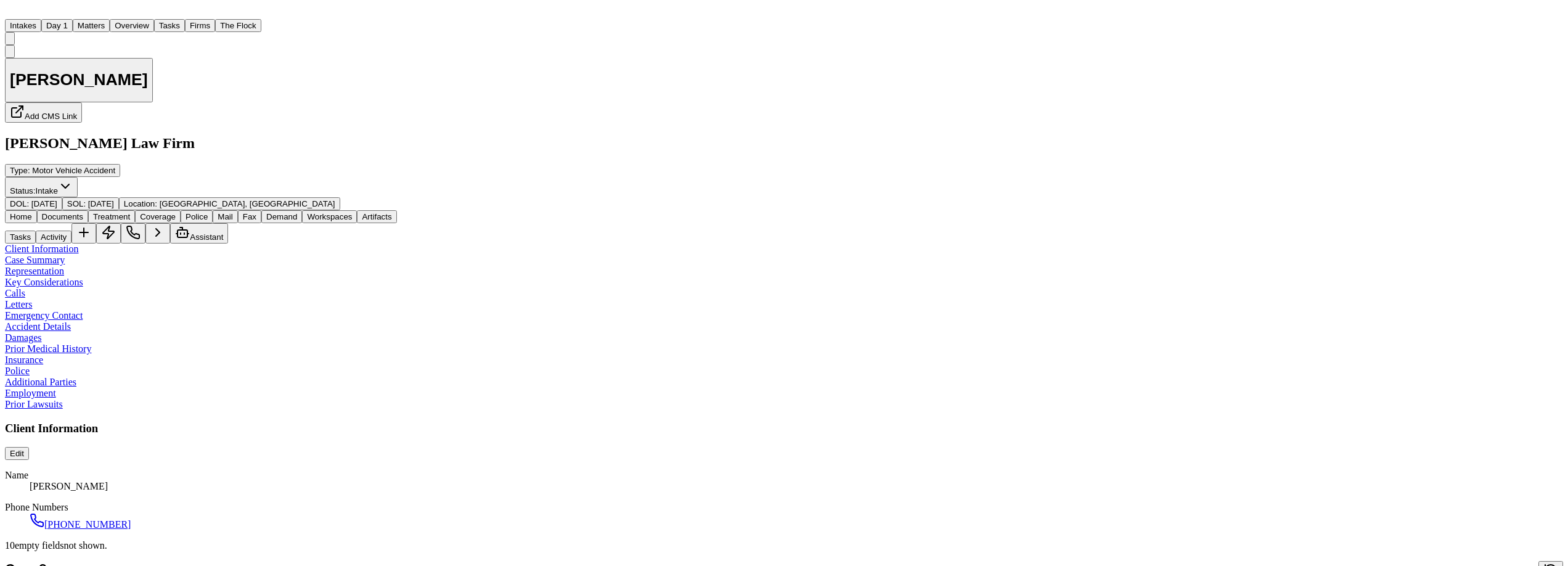
type textarea "*"
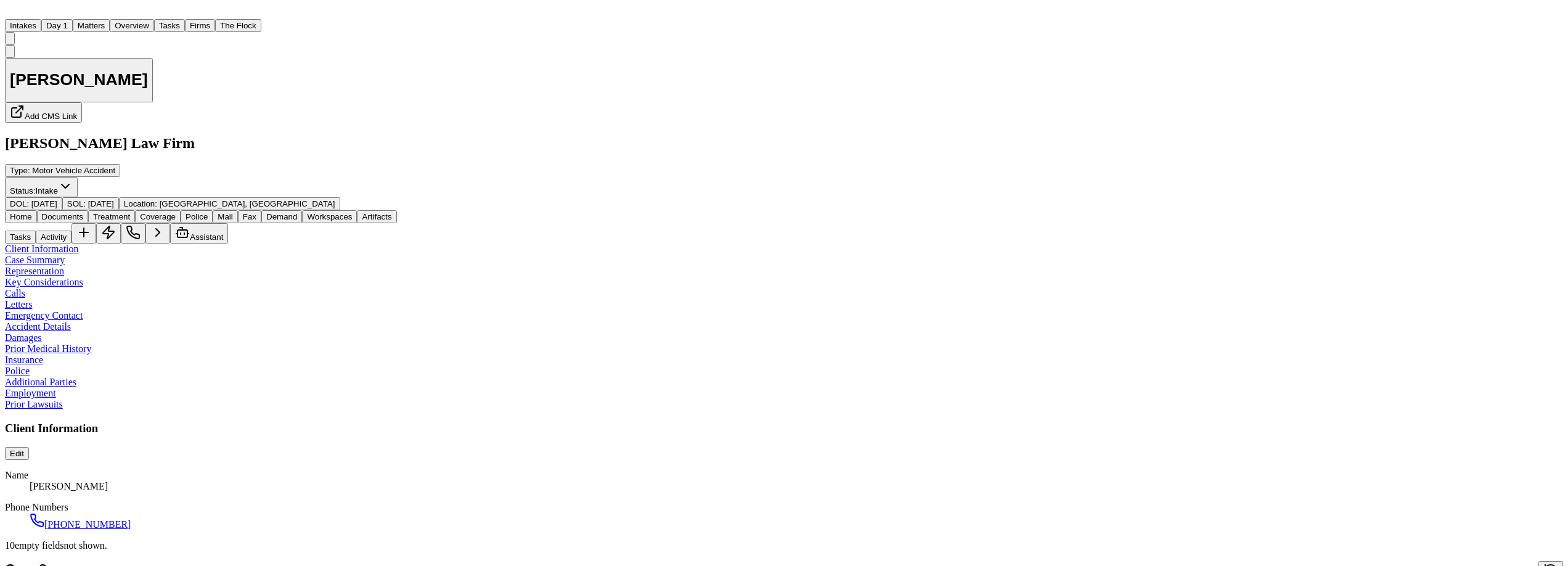
type textarea "*"
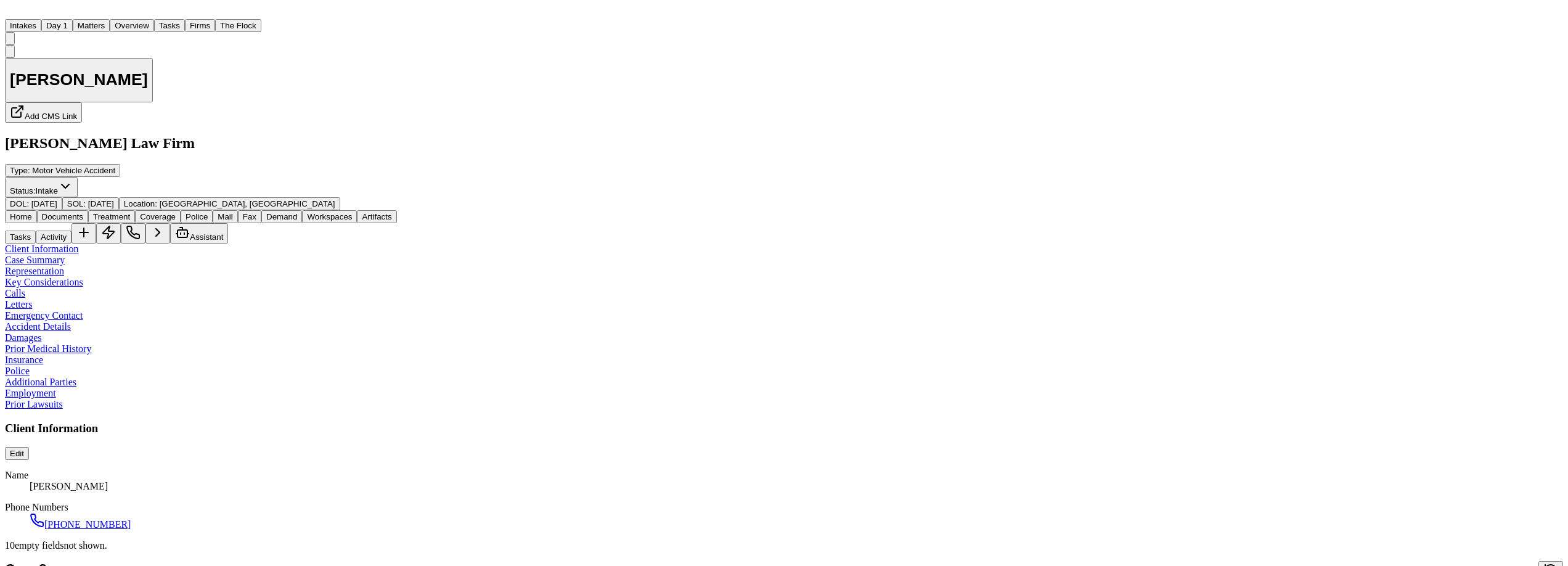
type textarea "*"
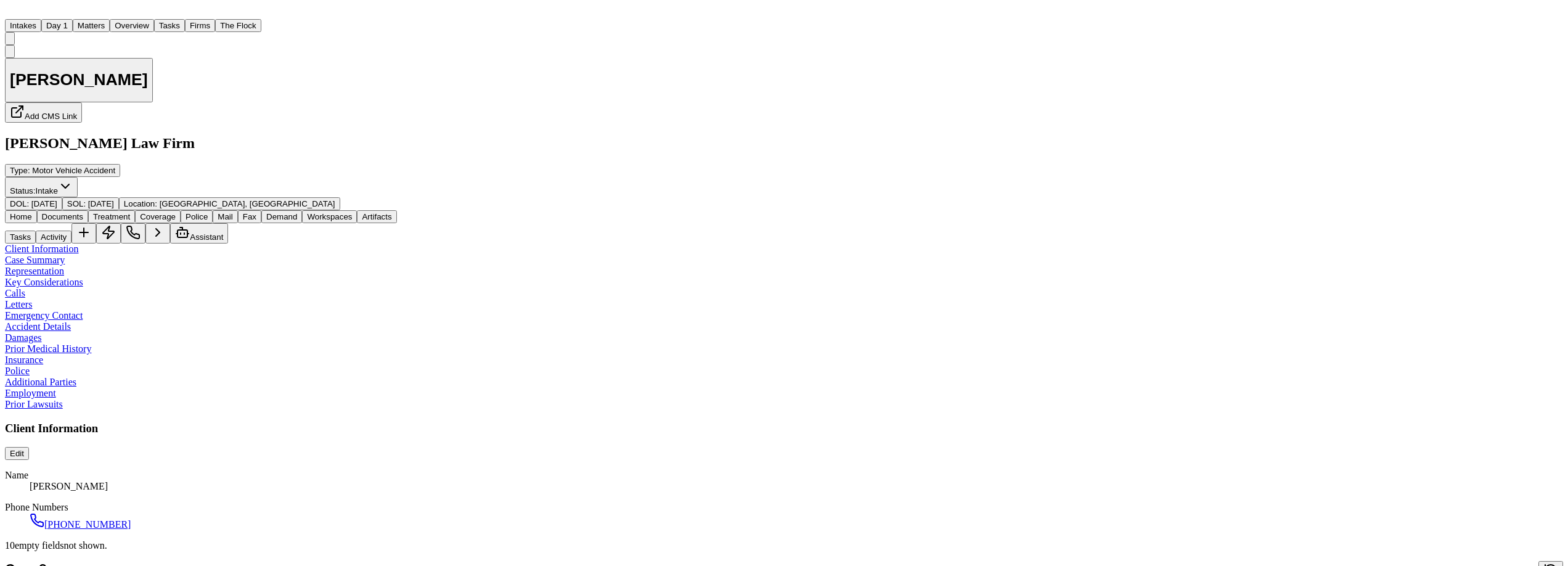
type textarea "*"
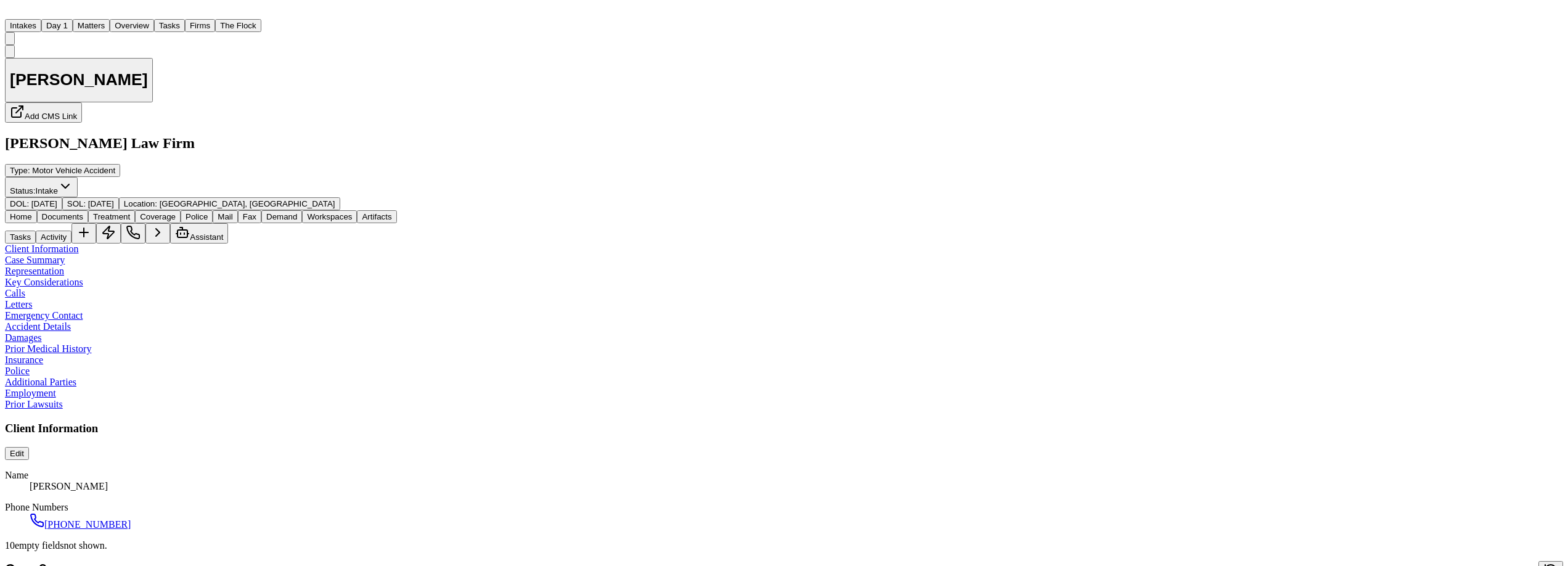
type textarea "*"
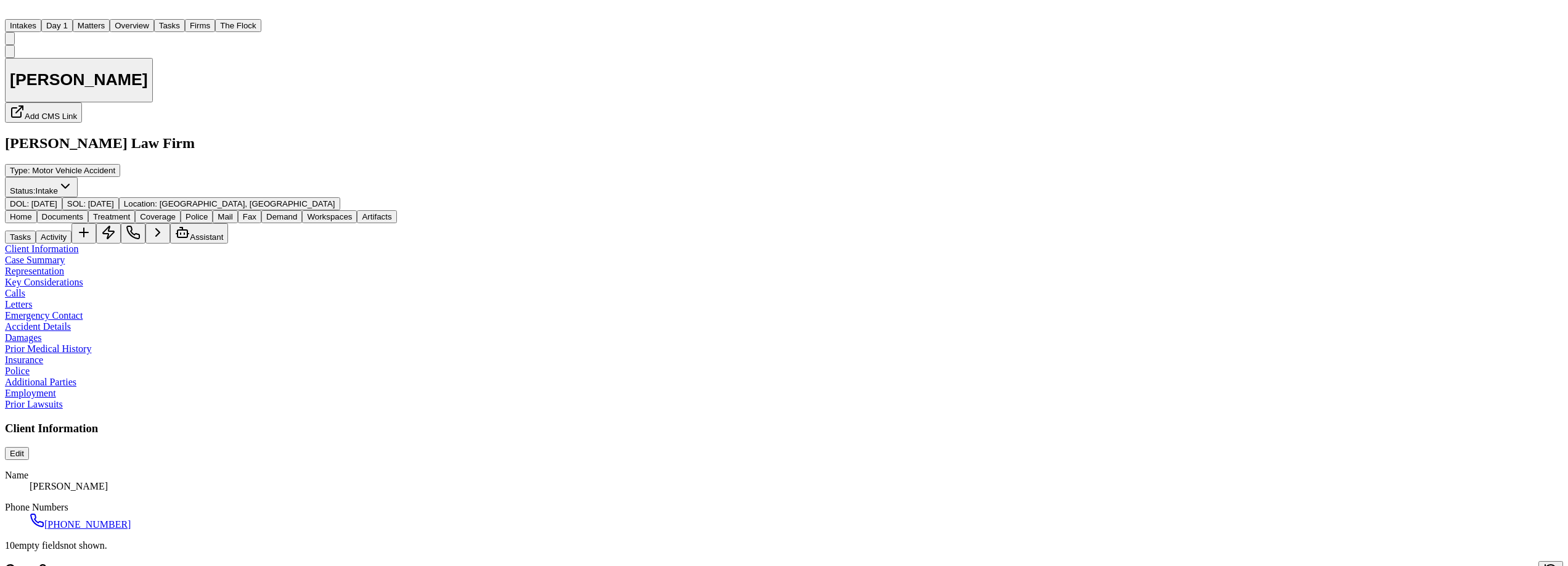
type textarea "*"
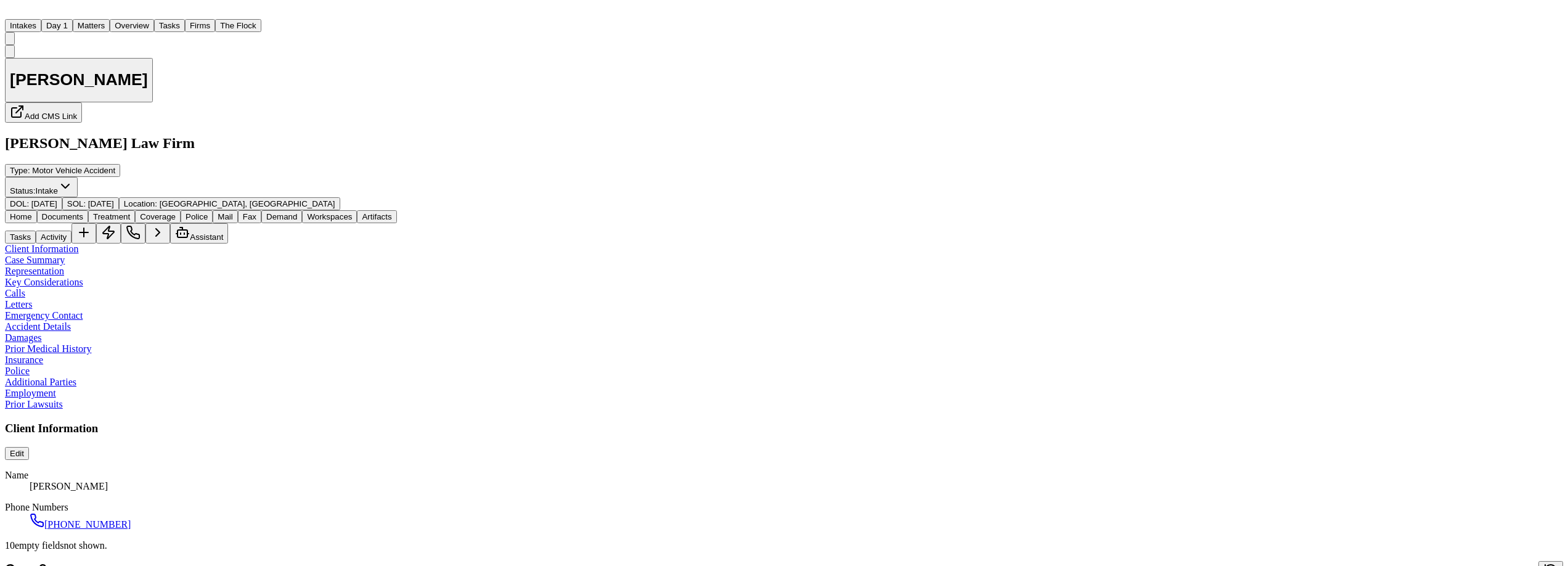
type textarea "*"
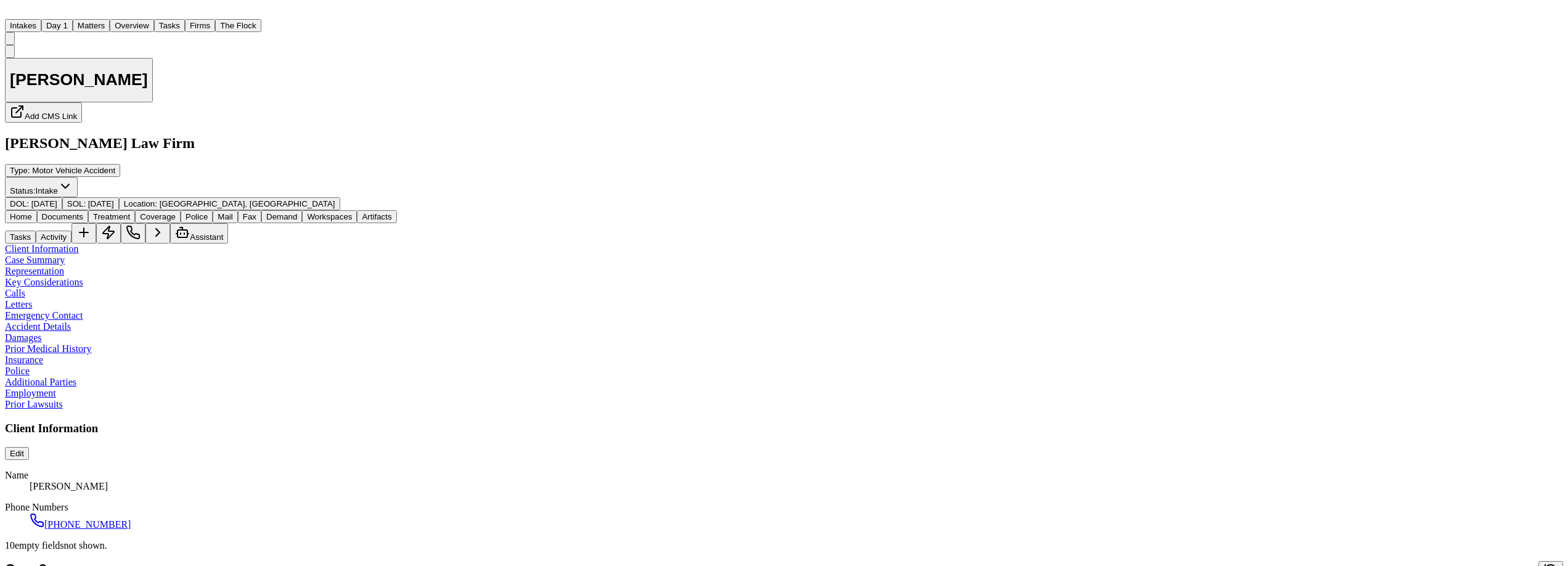
type textarea "*"
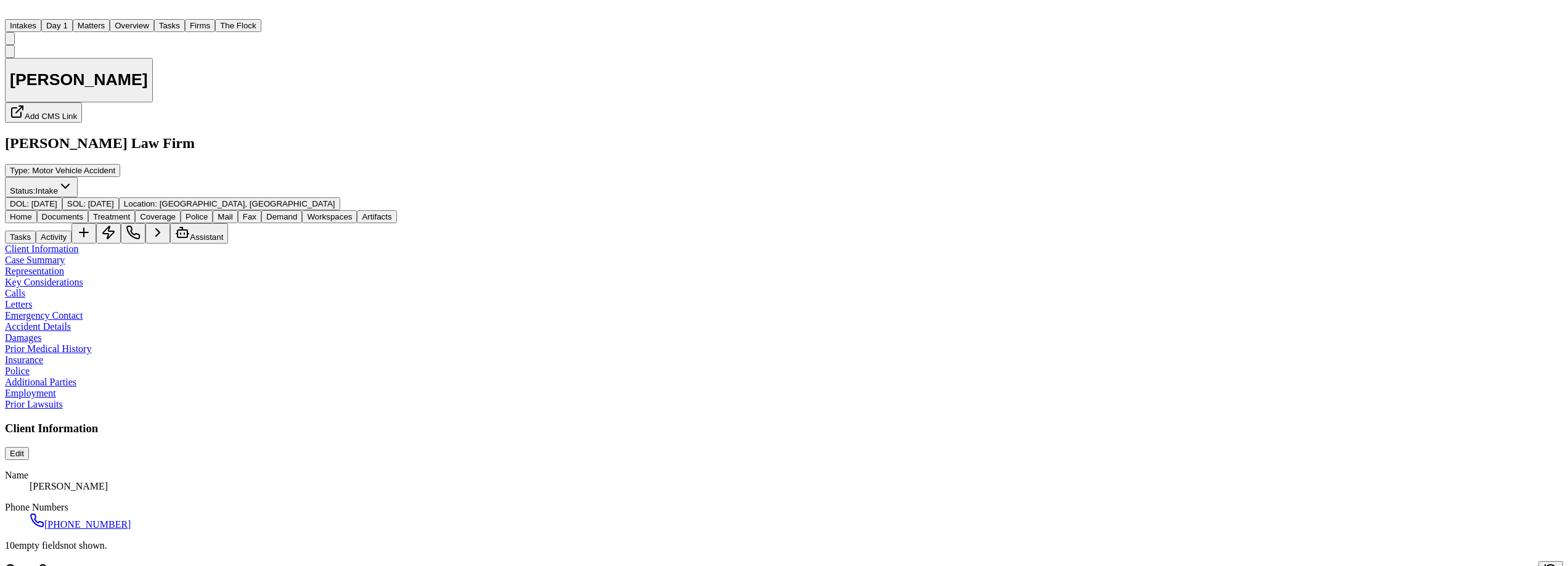
type textarea "*"
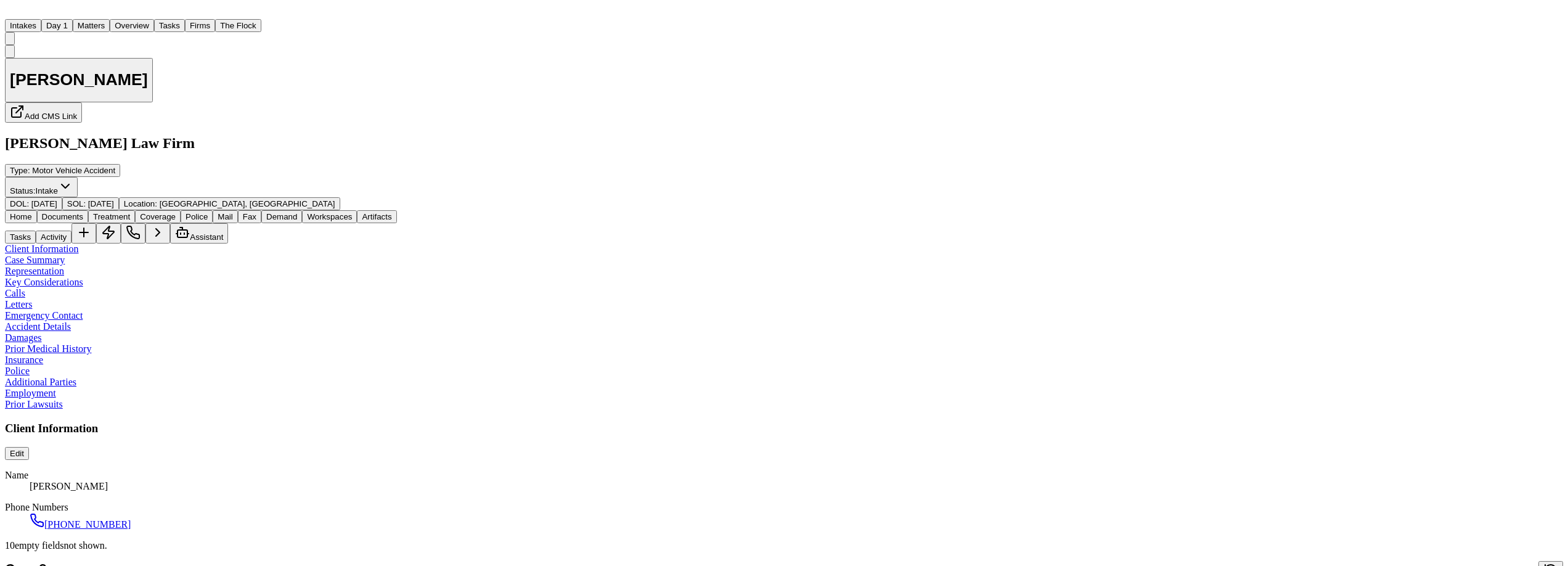
type textarea "*"
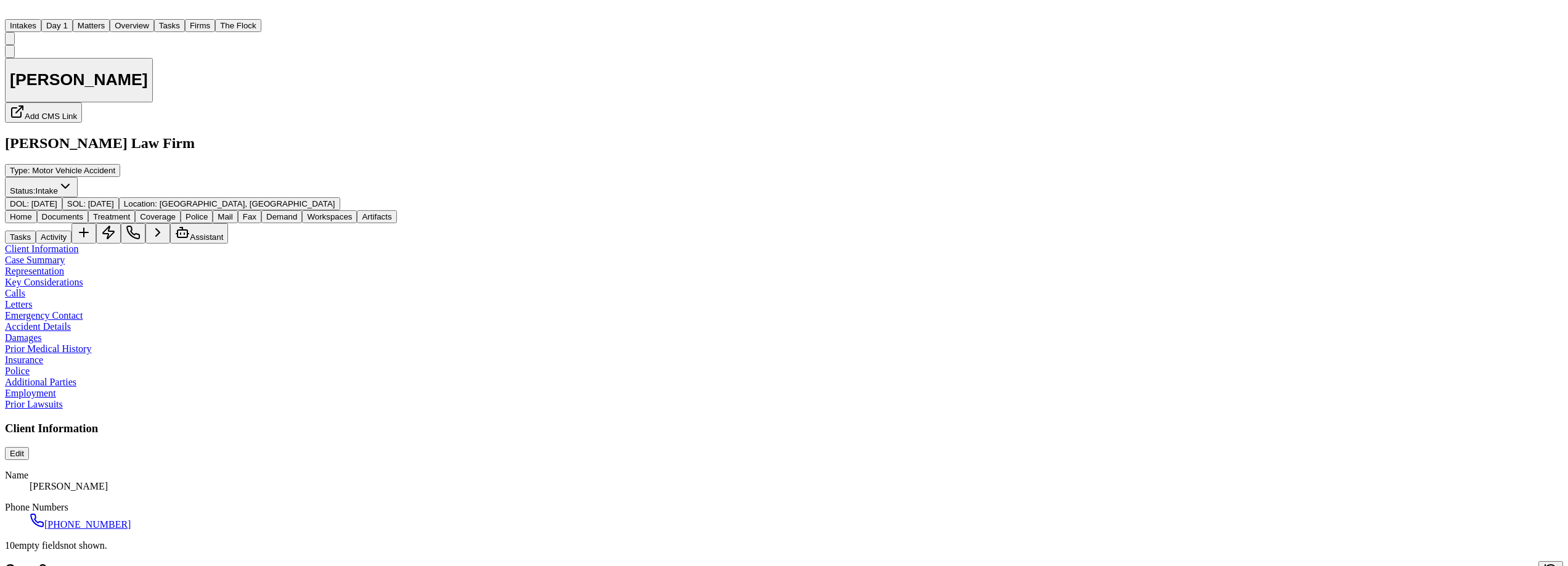
type textarea "*"
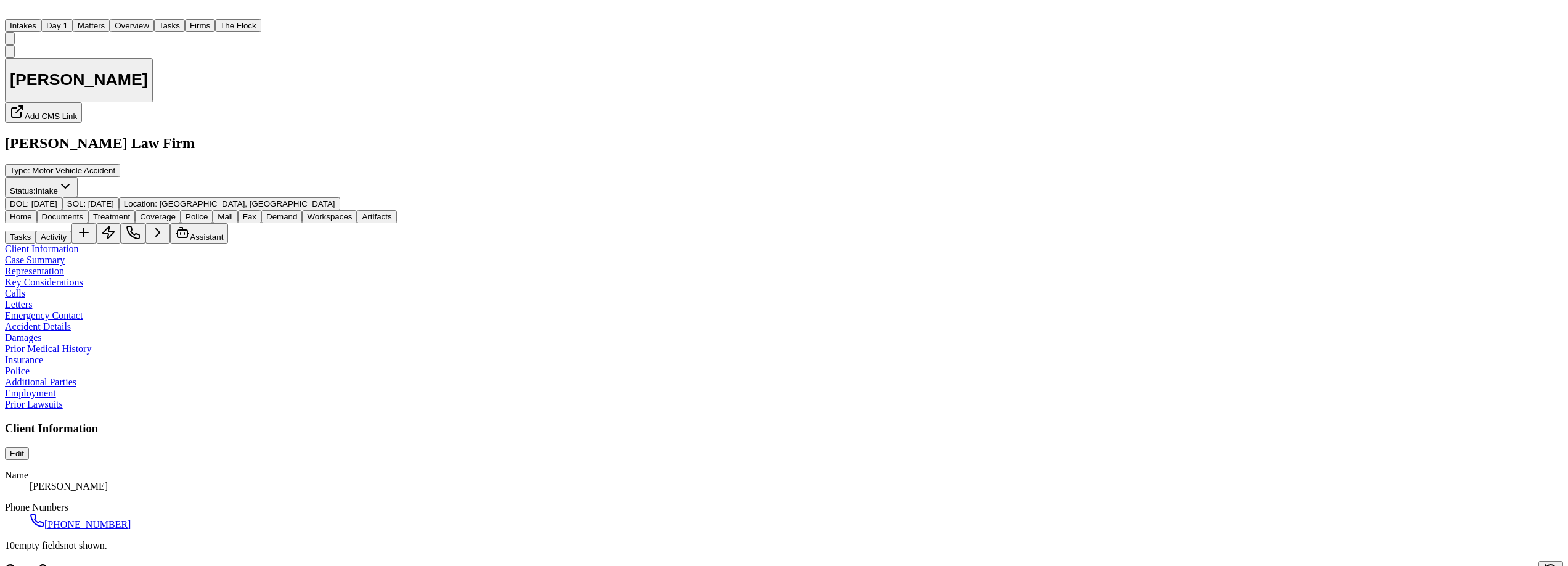
type textarea "*"
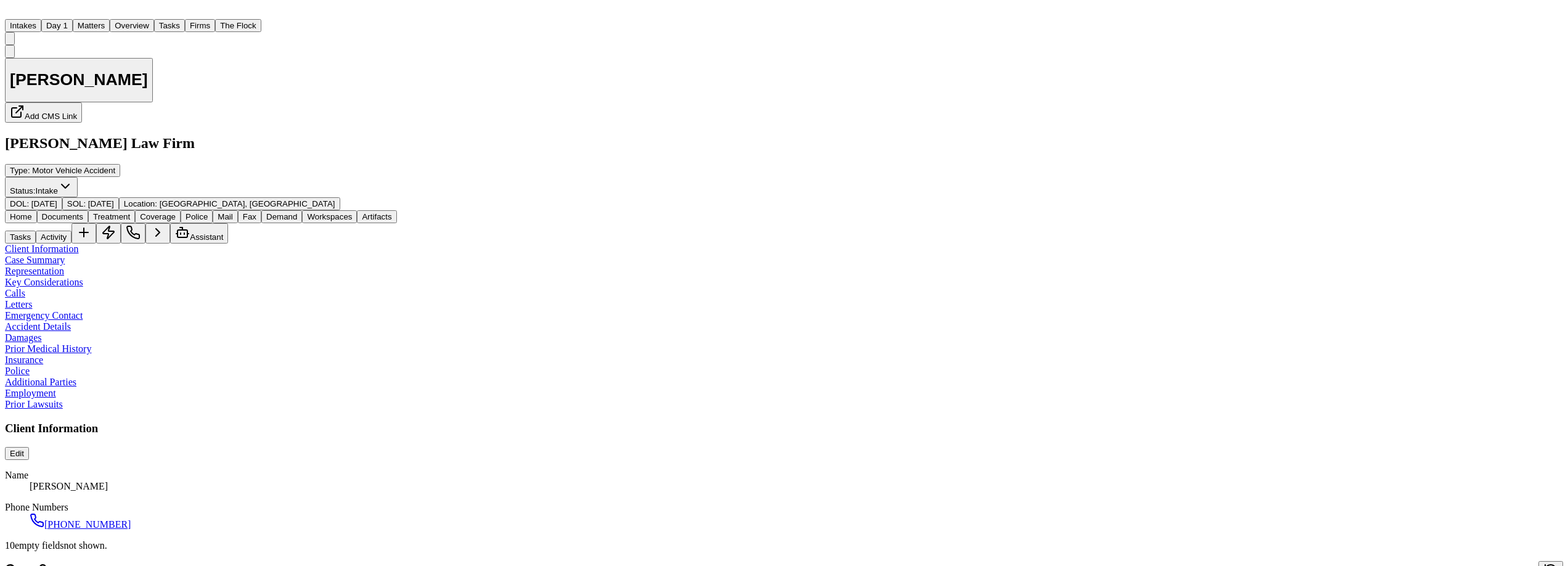
type textarea "*"
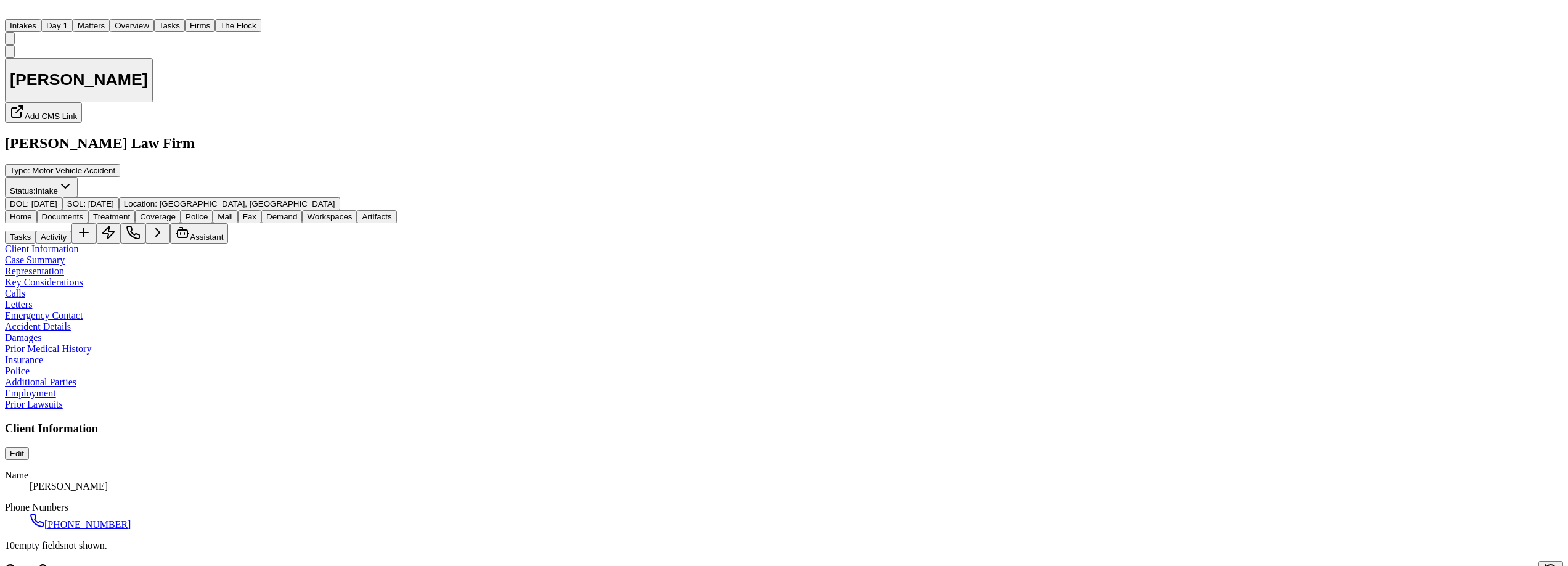
type textarea "*"
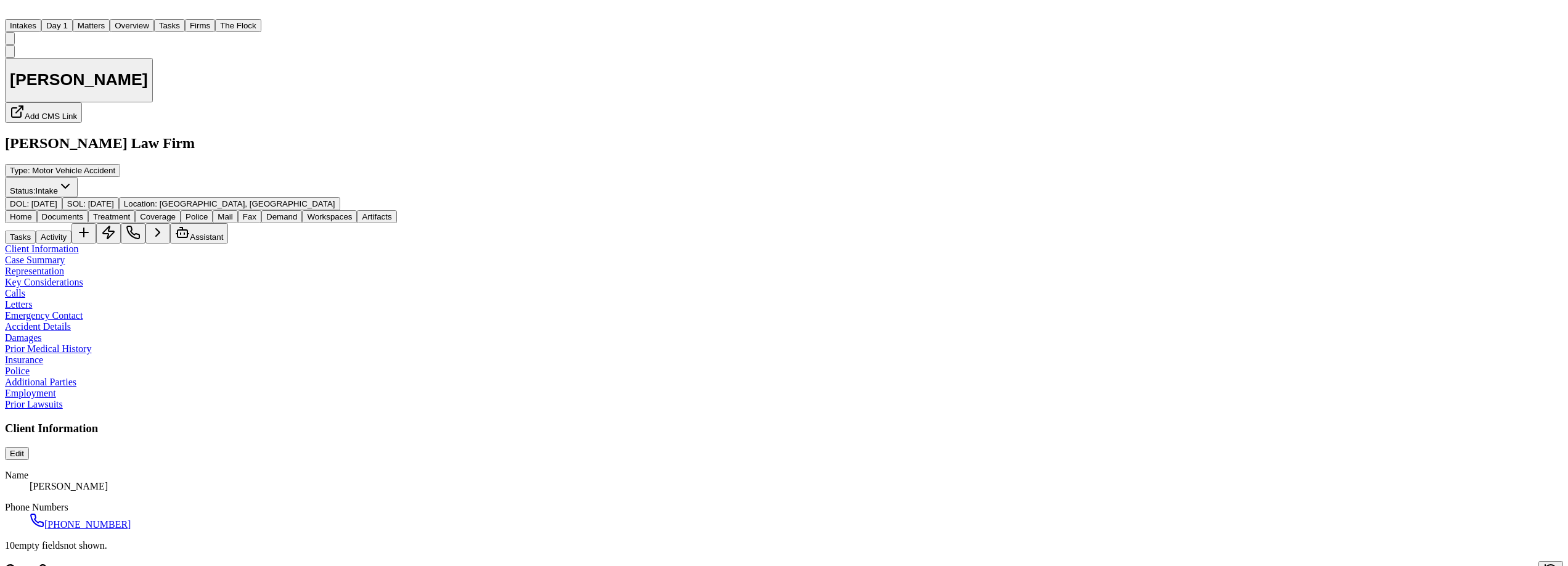
type textarea "*"
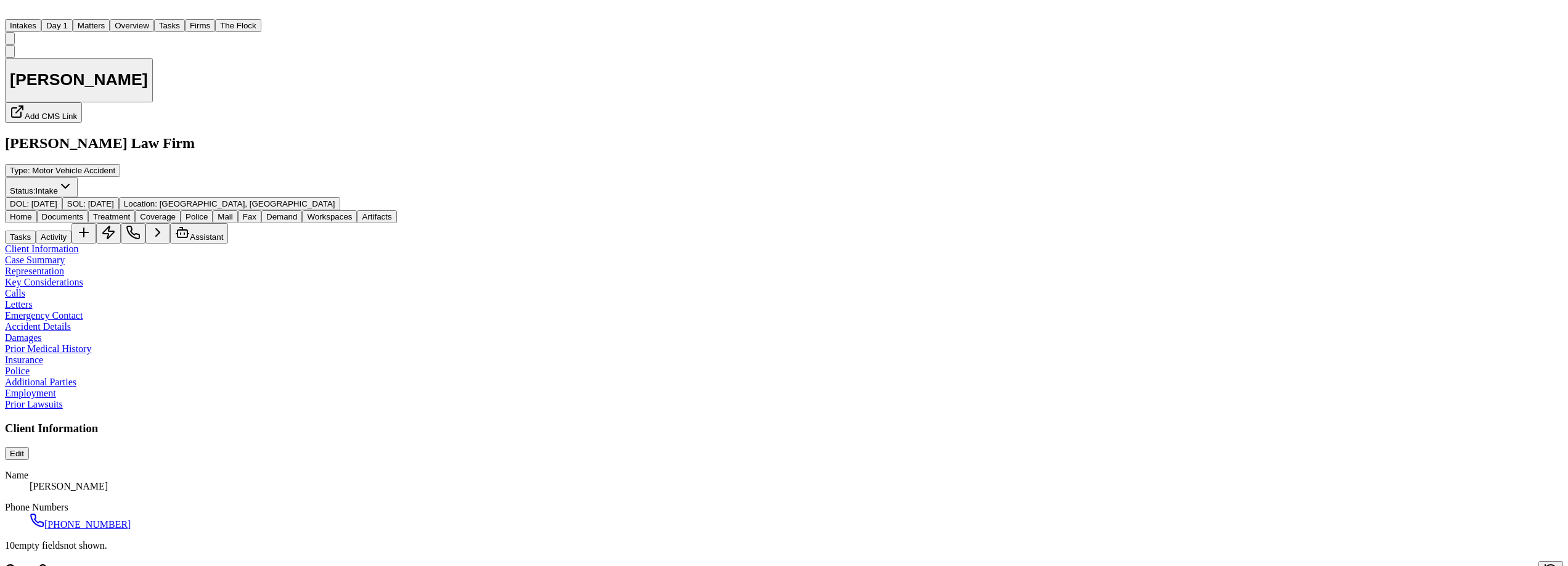
type textarea "*"
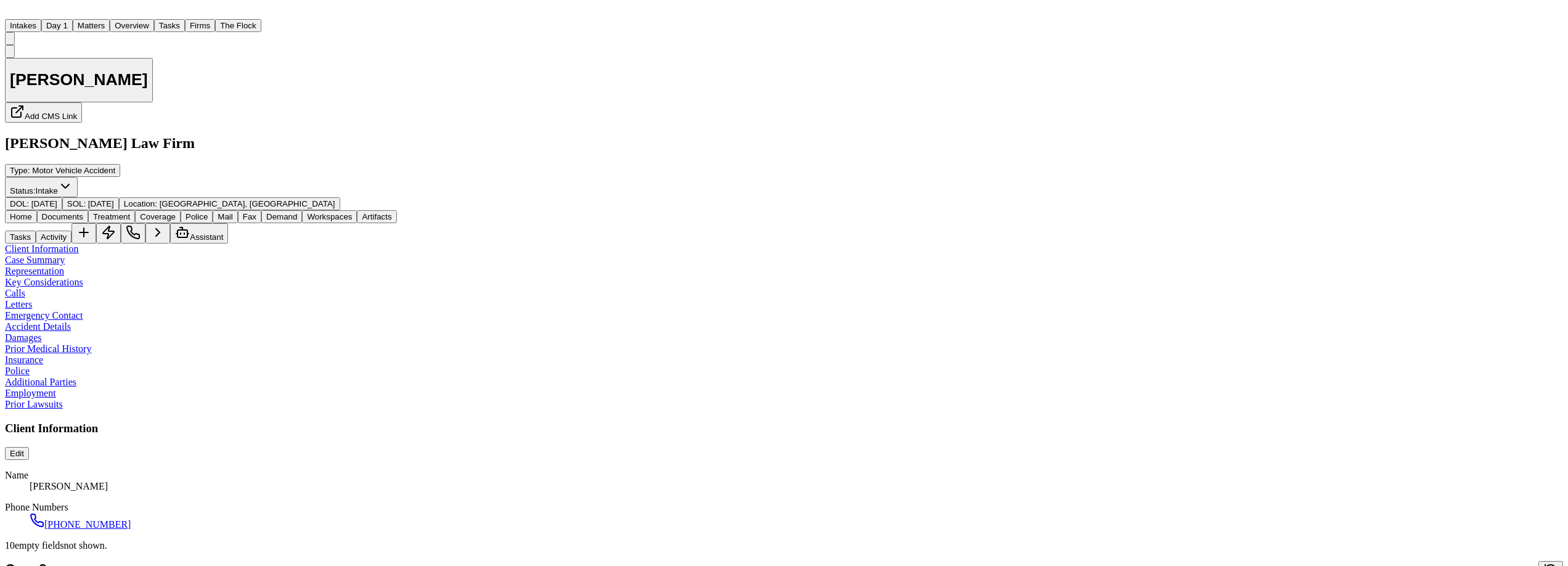
type textarea "*"
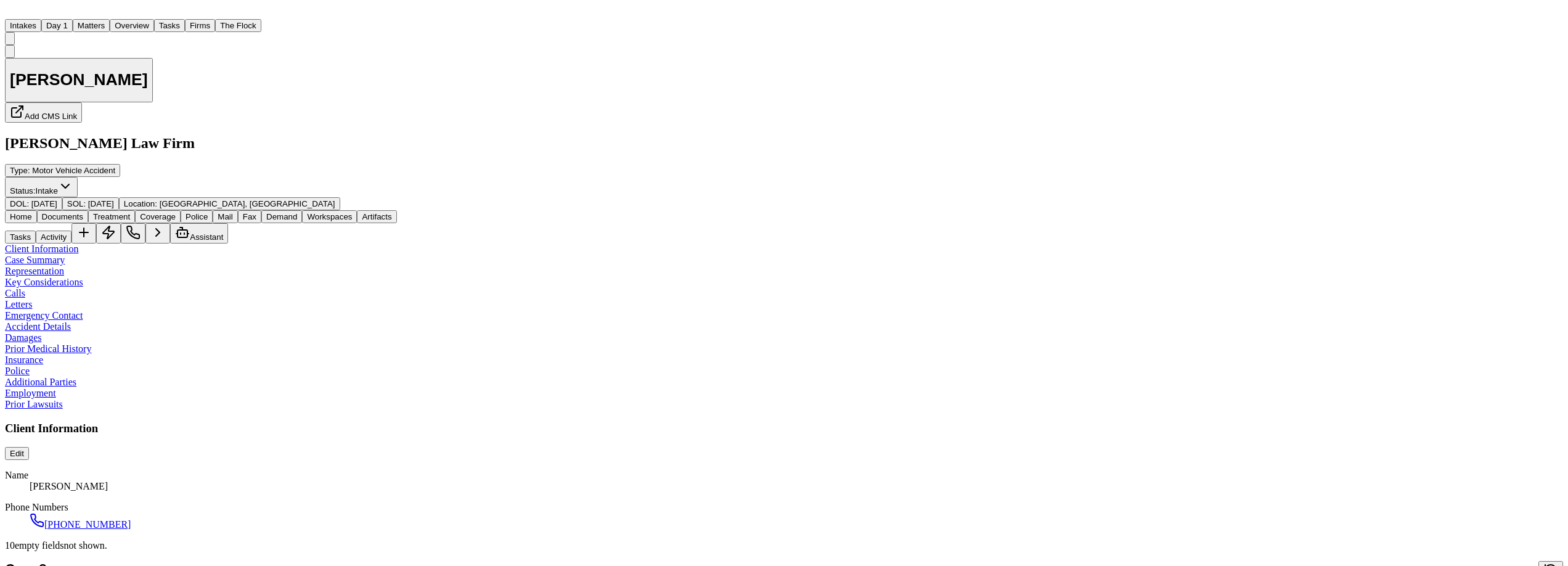
type textarea "*"
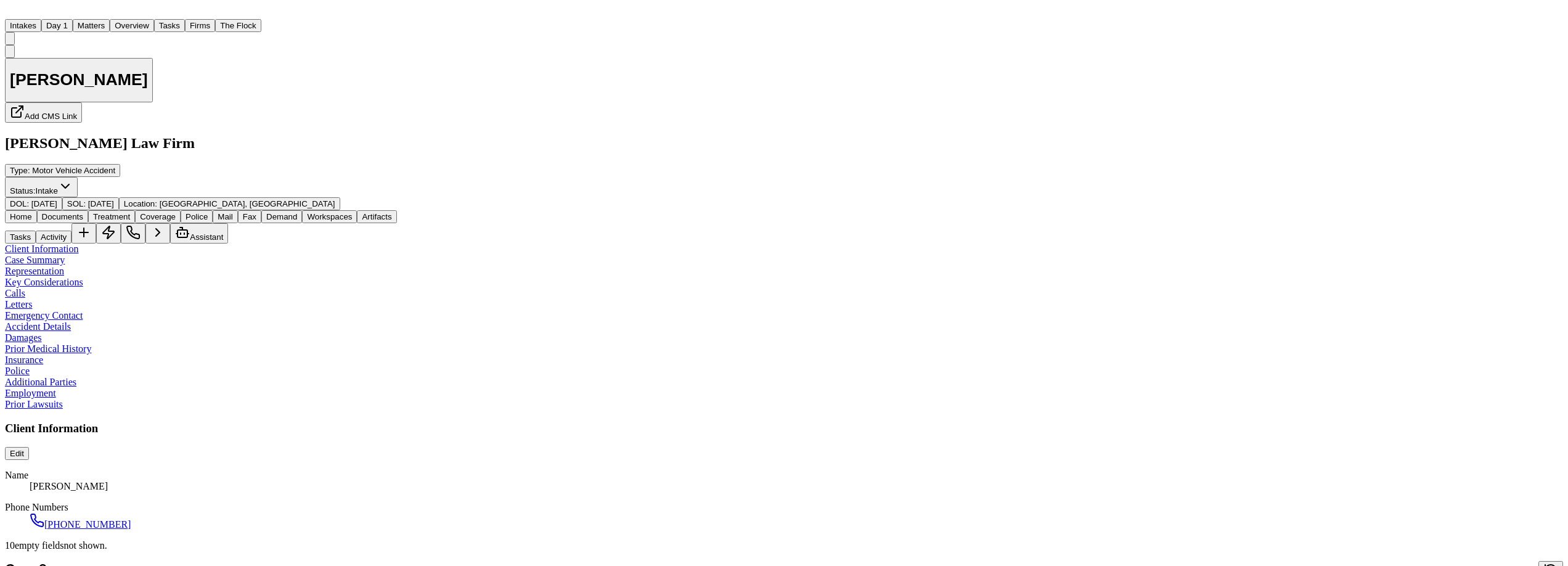
type textarea "*"
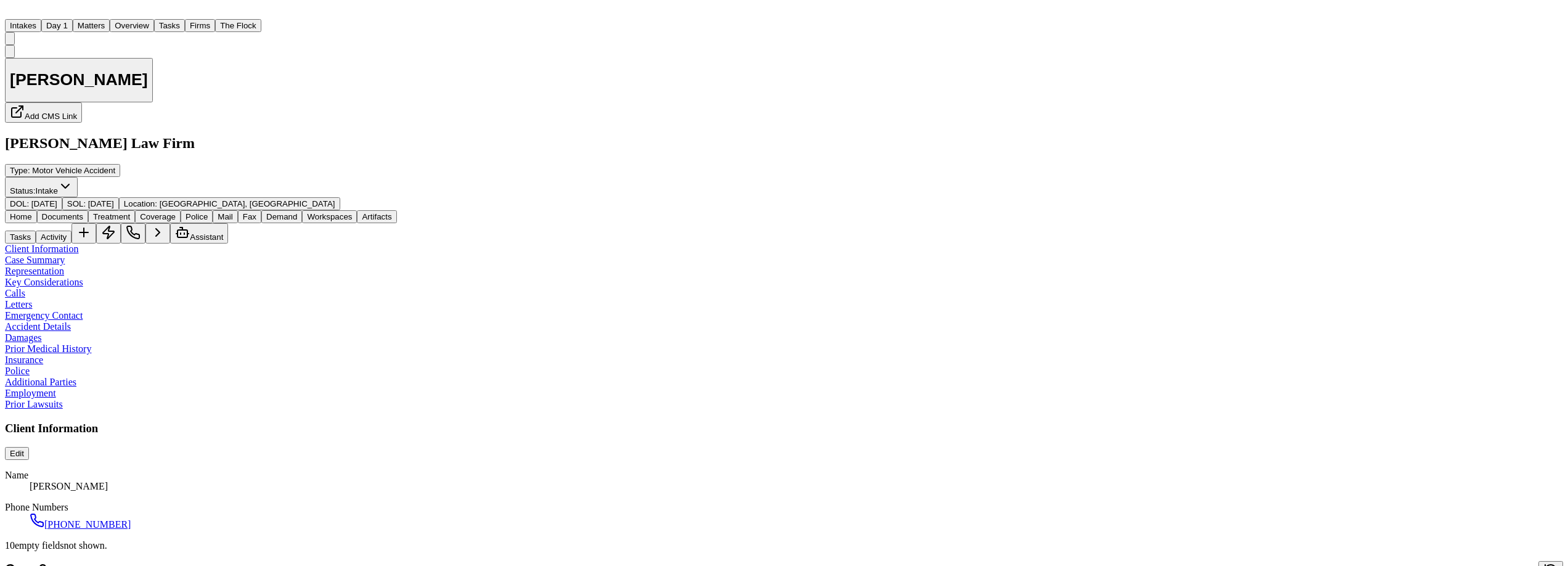
type textarea "*"
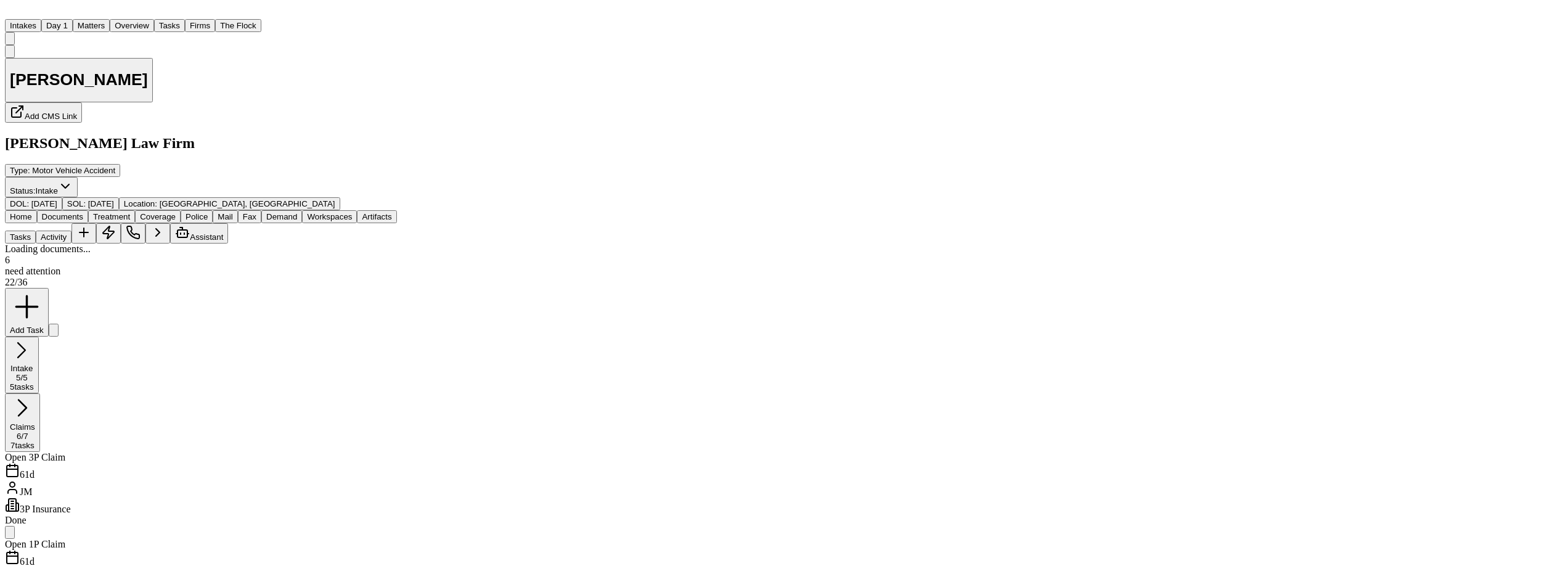
click at [83, 212] on span "Documents" at bounding box center [62, 217] width 41 height 9
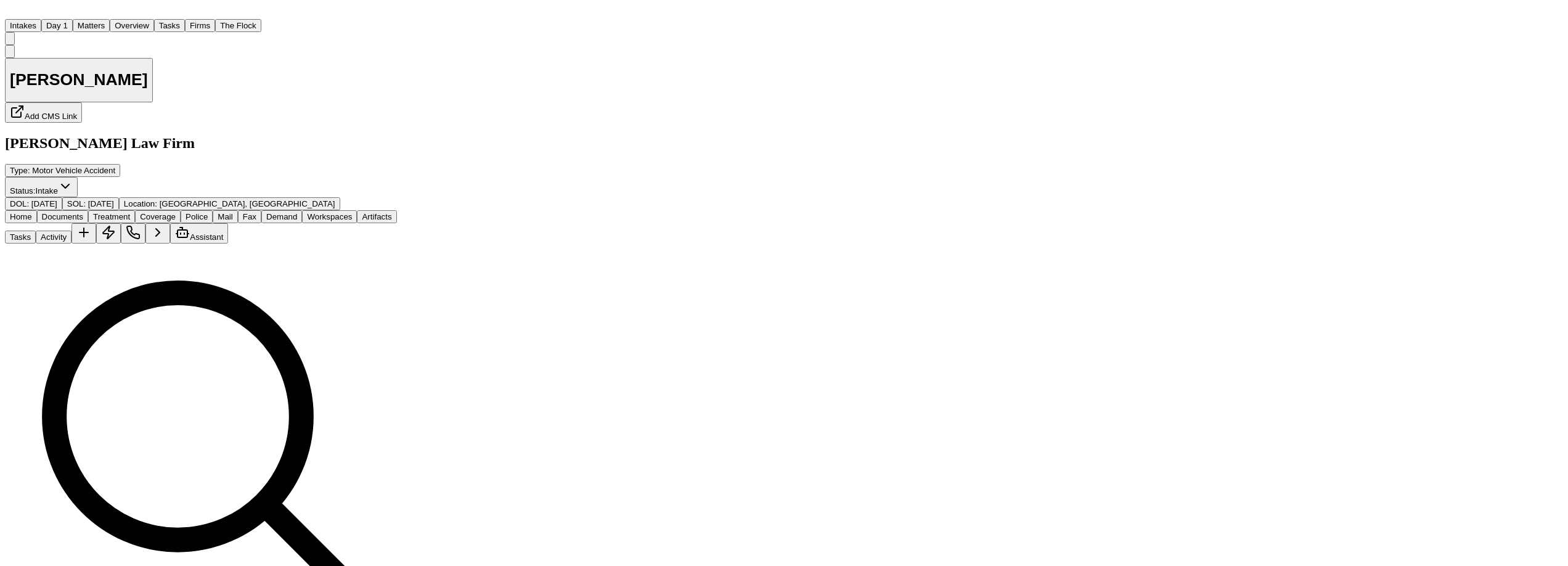
scroll to position [56, 0]
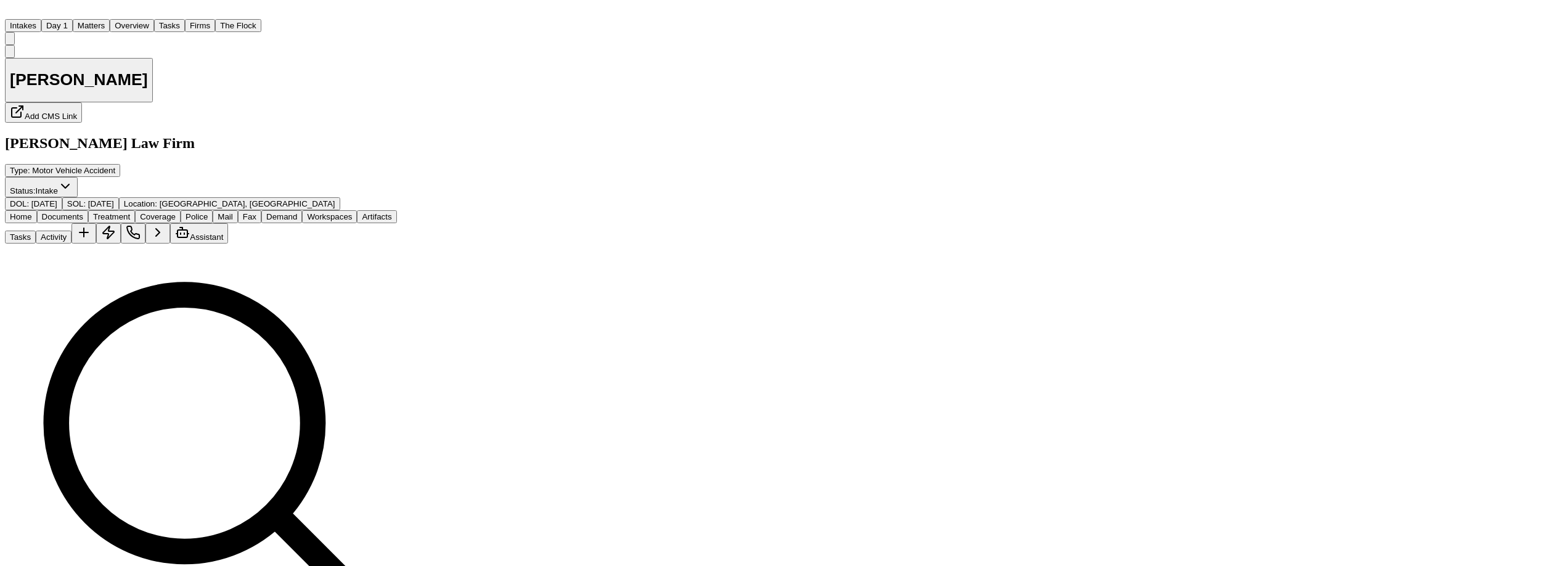
scroll to position [3, 0]
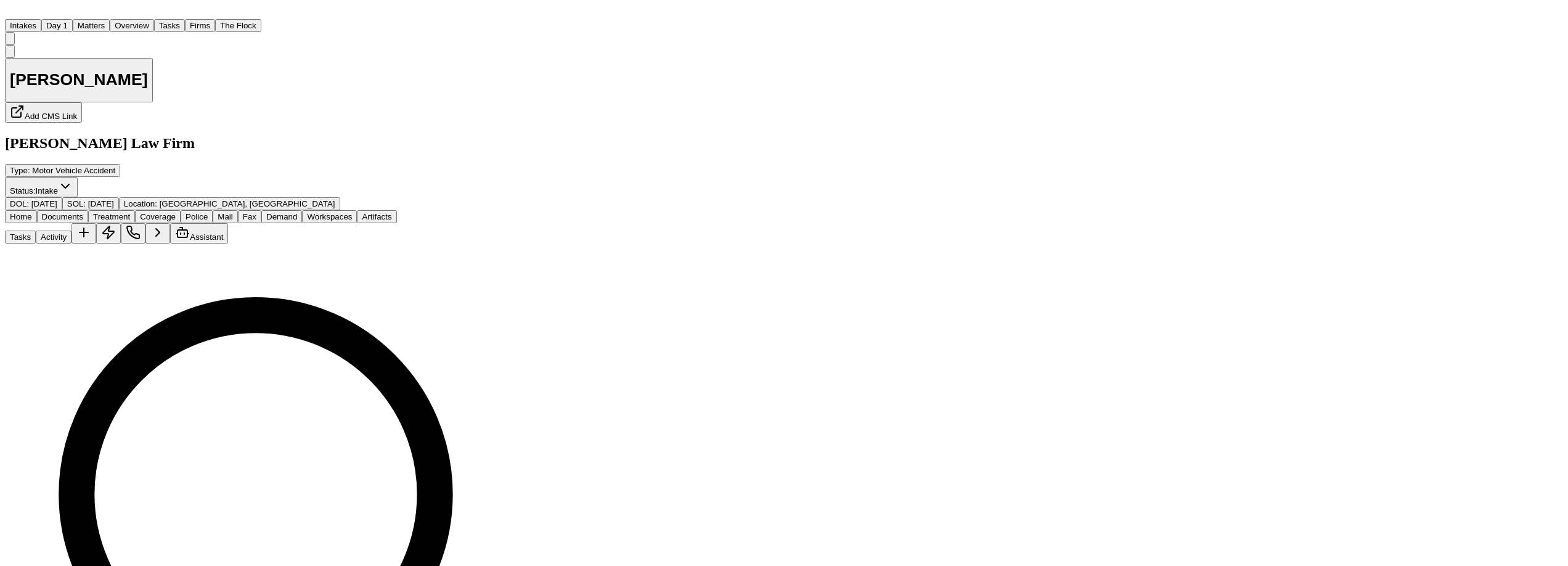
scroll to position [806, 0]
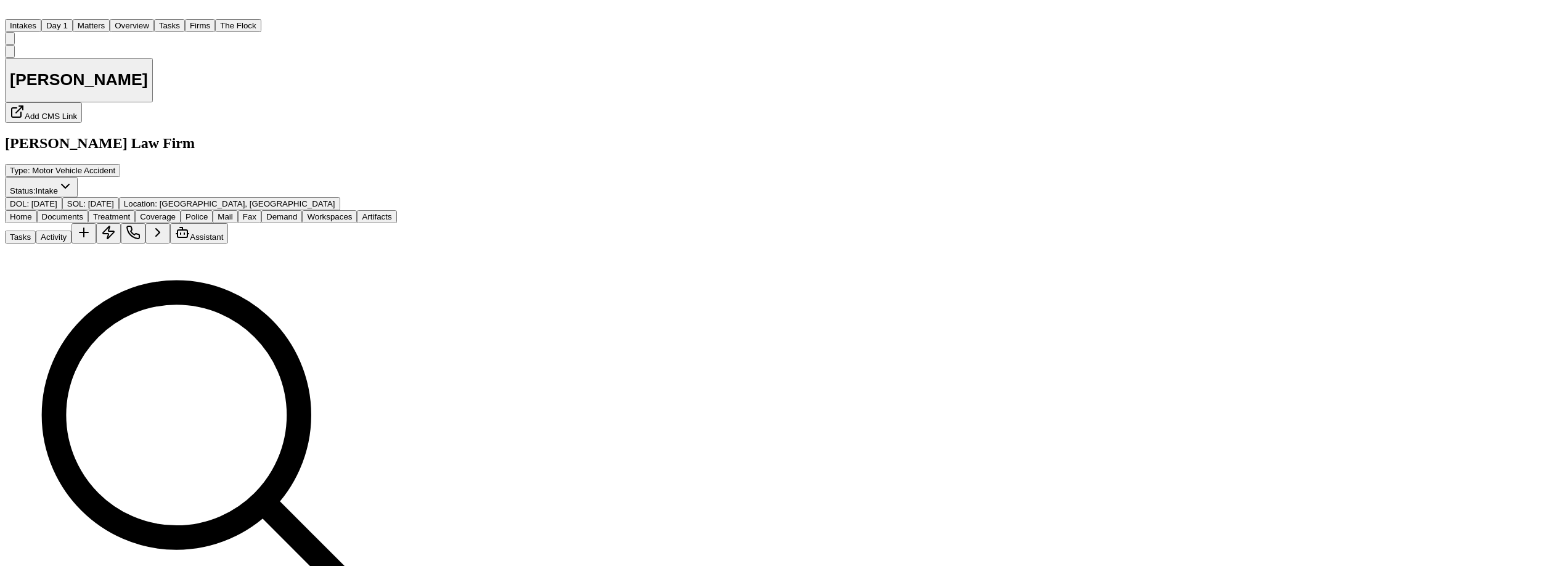
scroll to position [1279, 0]
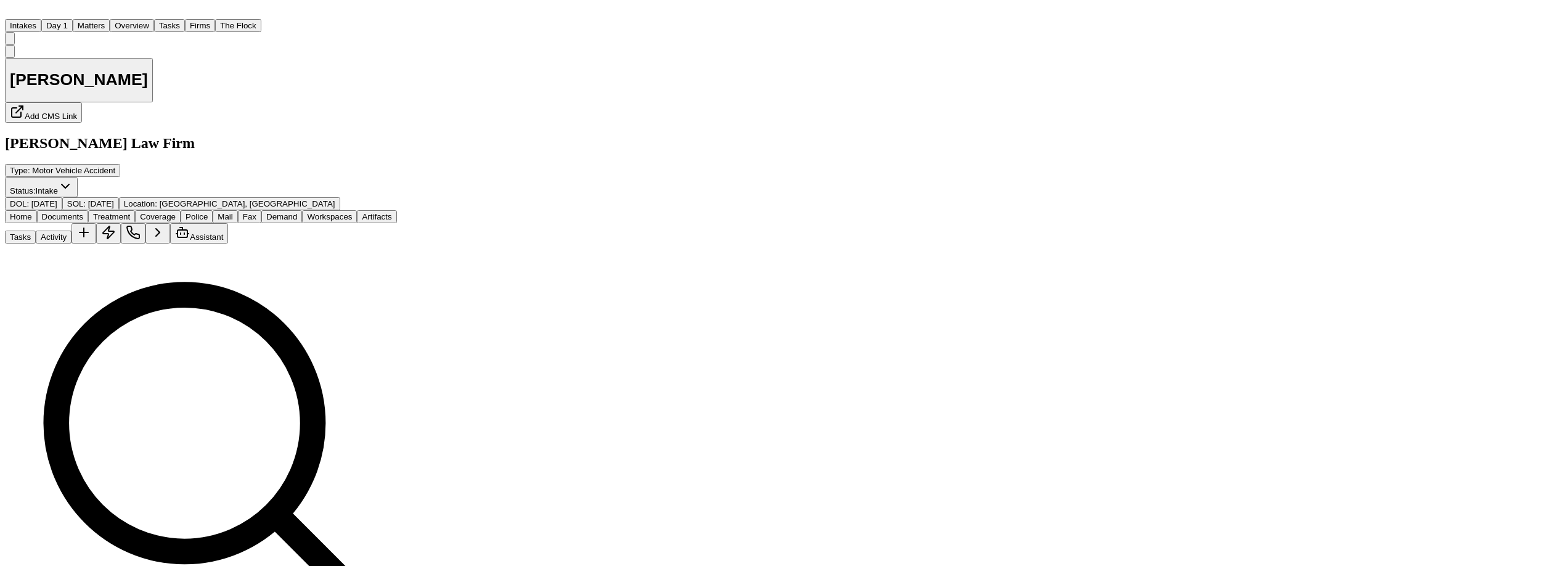
scroll to position [0, 0]
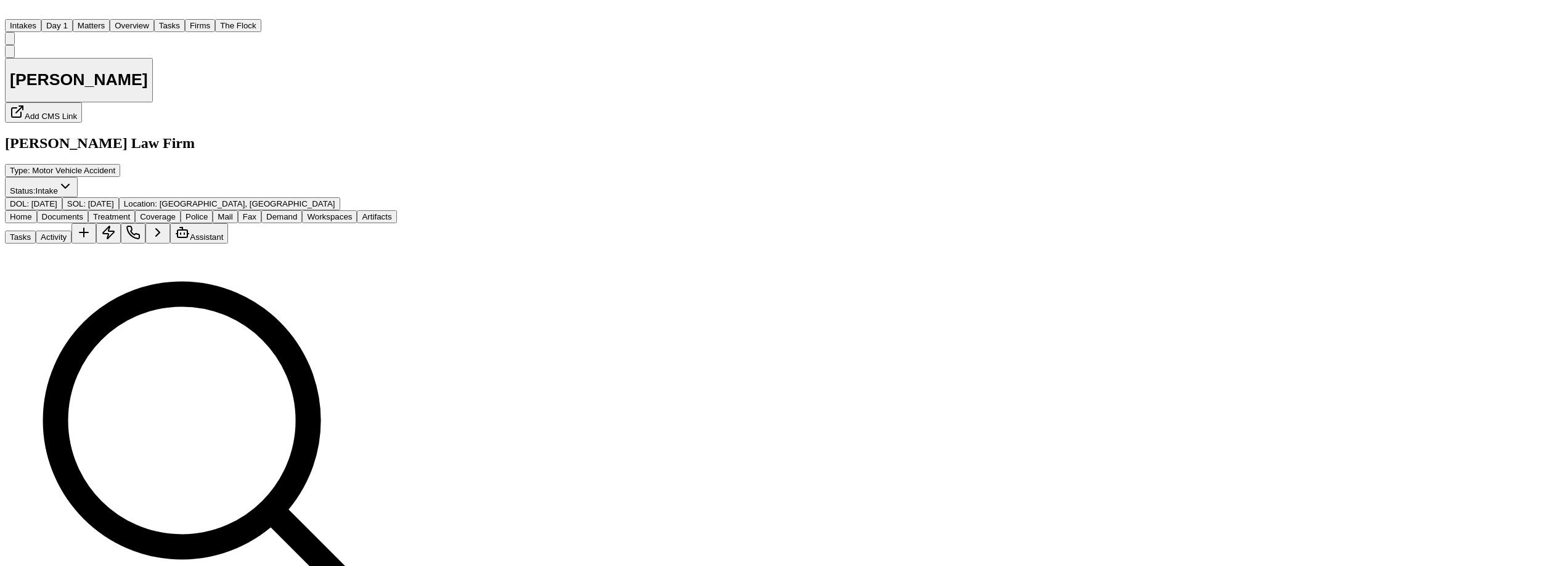
click at [110, 22] on button "Matters" at bounding box center [91, 26] width 37 height 13
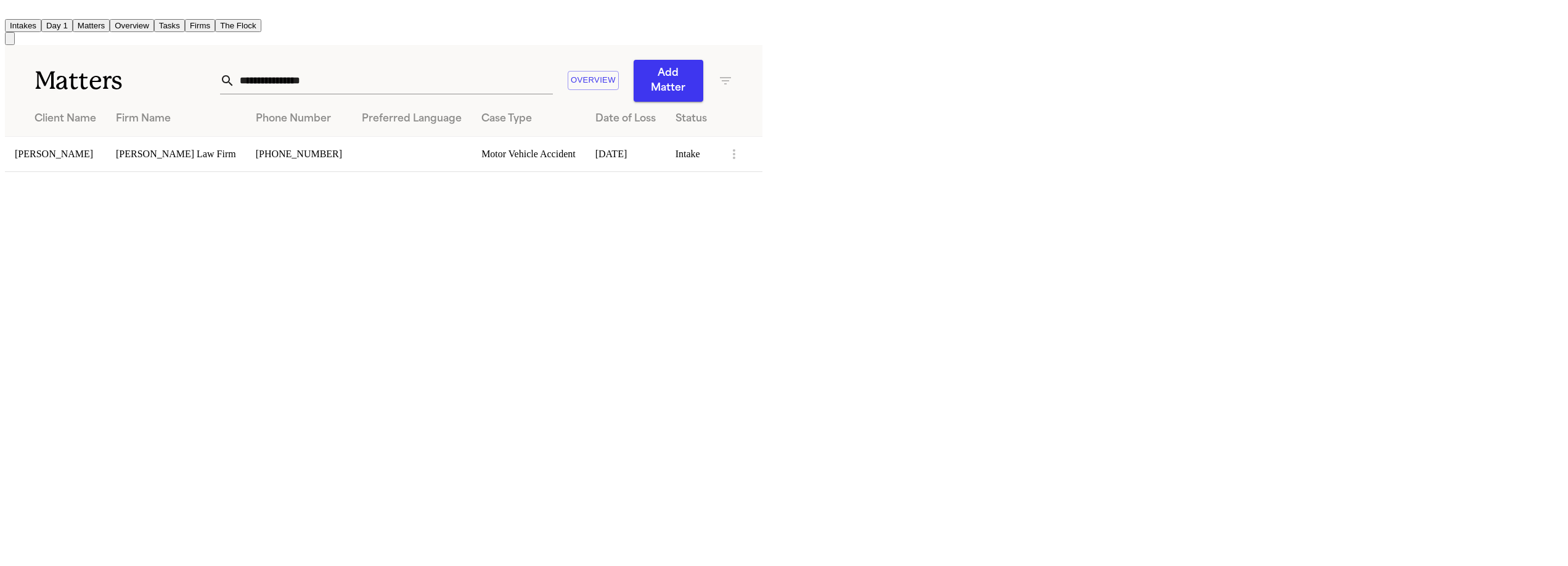
click at [553, 72] on input "**********" at bounding box center [394, 80] width 318 height 27
click at [553, 72] on input "**********" at bounding box center [394, 80] width 318 height 27
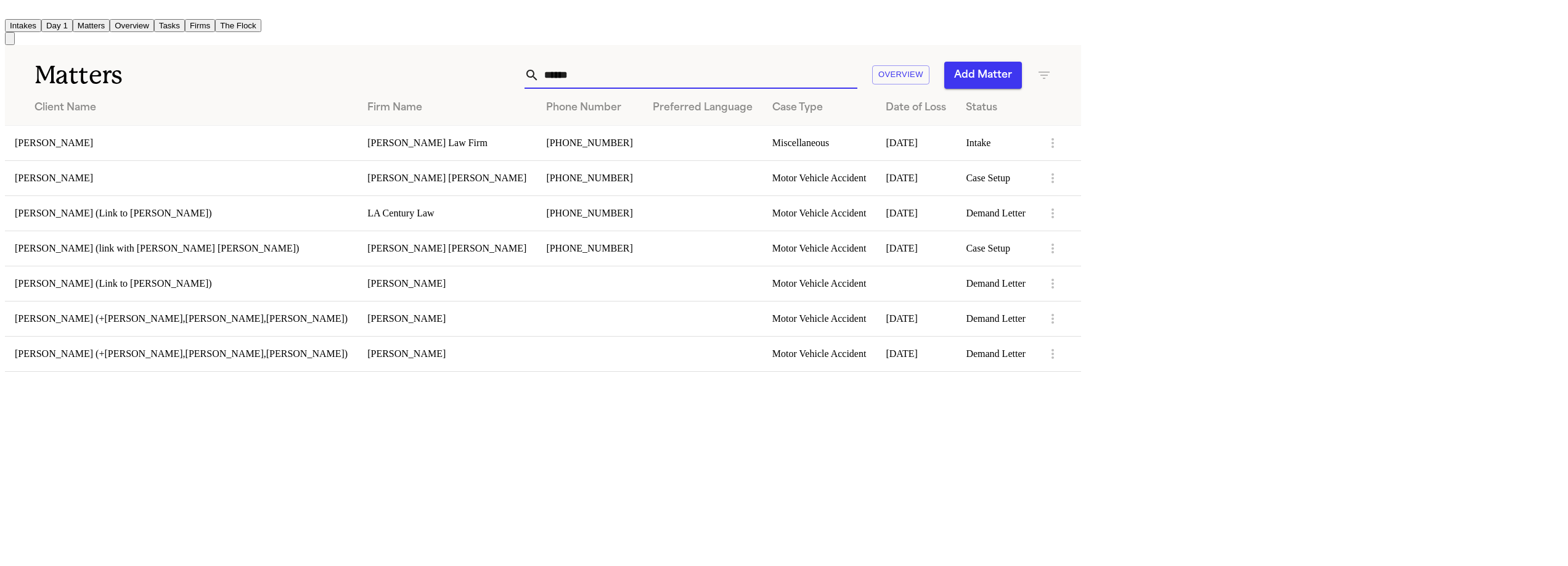
click at [166, 173] on td "[PERSON_NAME]" at bounding box center [181, 177] width 352 height 35
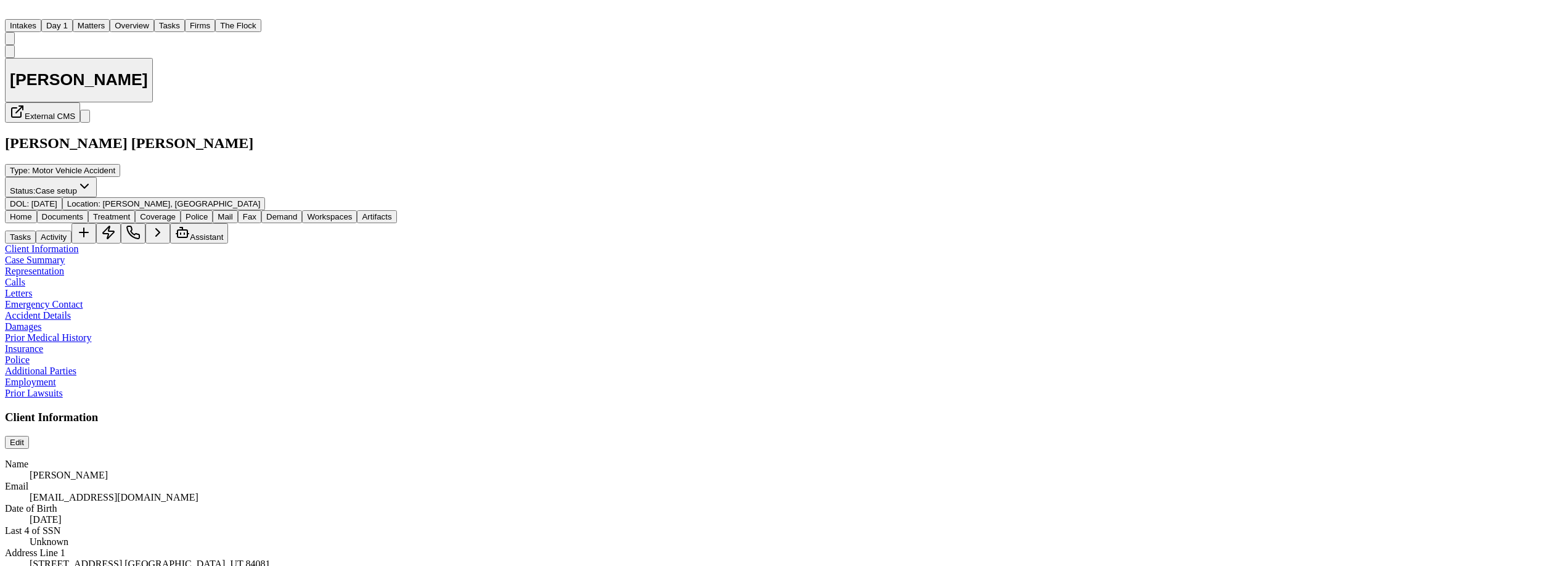
click at [130, 212] on span "Treatment" at bounding box center [112, 217] width 37 height 9
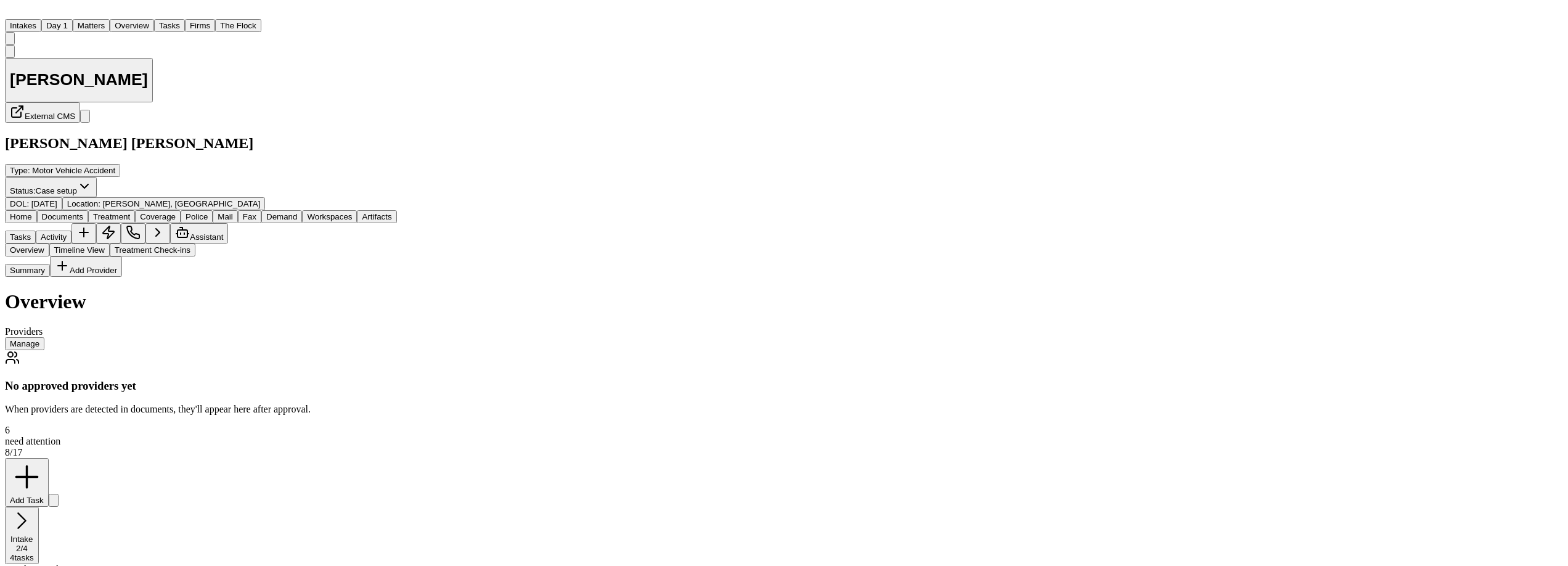
click at [90, 210] on div "Home Documents Treatment Coverage Police Mail Fax Demand Workspaces Artifacts T…" at bounding box center [201, 227] width 392 height 34
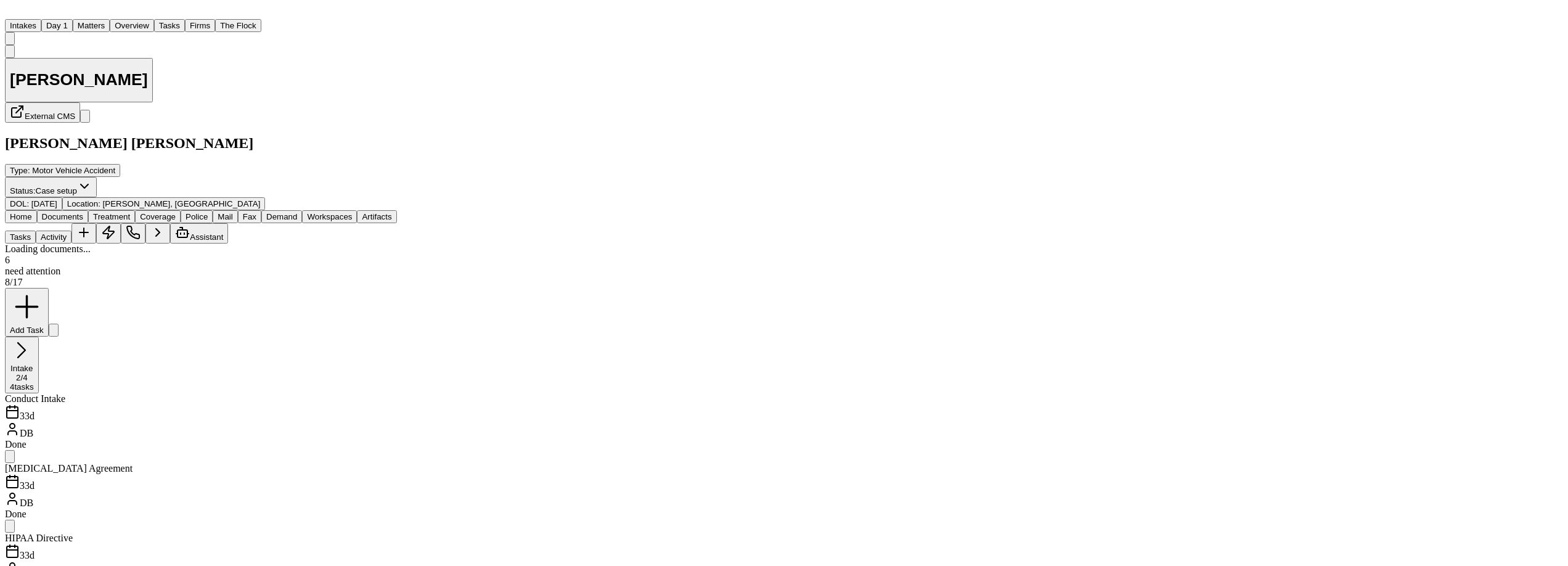
click at [83, 212] on span "Documents" at bounding box center [62, 217] width 41 height 9
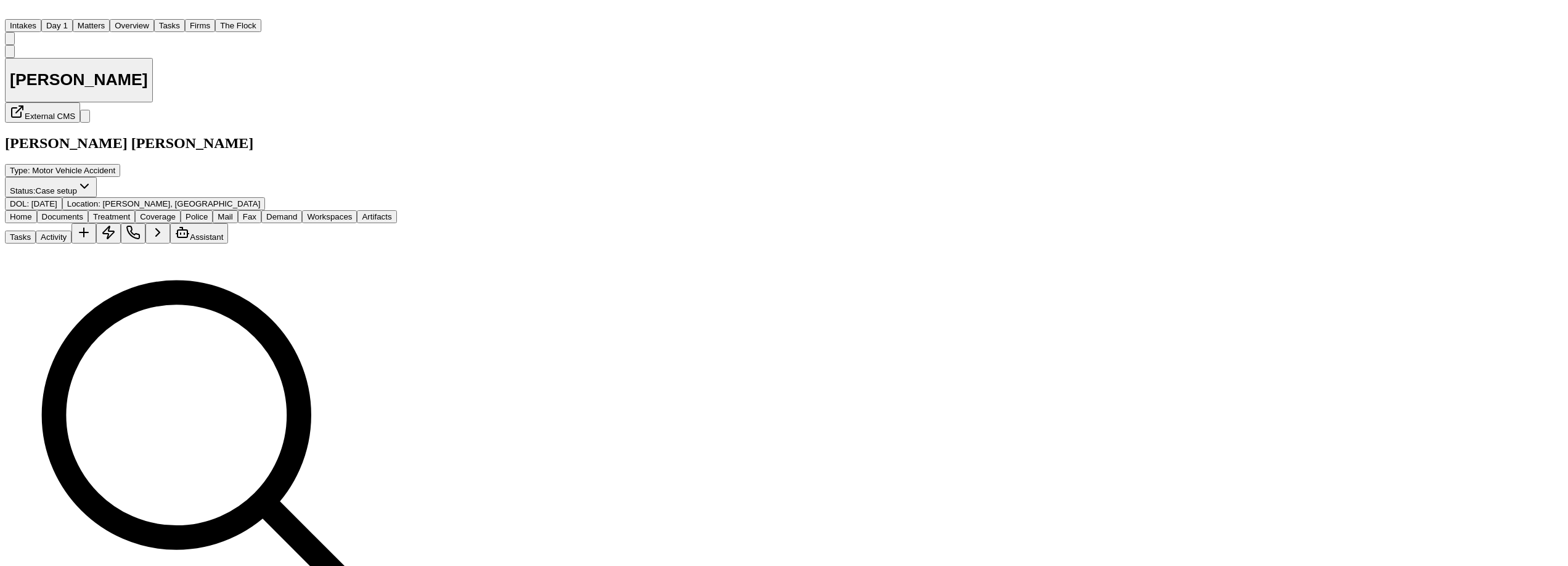
click at [130, 212] on span "Treatment" at bounding box center [112, 217] width 37 height 9
click at [83, 212] on span "Documents" at bounding box center [62, 217] width 41 height 9
click at [168, 210] on div "Home Documents Treatment Coverage Police Mail Fax Demand Workspaces Artifacts T…" at bounding box center [201, 227] width 392 height 34
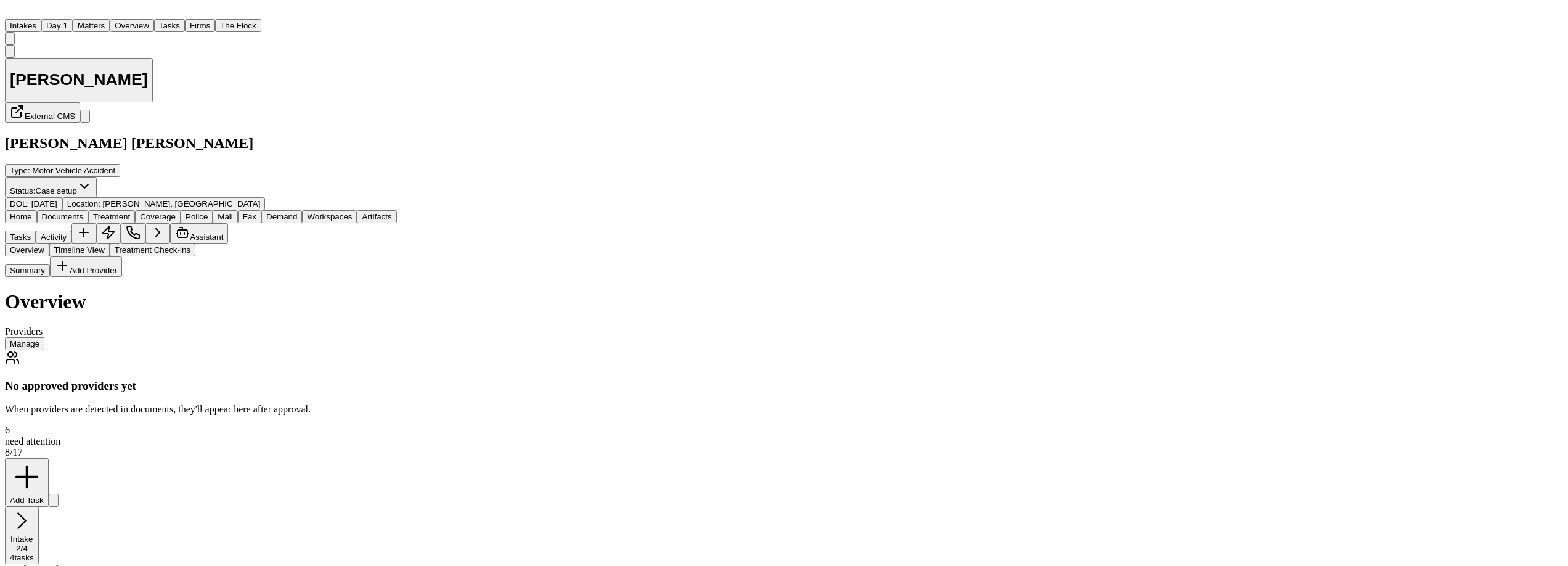
click at [130, 212] on span "Treatment" at bounding box center [112, 217] width 37 height 9
click at [83, 212] on span "Documents" at bounding box center [62, 217] width 41 height 9
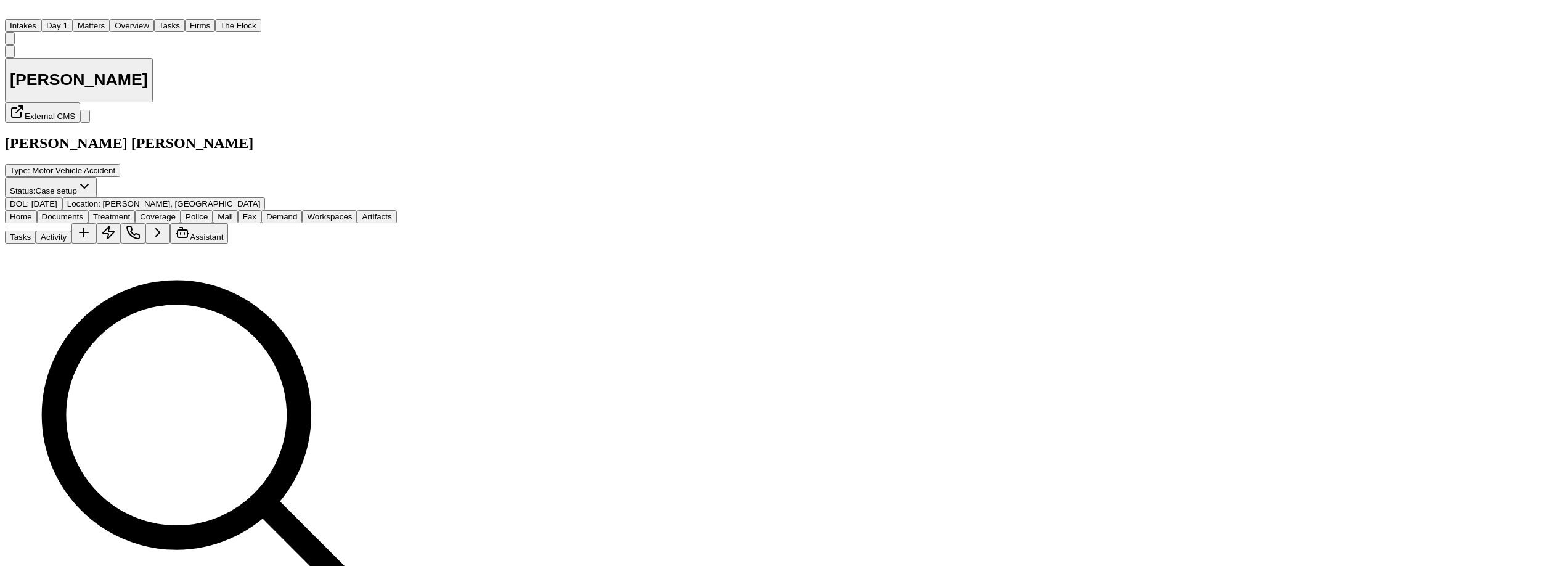
click at [37, 210] on button "Home" at bounding box center [21, 217] width 32 height 13
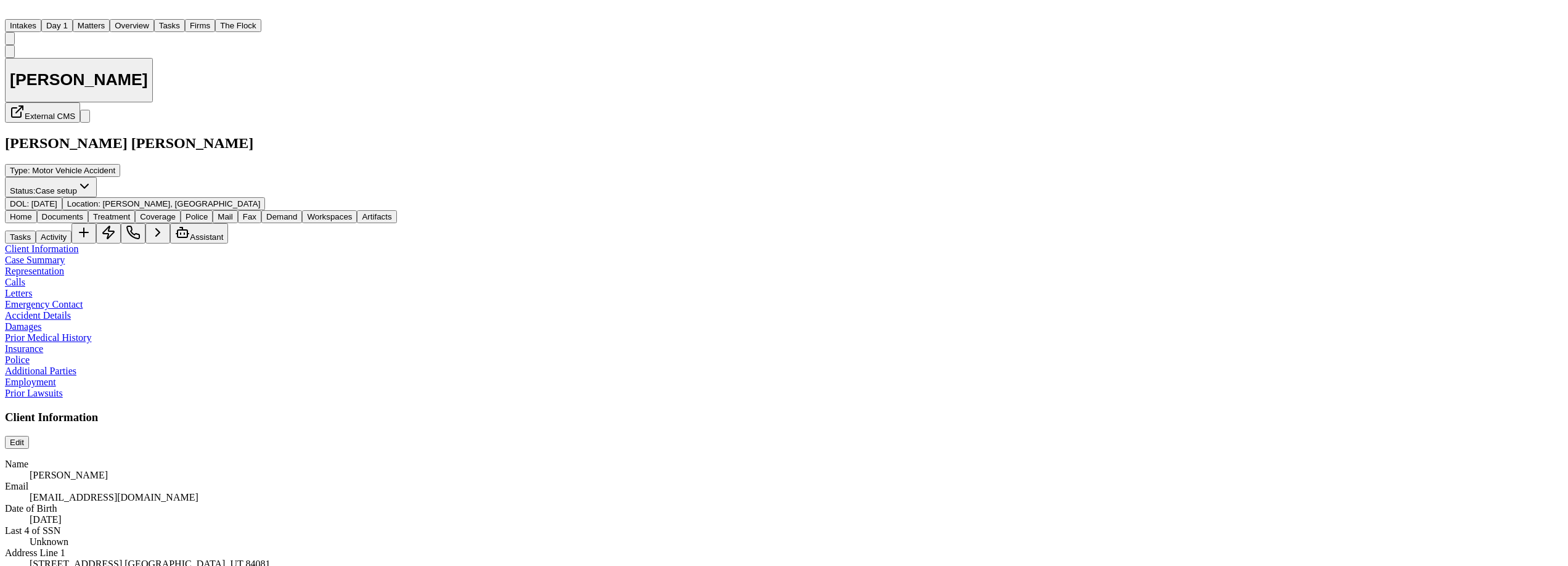
click at [80, 212] on span "Documents" at bounding box center [62, 217] width 41 height 9
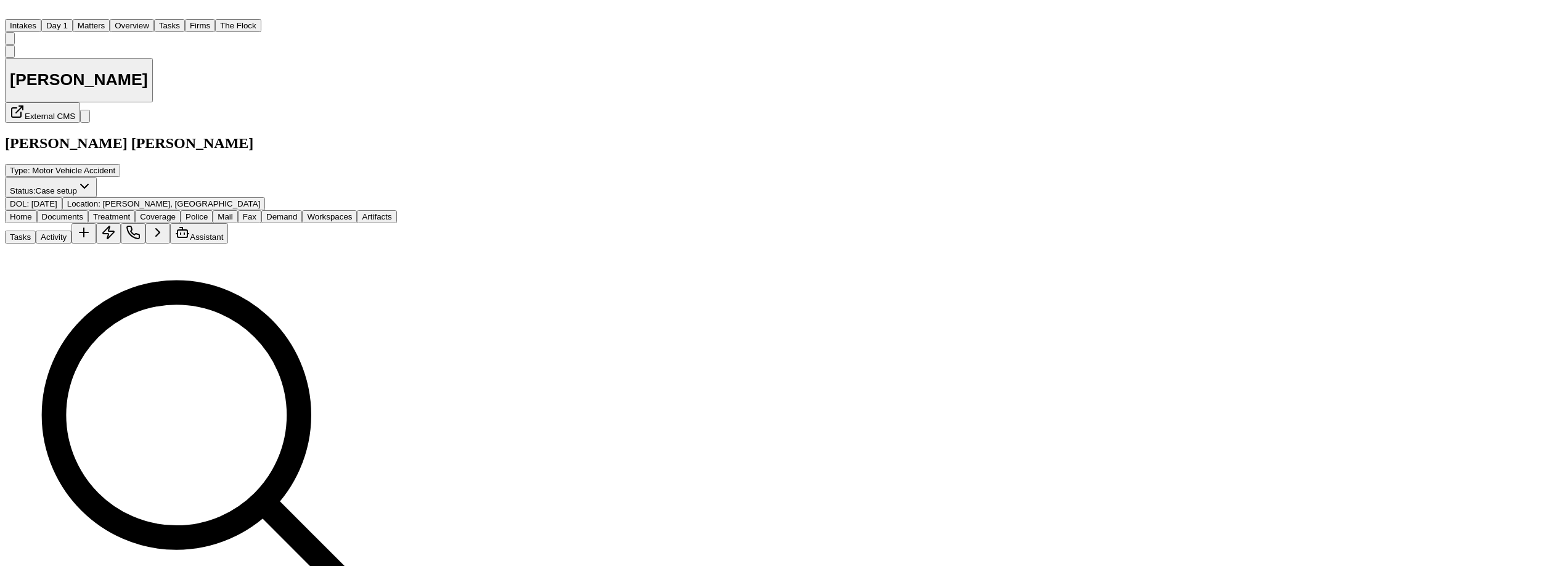
click at [32, 212] on span "Home" at bounding box center [21, 217] width 22 height 9
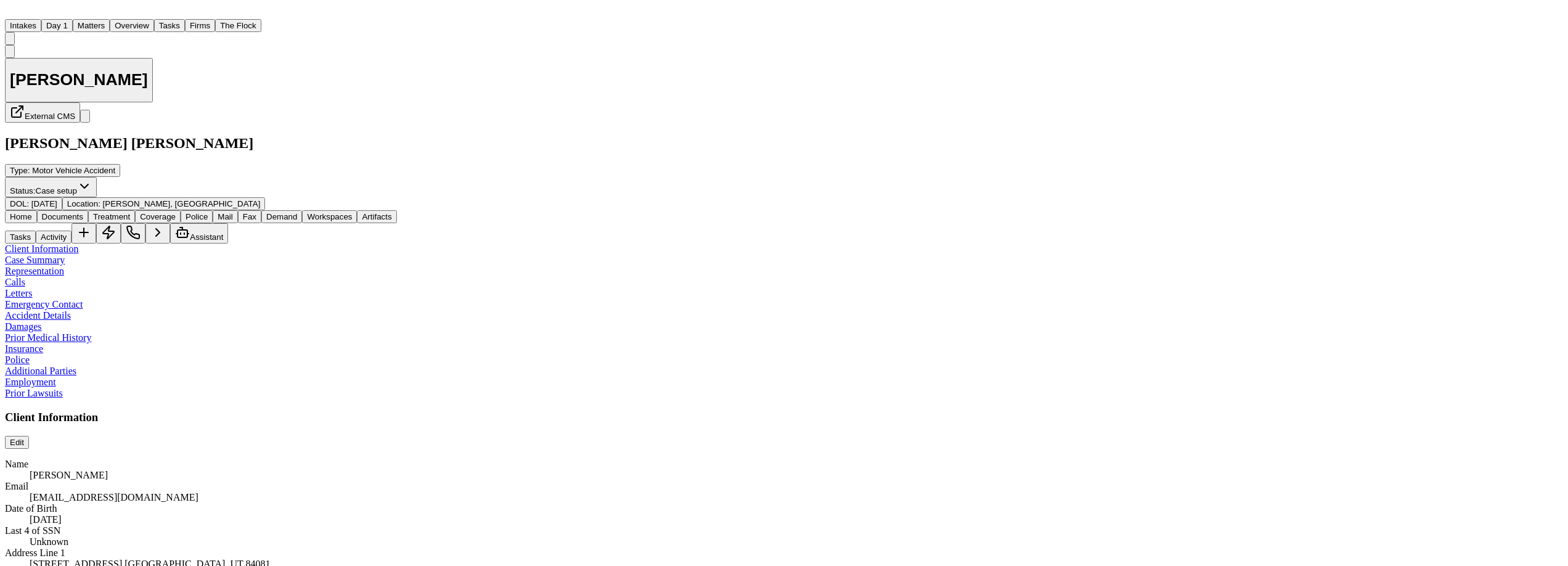
click at [83, 212] on span "Documents" at bounding box center [62, 217] width 41 height 9
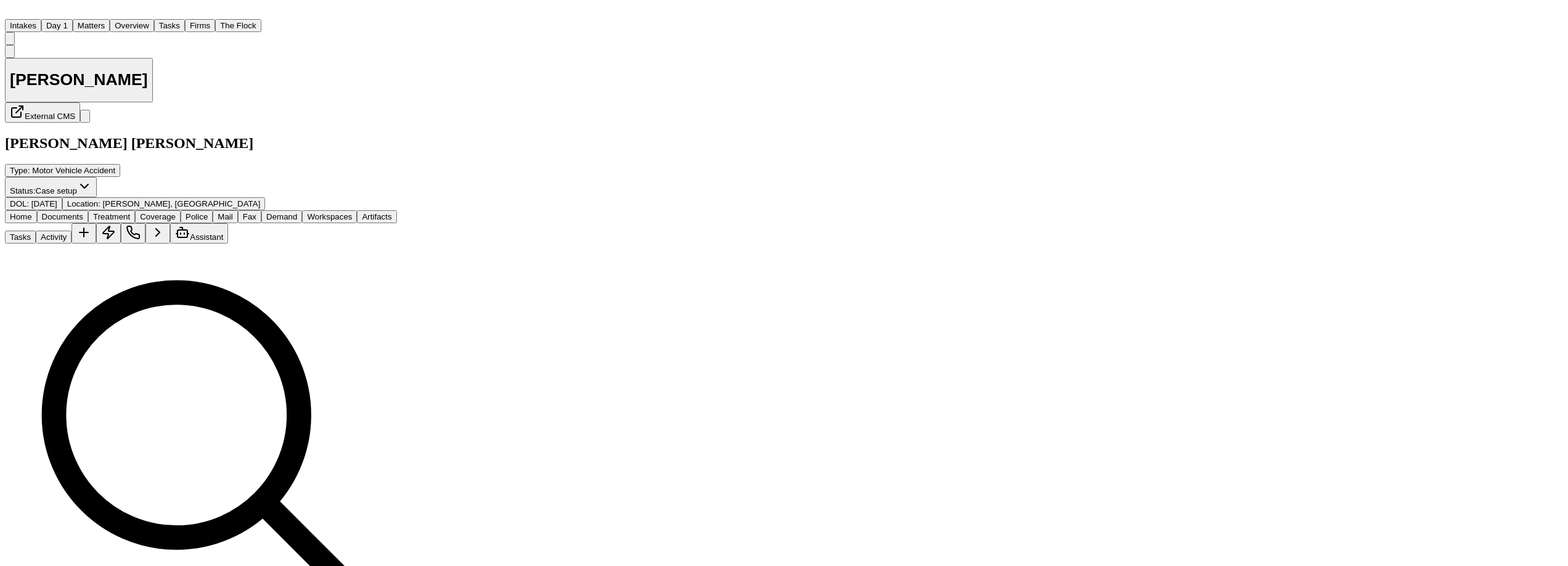
click at [32, 212] on span "Home" at bounding box center [21, 217] width 22 height 9
